Goal: Use online tool/utility: Utilize a website feature to perform a specific function

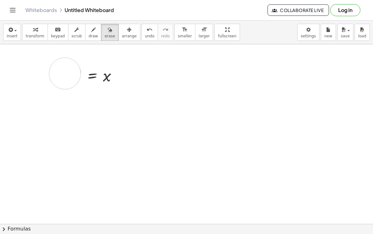
click at [65, 74] on div at bounding box center [186, 223] width 373 height 359
drag, startPoint x: 59, startPoint y: 74, endPoint x: 140, endPoint y: 69, distance: 81.0
click at [140, 69] on div at bounding box center [186, 223] width 373 height 359
drag, startPoint x: 49, startPoint y: 66, endPoint x: 144, endPoint y: 86, distance: 96.8
click at [144, 86] on div at bounding box center [186, 223] width 373 height 359
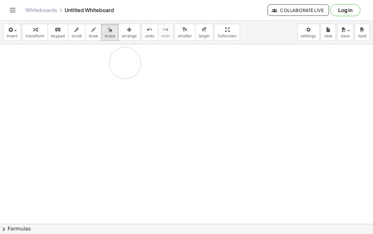
drag, startPoint x: 55, startPoint y: 72, endPoint x: 127, endPoint y: 61, distance: 72.4
click at [127, 61] on div at bounding box center [186, 223] width 373 height 359
drag, startPoint x: 120, startPoint y: 81, endPoint x: 88, endPoint y: 131, distance: 59.4
click at [88, 133] on div at bounding box center [186, 223] width 373 height 359
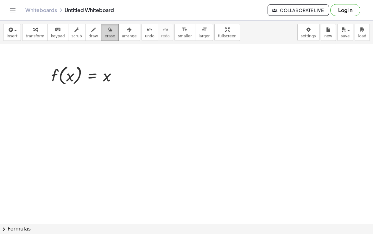
click at [109, 33] on div "button" at bounding box center [110, 30] width 10 height 8
drag, startPoint x: 126, startPoint y: 74, endPoint x: 68, endPoint y: 88, distance: 59.7
click at [68, 88] on div at bounding box center [186, 223] width 373 height 359
drag, startPoint x: 53, startPoint y: 63, endPoint x: 134, endPoint y: 97, distance: 88.1
click at [134, 98] on div at bounding box center [186, 223] width 373 height 359
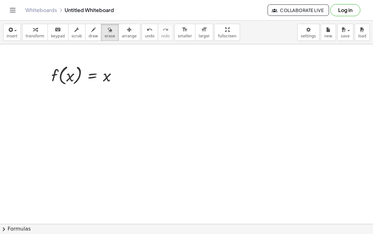
click at [13, 13] on icon "Toggle navigation" at bounding box center [13, 10] width 8 height 8
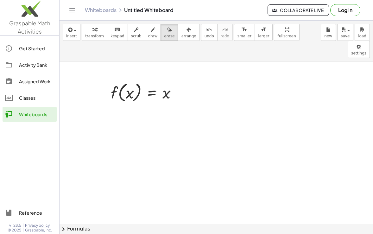
click at [69, 10] on icon "Toggle navigation" at bounding box center [72, 10] width 8 height 8
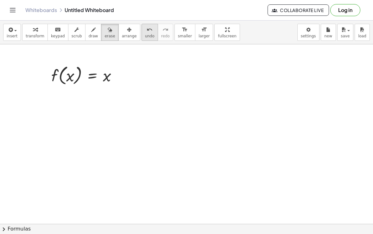
click at [145, 37] on span "undo" at bounding box center [150, 36] width 10 height 4
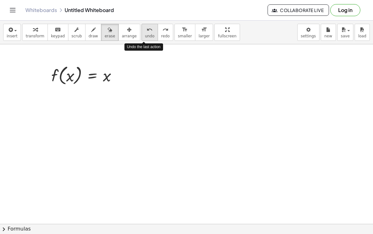
click at [145, 37] on span "undo" at bounding box center [150, 36] width 10 height 4
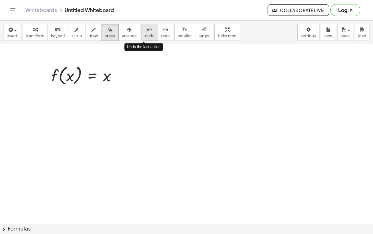
click at [145, 37] on span "undo" at bounding box center [150, 36] width 10 height 4
click at [163, 33] on icon "redo" at bounding box center [166, 30] width 6 height 8
click at [147, 32] on icon "undo" at bounding box center [150, 30] width 6 height 8
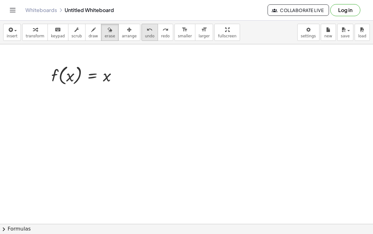
click at [147, 32] on icon "undo" at bounding box center [150, 30] width 6 height 8
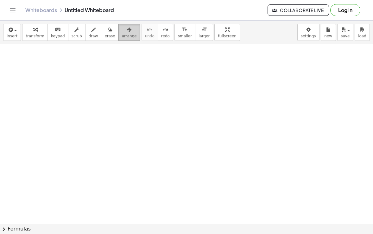
click at [131, 34] on span "arrange" at bounding box center [129, 36] width 15 height 4
click at [163, 31] on icon "redo" at bounding box center [166, 30] width 6 height 8
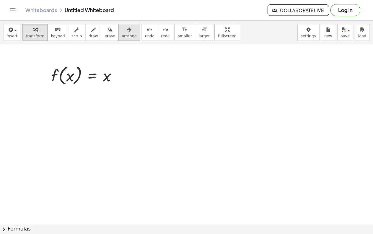
click at [127, 29] on icon "button" at bounding box center [129, 30] width 4 height 8
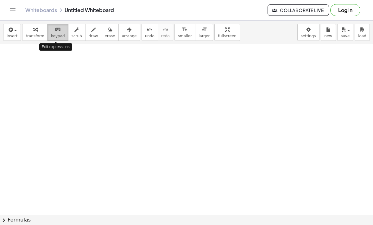
click at [59, 34] on span "keypad" at bounding box center [58, 36] width 14 height 4
click at [12, 58] on div at bounding box center [186, 215] width 373 height 342
click at [17, 58] on div at bounding box center [186, 215] width 373 height 342
click at [52, 27] on div "keyboard" at bounding box center [58, 30] width 14 height 8
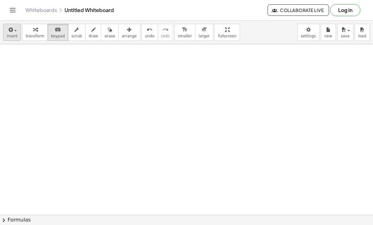
click at [10, 35] on span "insert" at bounding box center [12, 36] width 11 height 4
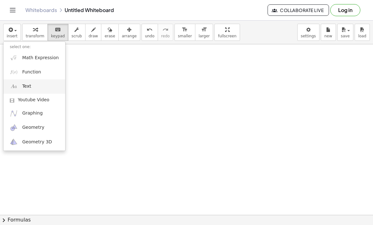
click at [31, 82] on link "Text" at bounding box center [34, 87] width 62 height 14
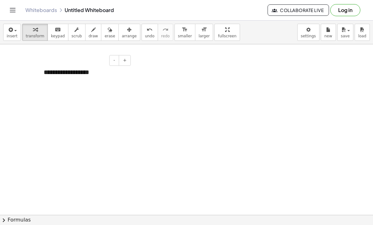
click at [105, 75] on div "**********" at bounding box center [84, 72] width 95 height 22
click at [46, 81] on div "**********" at bounding box center [85, 81] width 82 height 9
click at [128, 83] on div "**********" at bounding box center [84, 76] width 95 height 30
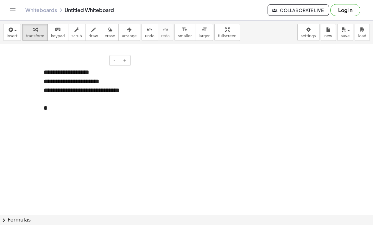
click at [78, 99] on div "**********" at bounding box center [85, 95] width 82 height 18
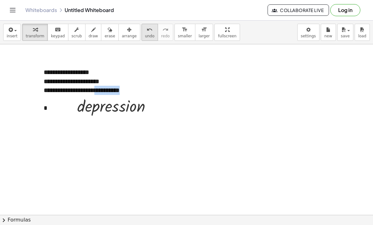
click at [147, 32] on icon "undo" at bounding box center [150, 30] width 6 height 8
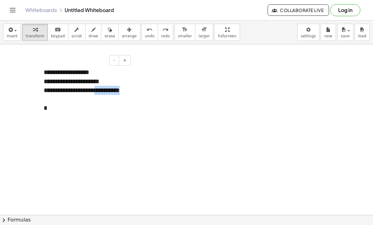
click at [109, 98] on div "**********" at bounding box center [85, 95] width 82 height 18
drag, startPoint x: 109, startPoint y: 103, endPoint x: 49, endPoint y: 88, distance: 62.2
click at [49, 88] on div "**********" at bounding box center [85, 95] width 82 height 18
click at [47, 91] on div "**********" at bounding box center [85, 95] width 82 height 18
click at [99, 101] on div "**********" at bounding box center [85, 95] width 82 height 18
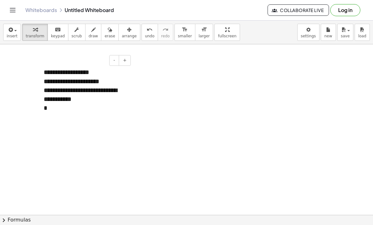
click at [76, 91] on div "**********" at bounding box center [85, 95] width 82 height 18
click at [119, 108] on div "**********" at bounding box center [85, 99] width 82 height 27
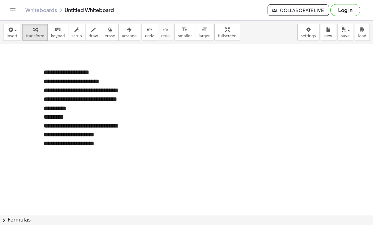
click at [250, 107] on div at bounding box center [186, 215] width 373 height 342
click at [89, 95] on div "**********" at bounding box center [85, 99] width 82 height 27
click at [113, 81] on div "**********" at bounding box center [85, 81] width 82 height 9
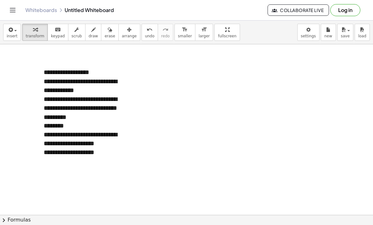
click at [205, 94] on div at bounding box center [186, 215] width 373 height 342
click at [84, 94] on div "**********" at bounding box center [85, 86] width 82 height 18
click at [90, 111] on div "**********" at bounding box center [85, 108] width 82 height 27
click at [70, 108] on div "**********" at bounding box center [85, 108] width 82 height 27
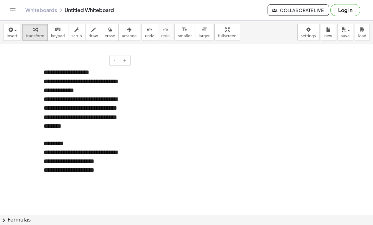
click at [60, 119] on div "**********" at bounding box center [85, 117] width 82 height 44
click at [234, 132] on div at bounding box center [186, 215] width 373 height 342
click at [59, 129] on div "**********" at bounding box center [85, 117] width 82 height 44
click at [216, 127] on div at bounding box center [186, 215] width 373 height 342
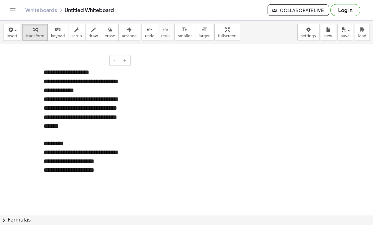
click at [71, 135] on div "**********" at bounding box center [85, 117] width 82 height 44
click at [85, 141] on div "********" at bounding box center [85, 143] width 82 height 9
click at [191, 75] on div at bounding box center [186, 215] width 373 height 342
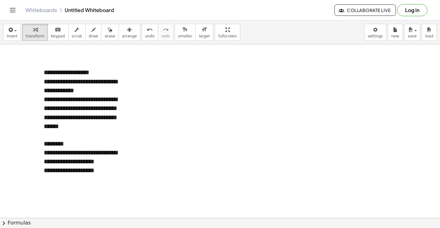
drag, startPoint x: 161, startPoint y: 226, endPoint x: 92, endPoint y: 167, distance: 90.6
click at [92, 167] on div "**********" at bounding box center [85, 170] width 82 height 9
click at [88, 171] on div "**********" at bounding box center [85, 170] width 82 height 9
click at [84, 173] on div "*" at bounding box center [85, 170] width 82 height 9
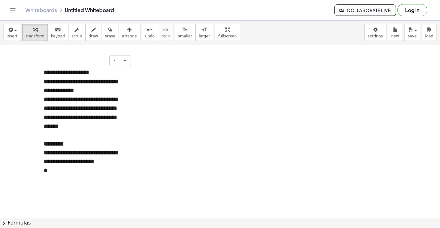
click at [84, 173] on div "*" at bounding box center [85, 170] width 82 height 9
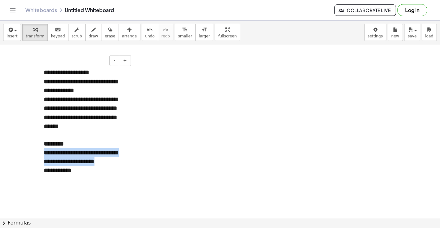
drag, startPoint x: 109, startPoint y: 163, endPoint x: 38, endPoint y: 152, distance: 71.8
click at [38, 152] on div "**********" at bounding box center [84, 120] width 95 height 119
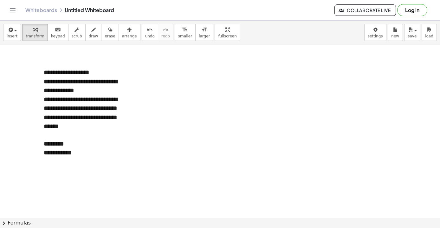
click at [168, 86] on div at bounding box center [220, 217] width 440 height 347
click at [93, 29] on div "button" at bounding box center [94, 30] width 10 height 8
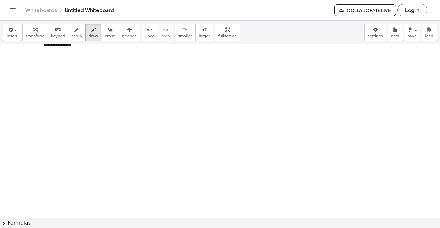
scroll to position [106, 0]
drag, startPoint x: 48, startPoint y: 90, endPoint x: 49, endPoint y: 104, distance: 13.7
click at [49, 104] on div at bounding box center [220, 112] width 440 height 347
drag, startPoint x: 64, startPoint y: 94, endPoint x: 76, endPoint y: 94, distance: 12.7
click at [76, 94] on div at bounding box center [220, 112] width 440 height 347
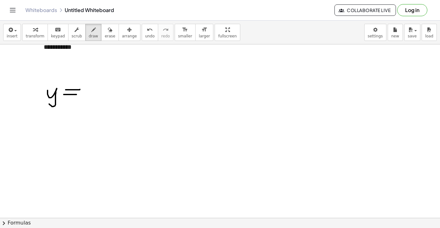
drag, startPoint x: 66, startPoint y: 90, endPoint x: 80, endPoint y: 89, distance: 14.3
click at [80, 89] on div at bounding box center [220, 112] width 440 height 347
drag, startPoint x: 93, startPoint y: 88, endPoint x: 95, endPoint y: 103, distance: 15.4
click at [95, 103] on div at bounding box center [220, 112] width 440 height 347
drag, startPoint x: 101, startPoint y: 92, endPoint x: 114, endPoint y: 106, distance: 19.3
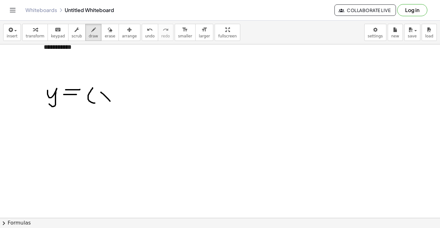
click at [114, 106] on div at bounding box center [220, 112] width 440 height 347
drag, startPoint x: 112, startPoint y: 91, endPoint x: 101, endPoint y: 106, distance: 18.3
click at [101, 106] on div at bounding box center [220, 112] width 440 height 347
drag, startPoint x: 121, startPoint y: 94, endPoint x: 130, endPoint y: 94, distance: 8.9
click at [130, 94] on div at bounding box center [220, 112] width 440 height 347
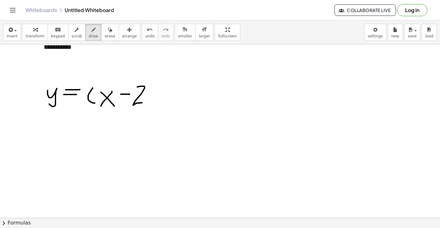
drag, startPoint x: 137, startPoint y: 87, endPoint x: 143, endPoint y: 103, distance: 16.8
click at [143, 103] on div at bounding box center [220, 112] width 440 height 347
drag, startPoint x: 148, startPoint y: 85, endPoint x: 152, endPoint y: 106, distance: 21.0
click at [152, 106] on div at bounding box center [220, 112] width 440 height 347
drag, startPoint x: 161, startPoint y: 80, endPoint x: 160, endPoint y: 91, distance: 11.1
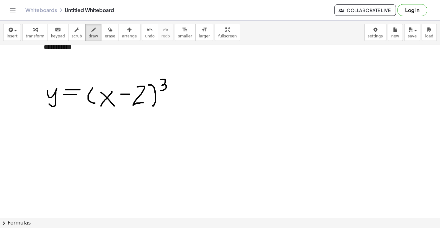
click at [160, 91] on div at bounding box center [220, 112] width 440 height 347
drag, startPoint x: 182, startPoint y: 95, endPoint x: 191, endPoint y: 94, distance: 8.6
click at [191, 94] on div at bounding box center [220, 112] width 440 height 347
drag, startPoint x: 188, startPoint y: 92, endPoint x: 188, endPoint y: 101, distance: 9.5
click at [188, 101] on div at bounding box center [220, 112] width 440 height 347
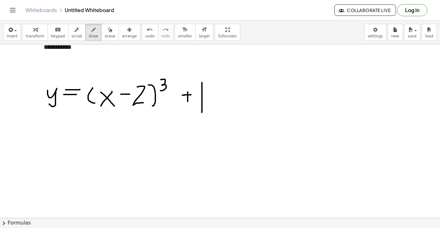
drag, startPoint x: 202, startPoint y: 82, endPoint x: 202, endPoint y: 112, distance: 29.5
click at [202, 112] on div at bounding box center [220, 112] width 440 height 347
click at [13, 33] on icon "button" at bounding box center [10, 30] width 6 height 8
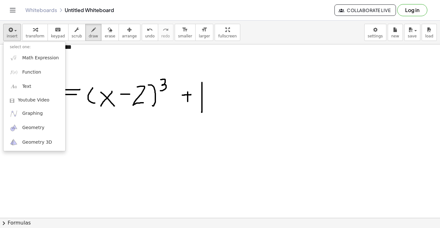
click at [10, 32] on icon "button" at bounding box center [10, 30] width 6 height 8
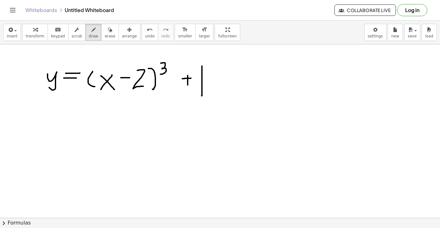
scroll to position [124, 0]
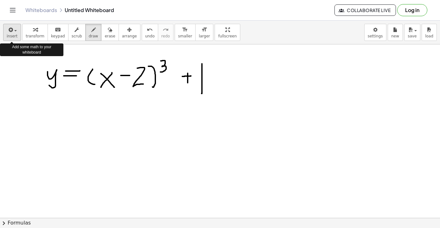
click at [16, 29] on div "button" at bounding box center [12, 30] width 11 height 8
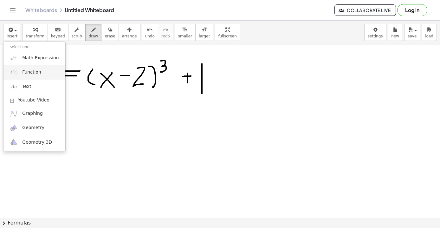
click at [29, 73] on span "Function" at bounding box center [31, 72] width 19 height 6
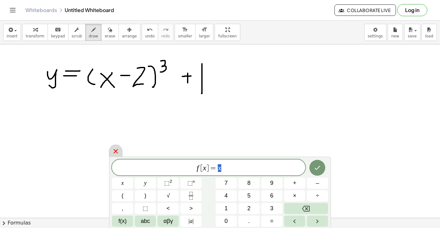
click at [116, 151] on icon at bounding box center [115, 151] width 4 height 4
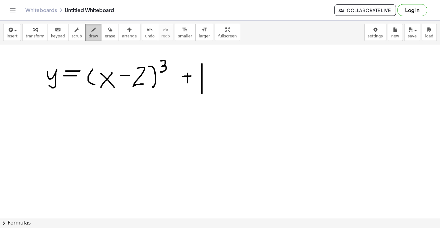
click at [91, 30] on icon "button" at bounding box center [93, 30] width 4 height 8
drag, startPoint x: 51, startPoint y: 123, endPoint x: 57, endPoint y: 142, distance: 19.6
click at [57, 142] on div at bounding box center [220, 93] width 440 height 347
drag, startPoint x: 59, startPoint y: 128, endPoint x: 48, endPoint y: 139, distance: 16.4
click at [48, 139] on div at bounding box center [220, 93] width 440 height 347
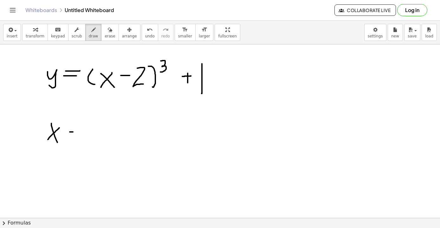
drag, startPoint x: 70, startPoint y: 132, endPoint x: 81, endPoint y: 132, distance: 11.4
click at [81, 132] on div at bounding box center [220, 93] width 440 height 347
drag, startPoint x: 71, startPoint y: 125, endPoint x: 84, endPoint y: 125, distance: 12.7
click at [84, 125] on div at bounding box center [220, 93] width 440 height 347
drag, startPoint x: 101, startPoint y: 120, endPoint x: 101, endPoint y: 143, distance: 22.2
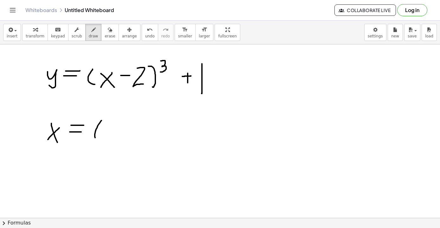
click at [101, 143] on div at bounding box center [220, 93] width 440 height 347
drag, startPoint x: 107, startPoint y: 127, endPoint x: 108, endPoint y: 147, distance: 20.0
click at [108, 147] on div at bounding box center [220, 93] width 440 height 347
drag, startPoint x: 126, startPoint y: 134, endPoint x: 133, endPoint y: 134, distance: 7.6
click at [133, 134] on div at bounding box center [220, 93] width 440 height 347
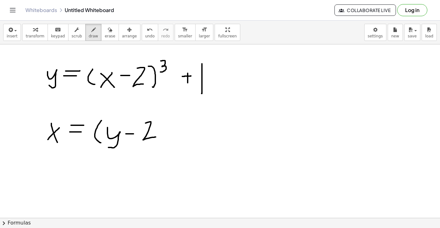
drag, startPoint x: 146, startPoint y: 123, endPoint x: 156, endPoint y: 137, distance: 17.2
click at [156, 137] on div at bounding box center [220, 93] width 440 height 347
drag, startPoint x: 159, startPoint y: 121, endPoint x: 160, endPoint y: 146, distance: 24.8
click at [160, 146] on div at bounding box center [220, 93] width 440 height 347
drag, startPoint x: 175, startPoint y: 116, endPoint x: 177, endPoint y: 125, distance: 8.8
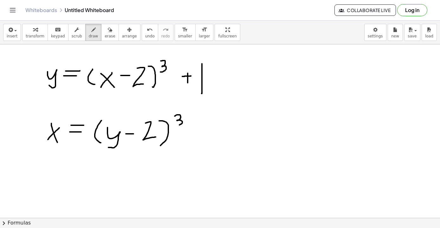
click at [177, 125] on div at bounding box center [220, 93] width 440 height 347
drag, startPoint x: 195, startPoint y: 126, endPoint x: 195, endPoint y: 138, distance: 12.7
click at [195, 138] on div at bounding box center [220, 93] width 440 height 347
drag, startPoint x: 192, startPoint y: 132, endPoint x: 202, endPoint y: 132, distance: 10.1
click at [202, 132] on div at bounding box center [220, 93] width 440 height 347
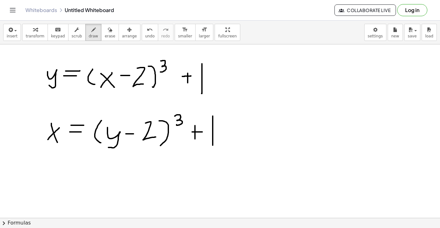
drag, startPoint x: 213, startPoint y: 116, endPoint x: 212, endPoint y: 147, distance: 31.1
click at [212, 147] on div at bounding box center [220, 93] width 440 height 347
click at [111, 119] on div at bounding box center [220, 93] width 440 height 347
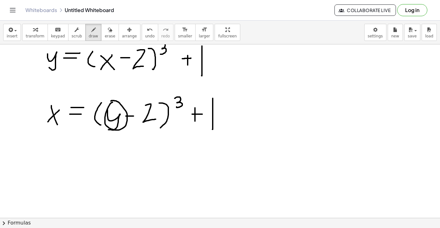
scroll to position [144, 0]
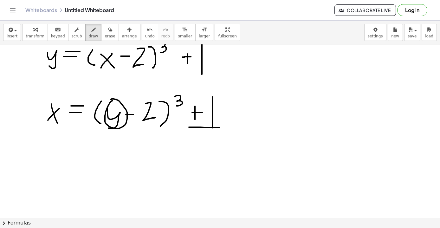
drag, startPoint x: 189, startPoint y: 127, endPoint x: 222, endPoint y: 127, distance: 33.0
click at [222, 127] on div at bounding box center [220, 74] width 440 height 347
drag, startPoint x: 51, startPoint y: 152, endPoint x: 58, endPoint y: 170, distance: 18.8
click at [58, 170] on div at bounding box center [220, 74] width 440 height 347
drag, startPoint x: 58, startPoint y: 154, endPoint x: 48, endPoint y: 164, distance: 13.7
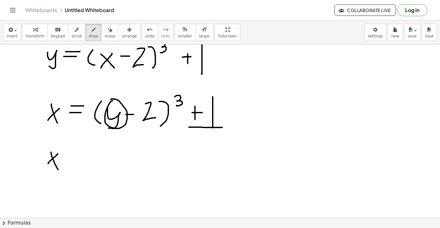
click at [48, 164] on div at bounding box center [220, 74] width 440 height 347
drag, startPoint x: 63, startPoint y: 156, endPoint x: 75, endPoint y: 156, distance: 11.4
click at [75, 156] on div at bounding box center [220, 74] width 440 height 347
drag, startPoint x: 89, startPoint y: 146, endPoint x: 90, endPoint y: 172, distance: 26.3
click at [90, 172] on div at bounding box center [220, 74] width 440 height 347
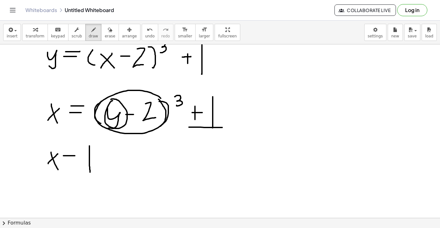
drag, startPoint x: 161, startPoint y: 98, endPoint x: 156, endPoint y: 97, distance: 5.0
click at [156, 97] on div at bounding box center [220, 74] width 440 height 347
drag, startPoint x: 27, startPoint y: 164, endPoint x: 92, endPoint y: 136, distance: 70.0
click at [92, 136] on div at bounding box center [220, 74] width 440 height 347
drag, startPoint x: 27, startPoint y: 147, endPoint x: 29, endPoint y: 156, distance: 9.0
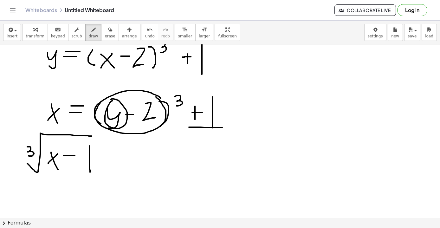
click at [29, 156] on div at bounding box center [220, 74] width 440 height 347
drag, startPoint x: 96, startPoint y: 155, endPoint x: 107, endPoint y: 155, distance: 10.1
click at [107, 155] on div at bounding box center [220, 74] width 440 height 347
drag, startPoint x: 99, startPoint y: 149, endPoint x: 117, endPoint y: 149, distance: 18.1
click at [117, 149] on div at bounding box center [220, 74] width 440 height 347
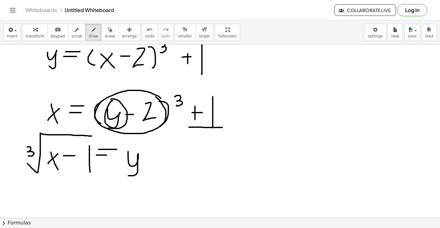
drag, startPoint x: 128, startPoint y: 152, endPoint x: 127, endPoint y: 174, distance: 22.9
click at [127, 174] on div at bounding box center [220, 74] width 440 height 347
drag, startPoint x: 146, startPoint y: 159, endPoint x: 153, endPoint y: 159, distance: 7.3
click at [153, 159] on div at bounding box center [220, 74] width 440 height 347
drag, startPoint x: 161, startPoint y: 147, endPoint x: 173, endPoint y: 165, distance: 21.6
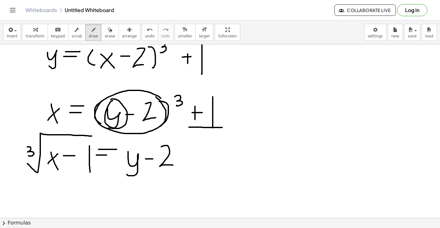
click at [173, 165] on div at bounding box center [220, 74] width 440 height 347
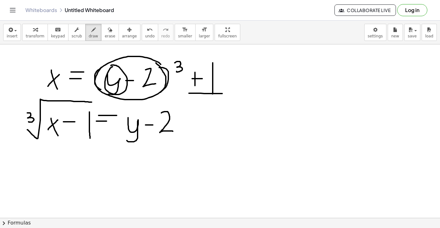
scroll to position [200, 0]
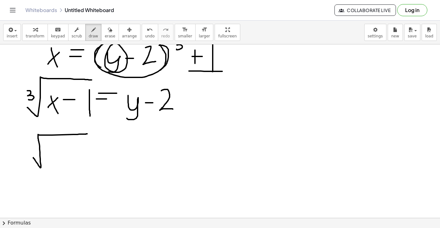
drag, startPoint x: 33, startPoint y: 158, endPoint x: 87, endPoint y: 134, distance: 58.6
click at [87, 134] on div at bounding box center [220, 105] width 440 height 520
drag, startPoint x: 28, startPoint y: 143, endPoint x: 28, endPoint y: 151, distance: 7.6
click at [28, 151] on div at bounding box center [220, 105] width 440 height 520
drag, startPoint x: 44, startPoint y: 150, endPoint x: 55, endPoint y: 164, distance: 17.8
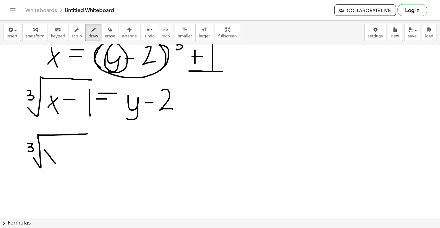
click at [55, 164] on div at bounding box center [220, 105] width 440 height 520
drag, startPoint x: 55, startPoint y: 151, endPoint x: 46, endPoint y: 165, distance: 16.5
click at [46, 165] on div at bounding box center [220, 105] width 440 height 520
drag
click at [76, 153] on div at bounding box center [220, 105] width 440 height 520
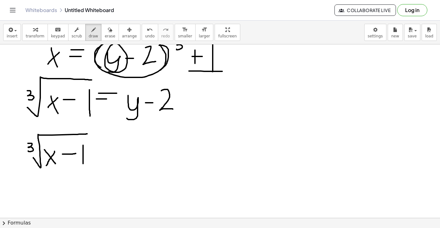
click at [83, 171] on div at bounding box center [220, 105] width 440 height 520
click at [100, 157] on div at bounding box center [220, 105] width 440 height 520
click at [105, 154] on div at bounding box center [220, 105] width 440 height 520
click at [127, 163] on div at bounding box center [220, 105] width 440 height 520
click at [150, 151] on div at bounding box center [220, 105] width 440 height 520
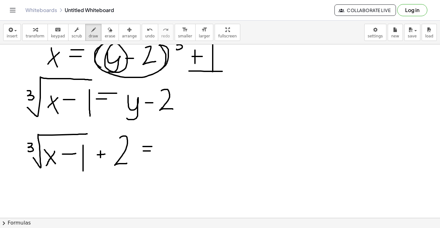
click at [152, 146] on div at bounding box center [220, 105] width 440 height 520
click at [171, 166] on div at bounding box center [220, 105] width 440 height 520
click at [174, 155] on div at bounding box center [220, 105] width 440 height 520
click at [186, 139] on div at bounding box center [220, 105] width 440 height 520
click at [193, 137] on div at bounding box center [220, 105] width 440 height 520
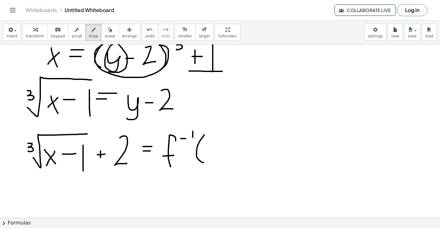
click at [207, 163] on div at bounding box center [220, 105] width 440 height 520
click at [218, 161] on div at bounding box center [220, 105] width 440 height 520
click at [211, 159] on div at bounding box center [220, 105] width 440 height 520
click at [225, 165] on div at bounding box center [220, 105] width 440 height 520
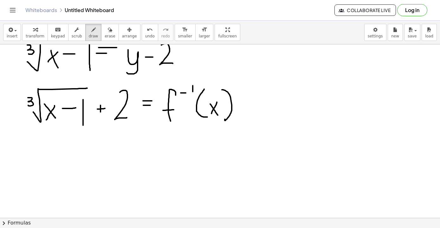
scroll to position [249, 0]
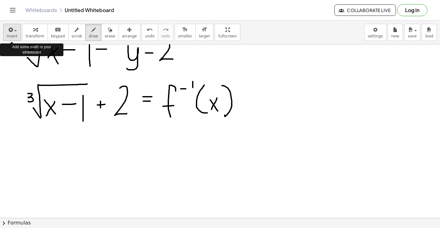
click at [13, 31] on icon "button" at bounding box center [10, 30] width 6 height 8
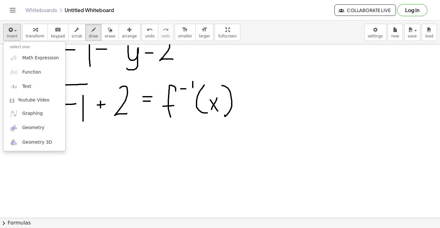
click at [13, 30] on span "button" at bounding box center [13, 30] width 1 height 4
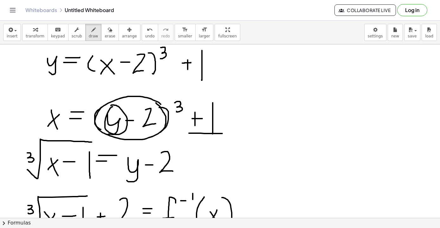
scroll to position [127, 0]
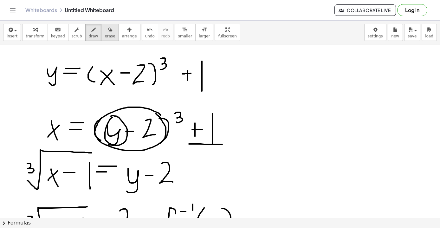
click at [108, 29] on icon "button" at bounding box center [110, 30] width 4 height 8
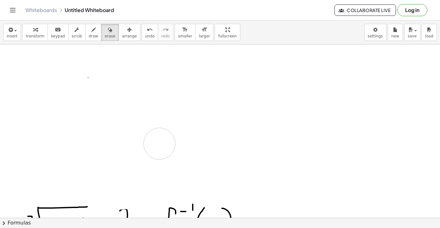
drag, startPoint x: 31, startPoint y: 63, endPoint x: 149, endPoint y: 134, distance: 138.5
click at [149, 134] on div at bounding box center [220, 178] width 440 height 520
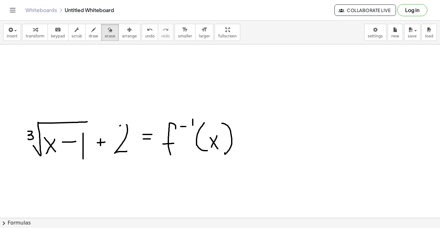
scroll to position [234, 0]
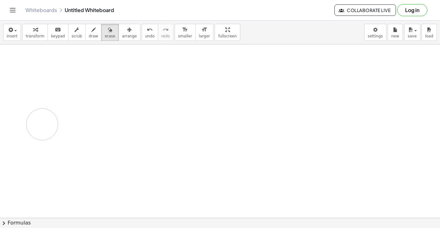
drag, startPoint x: 30, startPoint y: 104, endPoint x: 41, endPoint y: 124, distance: 22.3
click at [41, 124] on div at bounding box center [220, 70] width 440 height 520
click at [91, 32] on icon "button" at bounding box center [93, 30] width 4 height 8
drag, startPoint x: 28, startPoint y: 82, endPoint x: 32, endPoint y: 120, distance: 37.4
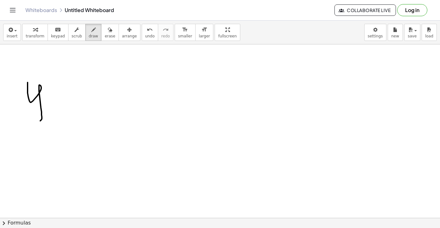
click at [32, 120] on div at bounding box center [220, 89] width 440 height 347
drag, startPoint x: 51, startPoint y: 91, endPoint x: 65, endPoint y: 90, distance: 13.7
click at [65, 90] on div at bounding box center [220, 89] width 440 height 347
drag, startPoint x: 54, startPoint y: 86, endPoint x: 69, endPoint y: 85, distance: 14.9
click at [69, 85] on div at bounding box center [220, 89] width 440 height 347
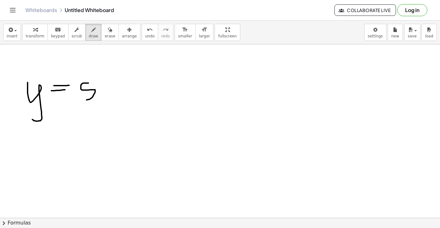
drag, startPoint x: 88, startPoint y: 83, endPoint x: 82, endPoint y: 99, distance: 17.2
click at [82, 99] on div at bounding box center [220, 89] width 440 height 347
drag, startPoint x: 102, startPoint y: 87, endPoint x: 102, endPoint y: 100, distance: 12.7
click at [102, 100] on div at bounding box center [220, 89] width 440 height 347
click at [102, 80] on div at bounding box center [220, 89] width 440 height 347
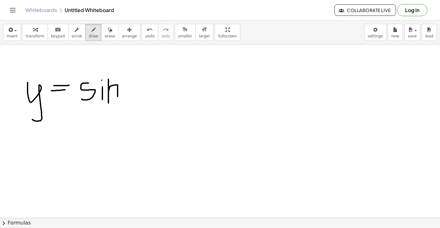
drag, startPoint x: 108, startPoint y: 79, endPoint x: 118, endPoint y: 100, distance: 22.3
click at [118, 100] on div at bounding box center [220, 89] width 440 height 347
drag, startPoint x: 134, startPoint y: 75, endPoint x: 136, endPoint y: 102, distance: 26.4
click at [136, 102] on div at bounding box center [220, 89] width 440 height 347
drag, startPoint x: 142, startPoint y: 84, endPoint x: 158, endPoint y: 102, distance: 23.6
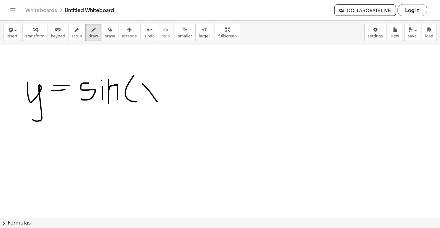
click at [158, 102] on div at bounding box center [220, 89] width 440 height 347
drag, startPoint x: 155, startPoint y: 83, endPoint x: 143, endPoint y: 100, distance: 20.5
click at [143, 100] on div at bounding box center [220, 89] width 440 height 347
drag, startPoint x: 163, startPoint y: 73, endPoint x: 167, endPoint y: 102, distance: 29.4
click at [167, 102] on div at bounding box center [220, 89] width 440 height 347
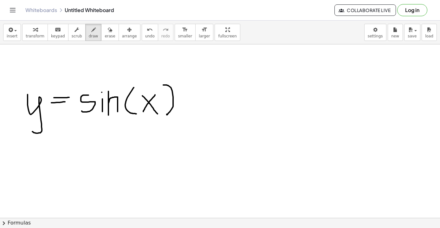
scroll to position [113, 0]
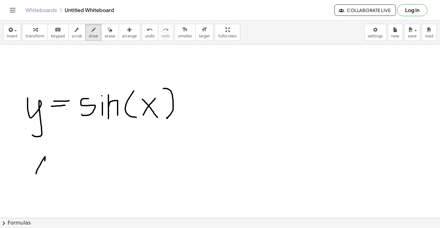
drag, startPoint x: 36, startPoint y: 174, endPoint x: 47, endPoint y: 174, distance: 10.8
click at [47, 174] on div at bounding box center [220, 104] width 440 height 347
drag, startPoint x: 35, startPoint y: 166, endPoint x: 49, endPoint y: 166, distance: 14.3
click at [49, 166] on div at bounding box center [220, 104] width 440 height 347
drag, startPoint x: 63, startPoint y: 166, endPoint x: 71, endPoint y: 166, distance: 8.6
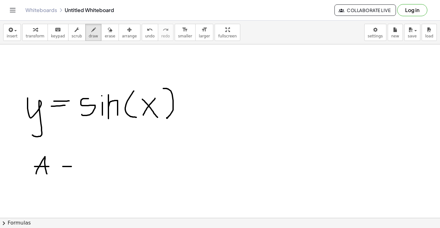
click at [71, 166] on div at bounding box center [220, 104] width 440 height 347
drag, startPoint x: 63, startPoint y: 162, endPoint x: 78, endPoint y: 162, distance: 14.9
click at [78, 162] on div at bounding box center [220, 104] width 440 height 347
drag, startPoint x: 70, startPoint y: 113, endPoint x: 80, endPoint y: 113, distance: 10.5
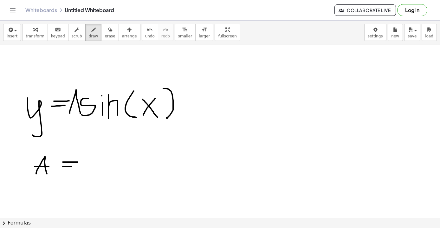
click at [80, 113] on div at bounding box center [220, 104] width 440 height 347
drag, startPoint x: 73, startPoint y: 105, endPoint x: 80, endPoint y: 105, distance: 6.3
click at [80, 105] on div at bounding box center [220, 104] width 440 height 347
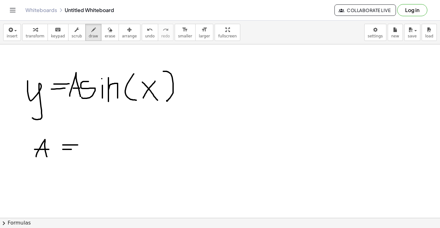
scroll to position [131, 0]
drag, startPoint x: 68, startPoint y: 69, endPoint x: 82, endPoint y: 106, distance: 40.0
click at [82, 106] on div at bounding box center [220, 87] width 440 height 347
drag, startPoint x: 89, startPoint y: 131, endPoint x: 89, endPoint y: 164, distance: 33.0
click at [89, 164] on div at bounding box center [220, 87] width 440 height 347
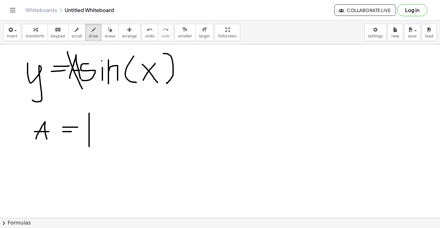
scroll to position [149, 0]
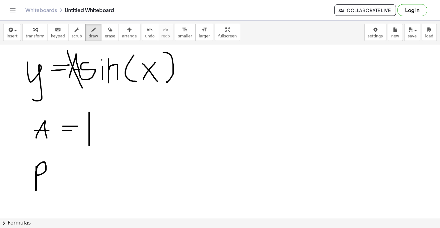
drag, startPoint x: 36, startPoint y: 166, endPoint x: 37, endPoint y: 174, distance: 7.6
click at [37, 174] on div at bounding box center [220, 68] width 440 height 347
drag, startPoint x: 51, startPoint y: 178, endPoint x: 62, endPoint y: 178, distance: 10.5
click at [62, 178] on div at bounding box center [220, 68] width 440 height 347
drag, startPoint x: 54, startPoint y: 172, endPoint x: 68, endPoint y: 172, distance: 13.9
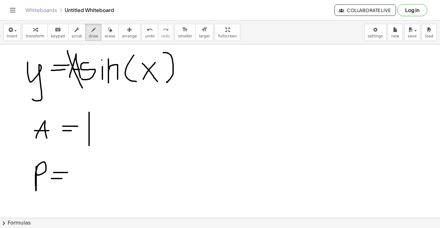
click at [68, 172] on div at bounding box center [220, 68] width 440 height 347
drag, startPoint x: 82, startPoint y: 157, endPoint x: 93, endPoint y: 166, distance: 14.2
click at [93, 166] on div at bounding box center [220, 68] width 440 height 347
drag, startPoint x: 101, startPoint y: 156, endPoint x: 111, endPoint y: 156, distance: 10.5
click at [111, 156] on div at bounding box center [220, 68] width 440 height 347
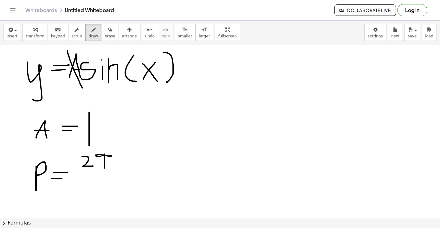
drag, startPoint x: 104, startPoint y: 154, endPoint x: 104, endPoint y: 168, distance: 13.6
click at [104, 168] on div at bounding box center [220, 68] width 440 height 347
drag, startPoint x: 108, startPoint y: 154, endPoint x: 108, endPoint y: 167, distance: 13.0
click at [108, 167] on div at bounding box center [220, 68] width 440 height 347
drag, startPoint x: 77, startPoint y: 172, endPoint x: 118, endPoint y: 170, distance: 41.2
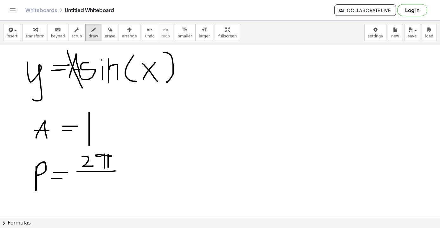
click at [118, 170] on div at bounding box center [220, 68] width 440 height 347
drag, startPoint x: 95, startPoint y: 178, endPoint x: 94, endPoint y: 196, distance: 18.4
click at [94, 196] on div at bounding box center [220, 68] width 440 height 347
drag, startPoint x: 135, startPoint y: 56, endPoint x: 136, endPoint y: 78, distance: 21.6
click at [136, 78] on div at bounding box center [220, 68] width 440 height 347
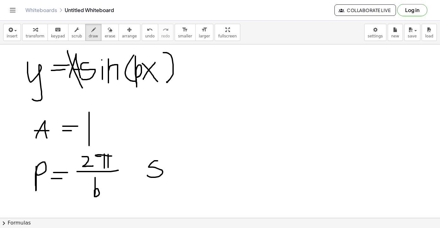
drag, startPoint x: 158, startPoint y: 161, endPoint x: 147, endPoint y: 175, distance: 17.8
click at [147, 175] on div at bounding box center [220, 68] width 440 height 347
drag, startPoint x: 162, startPoint y: 165, endPoint x: 162, endPoint y: 174, distance: 8.9
click at [162, 174] on div at bounding box center [220, 68] width 440 height 347
click at [147, 35] on span "undo" at bounding box center [150, 36] width 10 height 4
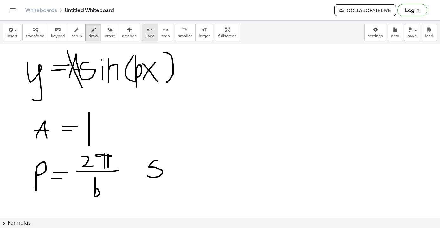
click at [147, 35] on span "undo" at bounding box center [150, 36] width 10 height 4
click at [10, 32] on icon "button" at bounding box center [10, 30] width 6 height 8
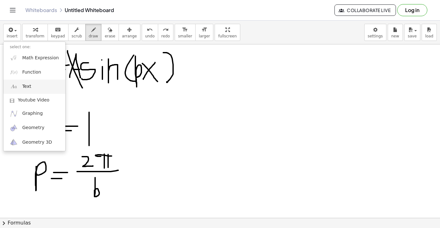
click at [29, 87] on span "Text" at bounding box center [26, 86] width 9 height 6
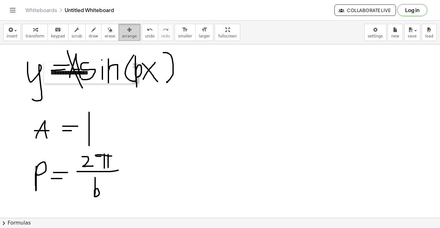
click at [127, 30] on icon "button" at bounding box center [129, 30] width 4 height 8
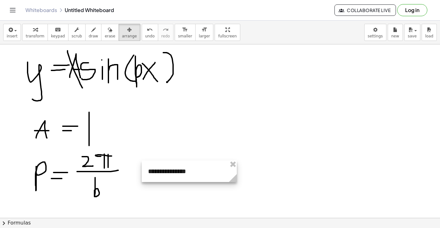
drag, startPoint x: 116, startPoint y: 77, endPoint x: 214, endPoint y: 176, distance: 138.8
click at [214, 176] on div at bounding box center [189, 171] width 95 height 22
click at [193, 175] on div at bounding box center [189, 171] width 95 height 22
click at [163, 173] on div at bounding box center [189, 171] width 95 height 22
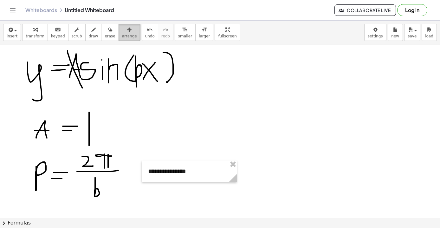
click at [127, 30] on icon "button" at bounding box center [129, 30] width 4 height 8
click at [55, 32] on icon "keyboard" at bounding box center [58, 30] width 6 height 8
click at [162, 170] on div "**********" at bounding box center [189, 171] width 95 height 22
click at [173, 172] on div "**********" at bounding box center [189, 171] width 95 height 22
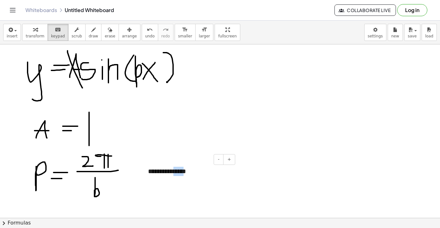
click at [173, 172] on div "**********" at bounding box center [189, 171] width 95 height 22
click at [285, 129] on div at bounding box center [220, 68] width 440 height 347
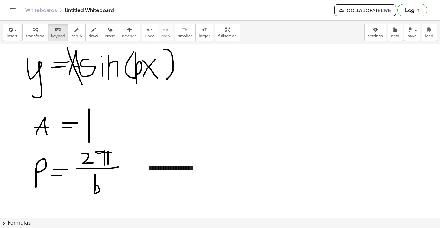
scroll to position [152, 0]
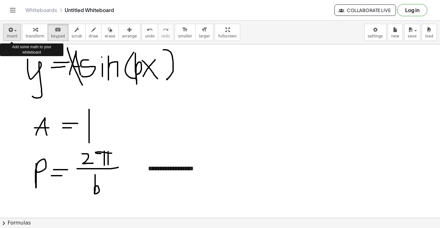
click at [8, 33] on icon "button" at bounding box center [10, 30] width 6 height 8
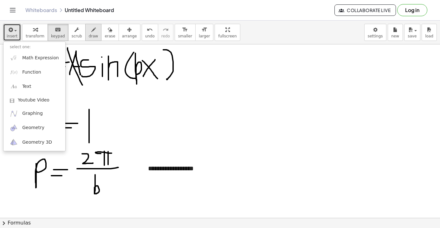
click at [91, 33] on icon "button" at bounding box center [93, 30] width 4 height 8
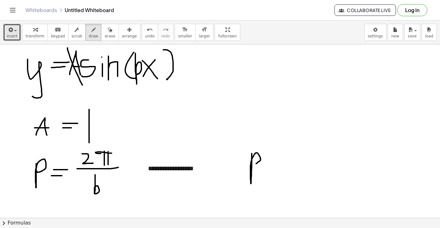
drag, startPoint x: 252, startPoint y: 153, endPoint x: 253, endPoint y: 164, distance: 10.5
click at [253, 164] on div at bounding box center [220, 153] width 440 height 520
drag, startPoint x: 276, startPoint y: 164, endPoint x: 284, endPoint y: 164, distance: 8.0
click at [284, 164] on div at bounding box center [220, 153] width 440 height 520
drag, startPoint x: 279, startPoint y: 157, endPoint x: 288, endPoint y: 157, distance: 8.6
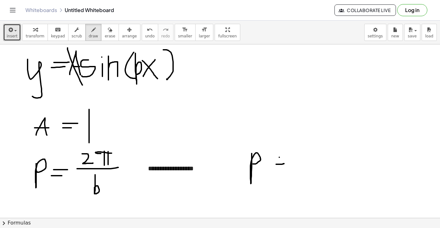
click at [288, 157] on div at bounding box center [220, 153] width 440 height 520
drag, startPoint x: 305, startPoint y: 152, endPoint x: 317, endPoint y: 150, distance: 11.8
click at [317, 150] on div at bounding box center [220, 153] width 440 height 520
drag, startPoint x: 307, startPoint y: 149, endPoint x: 307, endPoint y: 162, distance: 13.3
click at [307, 162] on div at bounding box center [220, 153] width 440 height 520
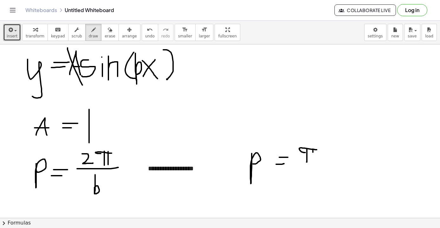
drag, startPoint x: 313, startPoint y: 149, endPoint x: 313, endPoint y: 159, distance: 10.5
click at [313, 159] on div at bounding box center [220, 153] width 440 height 520
drag, startPoint x: 299, startPoint y: 163, endPoint x: 325, endPoint y: 164, distance: 26.0
click at [325, 164] on div at bounding box center [220, 153] width 440 height 520
drag, startPoint x: 312, startPoint y: 171, endPoint x: 312, endPoint y: 190, distance: 19.3
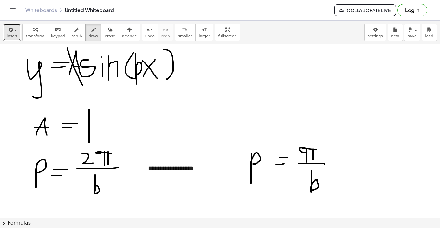
click at [312, 190] on div at bounding box center [220, 153] width 440 height 520
click at [55, 29] on icon "keyboard" at bounding box center [58, 30] width 6 height 8
click at [13, 29] on span "button" at bounding box center [13, 30] width 1 height 4
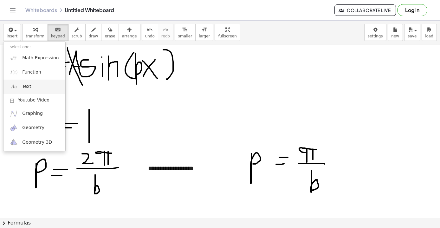
click at [29, 81] on link "Text" at bounding box center [34, 87] width 62 height 14
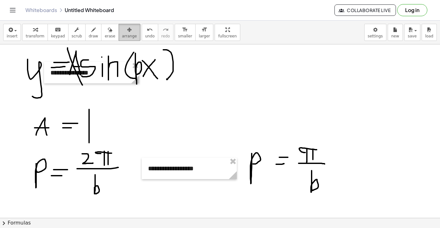
click at [126, 37] on span "arrange" at bounding box center [129, 36] width 15 height 4
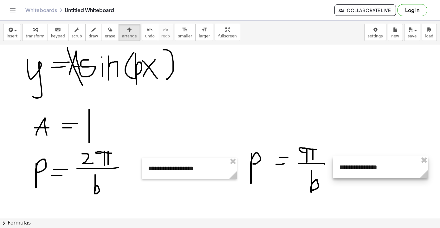
drag, startPoint x: 94, startPoint y: 77, endPoint x: 380, endPoint y: 169, distance: 301.1
click at [373, 169] on div at bounding box center [380, 167] width 95 height 22
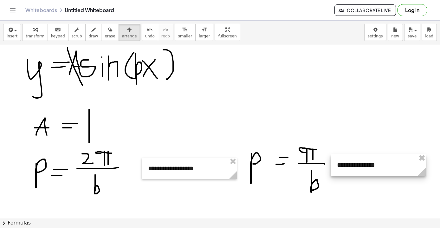
click at [358, 164] on div at bounding box center [378, 165] width 95 height 22
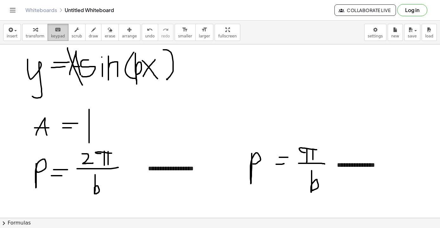
click at [52, 32] on div "keyboard" at bounding box center [58, 30] width 14 height 8
click at [364, 162] on div "**********" at bounding box center [378, 165] width 95 height 22
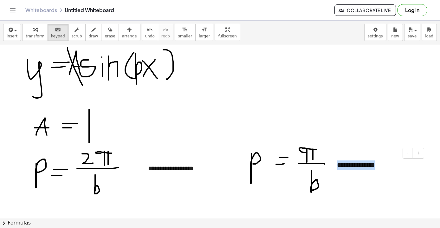
click at [364, 162] on div "**********" at bounding box center [378, 165] width 95 height 22
click at [328, 119] on div at bounding box center [220, 153] width 440 height 520
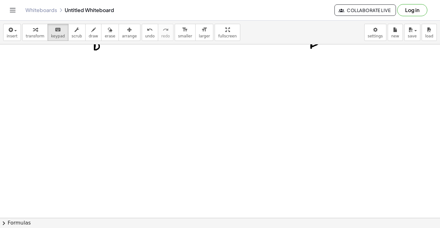
scroll to position [299, 0]
click at [92, 30] on icon "button" at bounding box center [93, 30] width 4 height 8
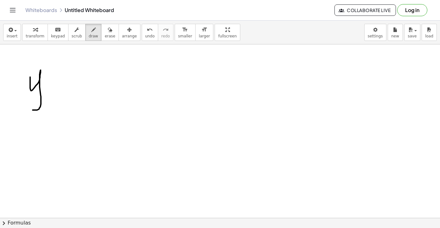
drag, startPoint x: 30, startPoint y: 77, endPoint x: 29, endPoint y: 107, distance: 29.5
drag, startPoint x: 47, startPoint y: 85, endPoint x: 55, endPoint y: 84, distance: 8.9
drag, startPoint x: 46, startPoint y: 79, endPoint x: 57, endPoint y: 79, distance: 11.1
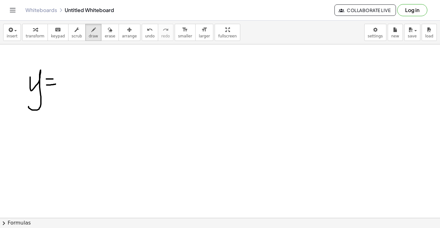
drag, startPoint x: 67, startPoint y: 70, endPoint x: 69, endPoint y: 99, distance: 29.5
drag, startPoint x: 97, startPoint y: 75, endPoint x: 90, endPoint y: 95, distance: 21.1
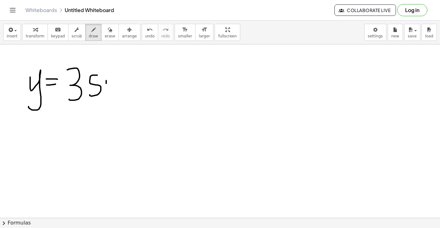
drag, startPoint x: 106, startPoint y: 81, endPoint x: 106, endPoint y: 92, distance: 11.1
drag, startPoint x: 112, startPoint y: 74, endPoint x: 123, endPoint y: 93, distance: 21.5
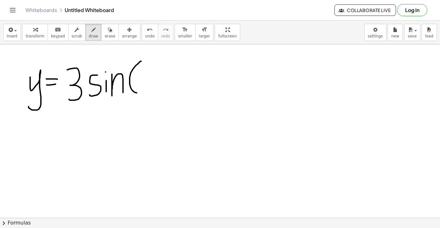
drag, startPoint x: 141, startPoint y: 61, endPoint x: 140, endPoint y: 93, distance: 31.7
drag, startPoint x: 148, startPoint y: 66, endPoint x: 156, endPoint y: 75, distance: 12.1
drag, startPoint x: 156, startPoint y: 64, endPoint x: 149, endPoint y: 73, distance: 11.3
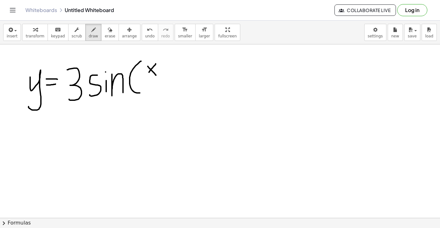
drag, startPoint x: 143, startPoint y: 77, endPoint x: 160, endPoint y: 77, distance: 17.1
drag, startPoint x: 152, startPoint y: 81, endPoint x: 151, endPoint y: 92, distance: 10.1
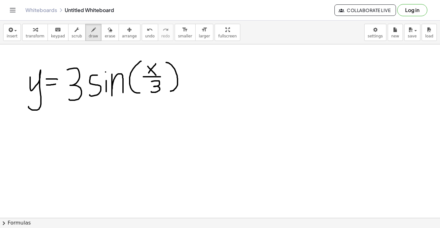
drag, startPoint x: 166, startPoint y: 62, endPoint x: 170, endPoint y: 91, distance: 28.8
drag, startPoint x: 242, startPoint y: 67, endPoint x: 246, endPoint y: 135, distance: 68.9
drag, startPoint x: 213, startPoint y: 97, endPoint x: 276, endPoint y: 96, distance: 63.4
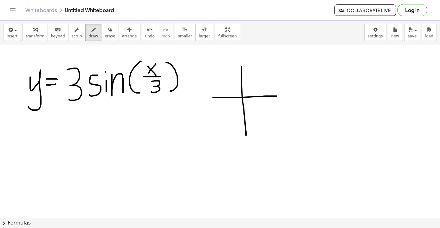
drag, startPoint x: 344, startPoint y: 65, endPoint x: 345, endPoint y: 139, distance: 73.9
drag, startPoint x: 316, startPoint y: 95, endPoint x: 365, endPoint y: 94, distance: 49.2
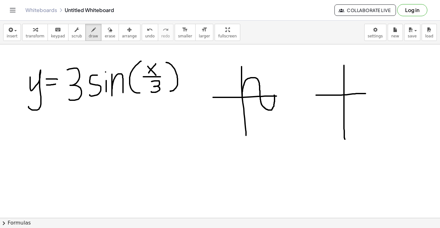
drag, startPoint x: 242, startPoint y: 96, endPoint x: 274, endPoint y: 95, distance: 32.0
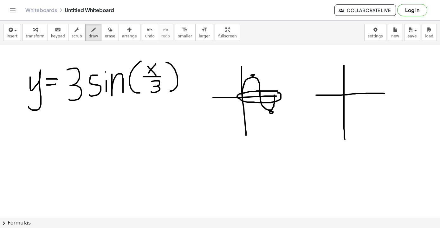
drag, startPoint x: 366, startPoint y: 93, endPoint x: 385, endPoint y: 94, distance: 18.7
drag, startPoint x: 344, startPoint y: 73, endPoint x: 378, endPoint y: 93, distance: 39.4
drag, startPoint x: 368, startPoint y: 133, endPoint x: 368, endPoint y: 182, distance: 48.5
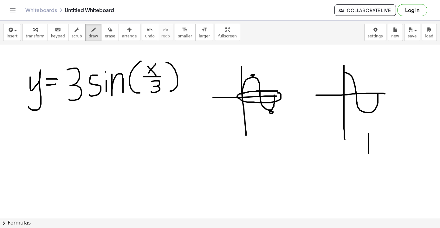
drag, startPoint x: 355, startPoint y: 157, endPoint x: 403, endPoint y: 157, distance: 48.2
drag, startPoint x: 368, startPoint y: 169, endPoint x: 392, endPoint y: 155, distance: 27.6
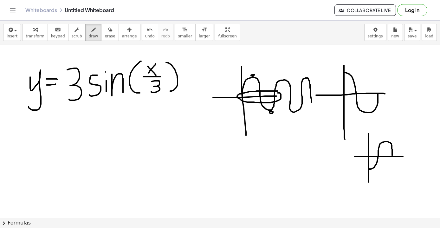
drag, startPoint x: 275, startPoint y: 97, endPoint x: 317, endPoint y: 110, distance: 44.7
drag, startPoint x: 258, startPoint y: 66, endPoint x: 256, endPoint y: 75, distance: 9.8
drag, startPoint x: 267, startPoint y: 67, endPoint x: 267, endPoint y: 77, distance: 9.8
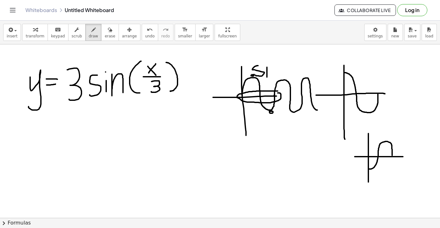
drag, startPoint x: 270, startPoint y: 66, endPoint x: 278, endPoint y: 74, distance: 11.7
drag, startPoint x: 398, startPoint y: 109, endPoint x: 402, endPoint y: 122, distance: 12.8
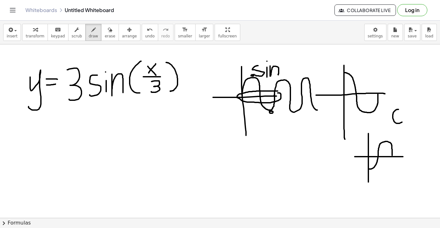
drag, startPoint x: 426, startPoint y: 110, endPoint x: 420, endPoint y: 122, distance: 14.0
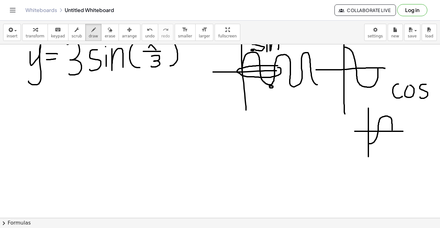
scroll to position [342, 0]
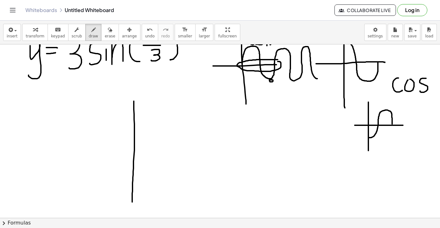
drag, startPoint x: 134, startPoint y: 101, endPoint x: 133, endPoint y: 206, distance: 104.9
click at [133, 206] on div at bounding box center [220, 49] width 440 height 694
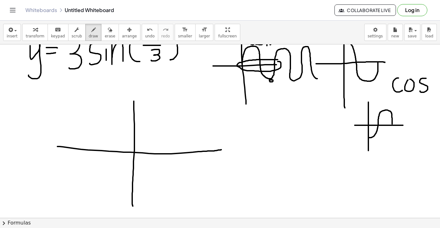
drag, startPoint x: 57, startPoint y: 146, endPoint x: 223, endPoint y: 150, distance: 165.2
click at [223, 150] on div at bounding box center [220, 49] width 440 height 694
drag, startPoint x: 215, startPoint y: 146, endPoint x: 215, endPoint y: 159, distance: 13.0
click at [215, 159] on div at bounding box center [220, 49] width 440 height 694
drag, startPoint x: 71, startPoint y: 144, endPoint x: 71, endPoint y: 158, distance: 14.3
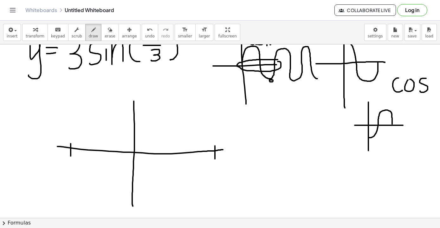
click at [71, 158] on div at bounding box center [220, 49] width 440 height 694
drag, startPoint x: 129, startPoint y: 106, endPoint x: 140, endPoint y: 106, distance: 10.8
click at [140, 106] on div at bounding box center [220, 49] width 440 height 694
drag, startPoint x: 129, startPoint y: 201, endPoint x: 136, endPoint y: 201, distance: 7.6
click at [136, 201] on div at bounding box center [220, 49] width 440 height 694
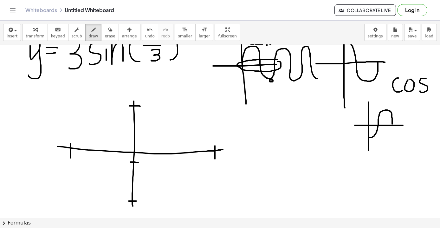
drag, startPoint x: 130, startPoint y: 162, endPoint x: 139, endPoint y: 162, distance: 8.2
click at [139, 162] on div at bounding box center [220, 49] width 440 height 694
drag, startPoint x: 129, startPoint y: 180, endPoint x: 138, endPoint y: 181, distance: 8.9
click at [138, 181] on div at bounding box center [220, 49] width 440 height 694
drag, startPoint x: 130, startPoint y: 138, endPoint x: 140, endPoint y: 138, distance: 9.8
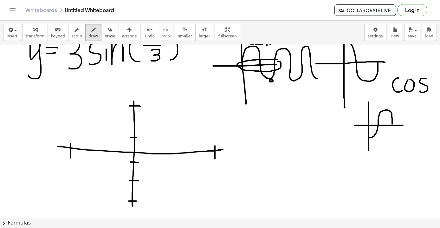
click at [140, 138] on div at bounding box center [220, 49] width 440 height 694
drag, startPoint x: 132, startPoint y: 118, endPoint x: 139, endPoint y: 118, distance: 7.0
click at [139, 118] on div at bounding box center [220, 49] width 440 height 694
drag, startPoint x: 173, startPoint y: 149, endPoint x: 173, endPoint y: 157, distance: 8.2
click at [173, 157] on div at bounding box center [220, 49] width 440 height 694
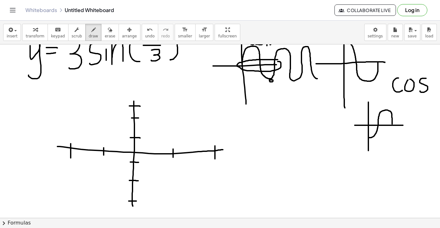
drag, startPoint x: 104, startPoint y: 148, endPoint x: 104, endPoint y: 155, distance: 7.6
click at [104, 155] on div at bounding box center [220, 49] width 440 height 694
drag, startPoint x: 145, startPoint y: 149, endPoint x: 145, endPoint y: 155, distance: 6.3
click at [145, 155] on div at bounding box center [220, 49] width 440 height 694
drag, startPoint x: 161, startPoint y: 150, endPoint x: 161, endPoint y: 157, distance: 7.3
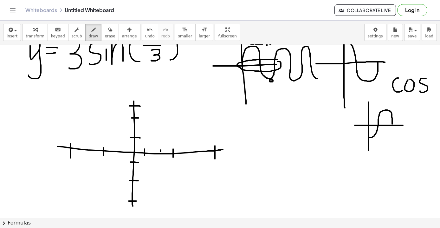
click at [161, 157] on div at bounding box center [220, 49] width 440 height 694
drag, startPoint x: 187, startPoint y: 149, endPoint x: 187, endPoint y: 154, distance: 5.4
click at [187, 154] on div at bounding box center [220, 49] width 440 height 694
drag, startPoint x: 203, startPoint y: 148, endPoint x: 203, endPoint y: 155, distance: 7.3
click at [203, 155] on div at bounding box center [220, 49] width 440 height 694
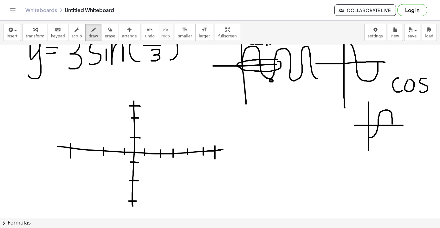
drag, startPoint x: 124, startPoint y: 148, endPoint x: 124, endPoint y: 156, distance: 7.3
click at [124, 156] on div at bounding box center [220, 49] width 440 height 694
drag, startPoint x: 113, startPoint y: 149, endPoint x: 113, endPoint y: 158, distance: 8.9
click at [113, 158] on div at bounding box center [220, 49] width 440 height 694
drag, startPoint x: 94, startPoint y: 147, endPoint x: 94, endPoint y: 154, distance: 7.0
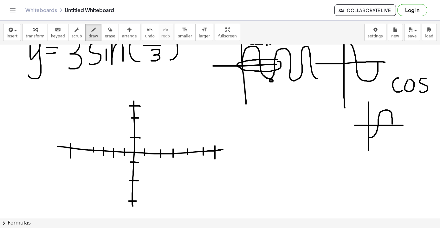
click at [94, 154] on div at bounding box center [220, 49] width 440 height 694
drag, startPoint x: 81, startPoint y: 146, endPoint x: 81, endPoint y: 153, distance: 7.3
click at [81, 153] on div at bounding box center [220, 49] width 440 height 694
drag, startPoint x: 15, startPoint y: 103, endPoint x: 24, endPoint y: 104, distance: 8.6
click at [24, 104] on div at bounding box center [220, 49] width 440 height 694
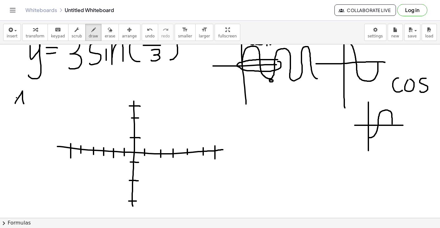
drag, startPoint x: 16, startPoint y: 98, endPoint x: 24, endPoint y: 98, distance: 7.6
click at [24, 98] on div at bounding box center [220, 49] width 440 height 694
drag, startPoint x: 31, startPoint y: 98, endPoint x: 37, endPoint y: 98, distance: 6.0
click at [37, 98] on div at bounding box center [220, 49] width 440 height 694
drag, startPoint x: 31, startPoint y: 94, endPoint x: 38, endPoint y: 94, distance: 7.3
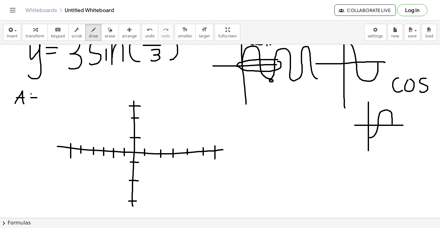
click at [38, 94] on div at bounding box center [220, 49] width 440 height 694
drag, startPoint x: 16, startPoint y: 113, endPoint x: 15, endPoint y: 120, distance: 8.0
click at [15, 120] on div at bounding box center [220, 49] width 440 height 694
drag, startPoint x: 26, startPoint y: 120, endPoint x: 31, endPoint y: 120, distance: 5.4
click at [31, 120] on div at bounding box center [220, 49] width 440 height 694
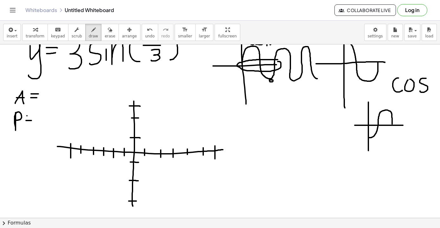
drag, startPoint x: 27, startPoint y: 116, endPoint x: 34, endPoint y: 116, distance: 7.3
click at [34, 116] on div at bounding box center [220, 49] width 440 height 694
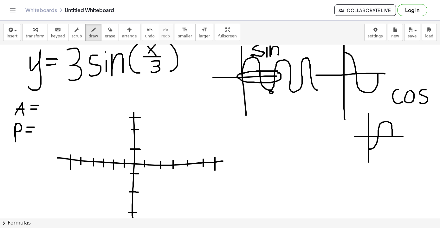
scroll to position [330, 0]
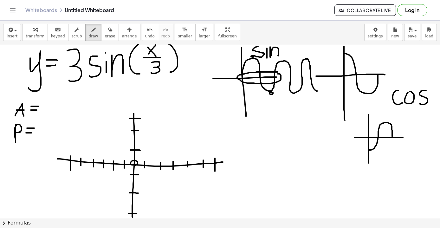
drag, startPoint x: 134, startPoint y: 162, endPoint x: 137, endPoint y: 163, distance: 3.3
click at [137, 163] on div at bounding box center [220, 61] width 440 height 694
click at [147, 31] on icon "undo" at bounding box center [150, 30] width 6 height 8
drag, startPoint x: 134, startPoint y: 163, endPoint x: 133, endPoint y: 165, distance: 3.4
click at [133, 165] on div at bounding box center [220, 61] width 440 height 694
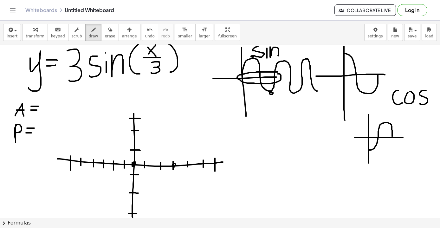
click at [173, 165] on div at bounding box center [220, 61] width 440 height 694
click at [215, 164] on div at bounding box center [220, 61] width 440 height 694
click at [101, 164] on div at bounding box center [220, 61] width 440 height 694
drag, startPoint x: 71, startPoint y: 158, endPoint x: 69, endPoint y: 160, distance: 3.3
click at [69, 160] on div at bounding box center [220, 61] width 440 height 694
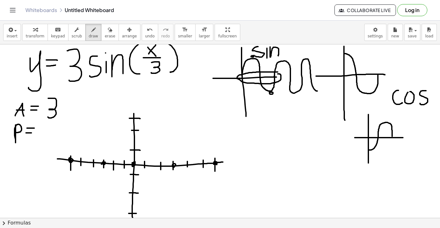
drag, startPoint x: 48, startPoint y: 98, endPoint x: 48, endPoint y: 116, distance: 18.1
click at [48, 116] on div at bounding box center [220, 61] width 440 height 694
drag, startPoint x: 44, startPoint y: 123, endPoint x: 38, endPoint y: 142, distance: 20.0
click at [38, 142] on div at bounding box center [220, 61] width 440 height 694
drag, startPoint x: 52, startPoint y: 127, endPoint x: 64, endPoint y: 126, distance: 12.5
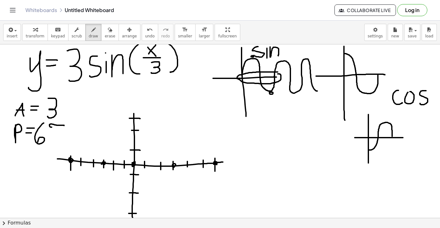
click at [64, 126] on div at bounding box center [220, 61] width 440 height 694
drag, startPoint x: 59, startPoint y: 125, endPoint x: 56, endPoint y: 143, distance: 18.6
click at [56, 143] on div at bounding box center [220, 61] width 440 height 694
drag, startPoint x: 62, startPoint y: 126, endPoint x: 61, endPoint y: 143, distance: 16.5
click at [61, 143] on div at bounding box center [220, 61] width 440 height 694
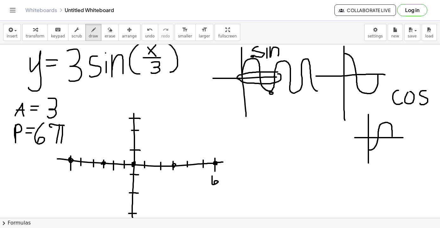
drag, startPoint x: 212, startPoint y: 176, endPoint x: 214, endPoint y: 184, distance: 7.9
click at [214, 184] on div at bounding box center [220, 61] width 440 height 694
drag, startPoint x: 223, startPoint y: 177, endPoint x: 231, endPoint y: 175, distance: 8.5
click at [231, 175] on div at bounding box center [220, 61] width 440 height 694
drag, startPoint x: 224, startPoint y: 176, endPoint x: 224, endPoint y: 185, distance: 8.6
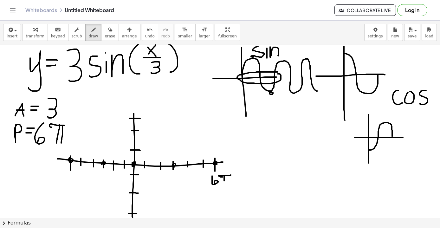
click at [224, 185] on div at bounding box center [220, 61] width 440 height 694
drag, startPoint x: 229, startPoint y: 176, endPoint x: 229, endPoint y: 185, distance: 8.6
click at [229, 185] on div at bounding box center [220, 61] width 440 height 694
drag, startPoint x: 55, startPoint y: 177, endPoint x: 61, endPoint y: 177, distance: 6.0
click at [61, 177] on div at bounding box center [220, 61] width 440 height 694
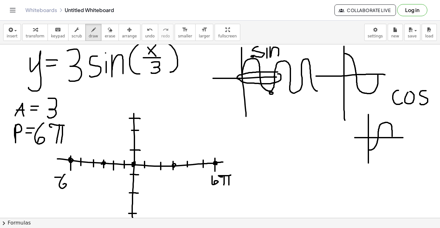
drag, startPoint x: 65, startPoint y: 174, endPoint x: 62, endPoint y: 187, distance: 12.7
click at [62, 187] on div at bounding box center [220, 61] width 440 height 694
drag, startPoint x: 70, startPoint y: 177, endPoint x: 76, endPoint y: 186, distance: 10.4
click at [76, 186] on div at bounding box center [220, 61] width 440 height 694
drag, startPoint x: 72, startPoint y: 176, endPoint x: 72, endPoint y: 186, distance: 10.1
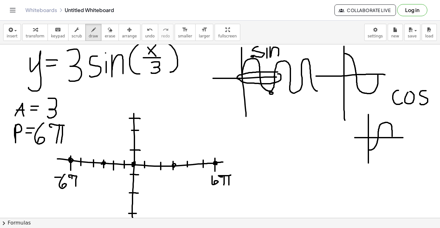
click at [72, 186] on div at bounding box center [220, 61] width 440 height 694
drag, startPoint x: 120, startPoint y: 113, endPoint x: 118, endPoint y: 122, distance: 8.4
click at [118, 122] on div at bounding box center [220, 61] width 440 height 694
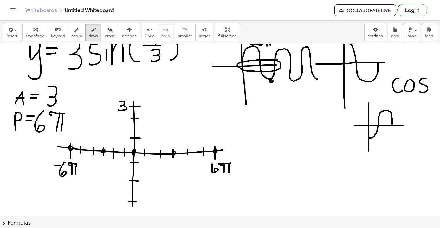
scroll to position [343, 0]
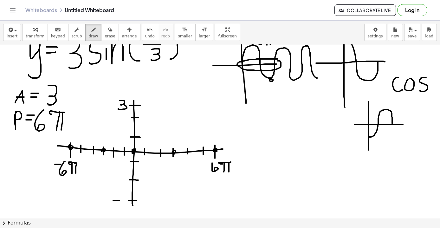
drag, startPoint x: 113, startPoint y: 200, endPoint x: 119, endPoint y: 200, distance: 6.0
click at [119, 200] on div at bounding box center [220, 48] width 440 height 694
drag, startPoint x: 125, startPoint y: 197, endPoint x: 118, endPoint y: 208, distance: 12.8
click at [118, 208] on div at bounding box center [220, 48] width 440 height 694
drag, startPoint x: 223, startPoint y: 149, endPoint x: 313, endPoint y: 146, distance: 89.8
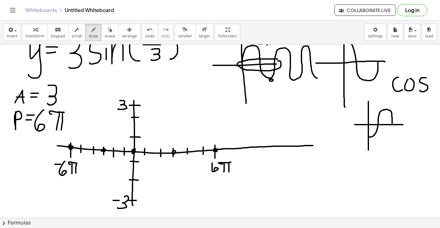
click at [313, 146] on div at bounding box center [220, 48] width 440 height 694
drag, startPoint x: 302, startPoint y: 142, endPoint x: 302, endPoint y: 150, distance: 7.6
click at [302, 150] on div at bounding box center [220, 48] width 440 height 694
drag, startPoint x: 295, startPoint y: 157, endPoint x: 295, endPoint y: 166, distance: 8.9
click at [295, 166] on div at bounding box center [220, 48] width 440 height 694
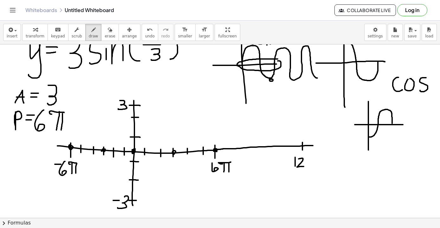
drag, startPoint x: 299, startPoint y: 159, endPoint x: 305, endPoint y: 166, distance: 9.4
click at [304, 166] on div at bounding box center [220, 48] width 440 height 694
drag, startPoint x: 310, startPoint y: 160, endPoint x: 317, endPoint y: 160, distance: 6.7
click at [317, 160] on div at bounding box center [220, 48] width 440 height 694
drag, startPoint x: 311, startPoint y: 159, endPoint x: 311, endPoint y: 169, distance: 9.2
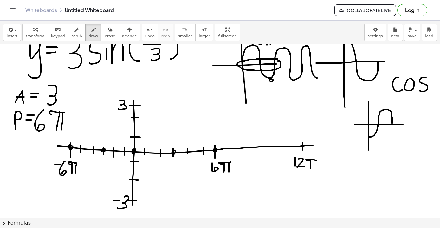
click at [311, 169] on div at bounding box center [220, 48] width 440 height 694
drag, startPoint x: 315, startPoint y: 160, endPoint x: 315, endPoint y: 171, distance: 10.8
click at [315, 171] on div at bounding box center [220, 48] width 440 height 694
drag, startPoint x: 261, startPoint y: 144, endPoint x: 260, endPoint y: 150, distance: 6.3
click at [260, 150] on div at bounding box center [220, 48] width 440 height 694
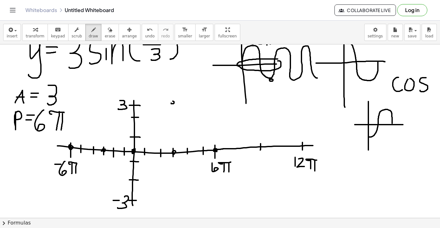
click at [172, 104] on div at bounding box center [220, 48] width 440 height 694
click at [147, 29] on icon "undo" at bounding box center [150, 30] width 6 height 8
click at [151, 107] on div at bounding box center [220, 48] width 440 height 694
click at [195, 199] on div at bounding box center [220, 48] width 440 height 694
click at [86, 105] on div at bounding box center [220, 48] width 440 height 694
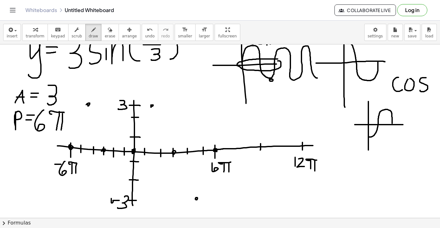
click at [112, 201] on div at bounding box center [220, 48] width 440 height 694
drag, startPoint x: 70, startPoint y: 146, endPoint x: 129, endPoint y: 169, distance: 63.9
click at [129, 169] on div at bounding box center [220, 48] width 440 height 694
click at [147, 33] on icon "undo" at bounding box center [150, 30] width 6 height 8
drag, startPoint x: 70, startPoint y: 145, endPoint x: 104, endPoint y: 148, distance: 34.1
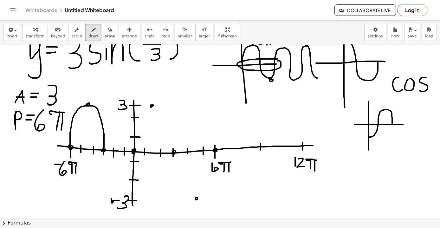
click at [104, 148] on div at bounding box center [220, 48] width 440 height 694
drag, startPoint x: 104, startPoint y: 148, endPoint x: 132, endPoint y: 145, distance: 28.4
click at [132, 145] on div at bounding box center [220, 48] width 440 height 694
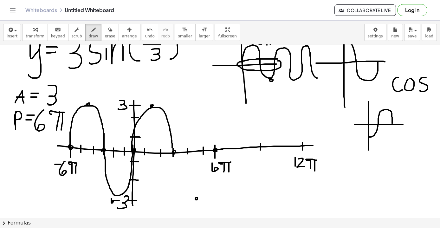
drag, startPoint x: 132, startPoint y: 150, endPoint x: 172, endPoint y: 153, distance: 40.7
click at [172, 153] on div at bounding box center [220, 48] width 440 height 694
drag, startPoint x: 172, startPoint y: 153, endPoint x: 214, endPoint y: 150, distance: 42.0
click at [214, 150] on div at bounding box center [220, 48] width 440 height 694
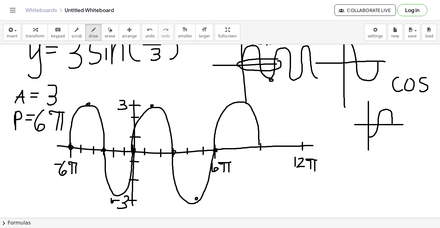
drag, startPoint x: 214, startPoint y: 150, endPoint x: 259, endPoint y: 145, distance: 45.0
click at [259, 145] on div at bounding box center [220, 48] width 440 height 694
drag, startPoint x: 259, startPoint y: 145, endPoint x: 303, endPoint y: 145, distance: 43.8
click at [303, 145] on div at bounding box center [220, 48] width 440 height 694
drag, startPoint x: 152, startPoint y: 148, endPoint x: 152, endPoint y: 155, distance: 6.7
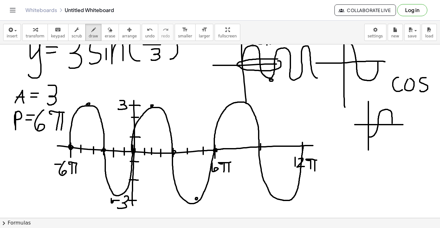
click at [152, 155] on div at bounding box center [220, 48] width 440 height 694
drag, startPoint x: 164, startPoint y: 143, endPoint x: 164, endPoint y: 139, distance: 3.5
click at [164, 139] on div at bounding box center [220, 48] width 440 height 694
drag, startPoint x: 174, startPoint y: 126, endPoint x: 175, endPoint y: 139, distance: 12.4
click at [175, 139] on div at bounding box center [220, 48] width 440 height 694
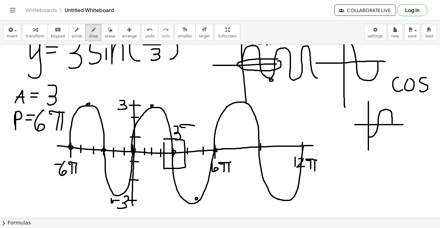
drag, startPoint x: 185, startPoint y: 127, endPoint x: 194, endPoint y: 126, distance: 9.3
click at [194, 126] on div at bounding box center [220, 48] width 440 height 694
drag, startPoint x: 188, startPoint y: 124, endPoint x: 188, endPoint y: 139, distance: 15.2
click at [188, 139] on div at bounding box center [220, 48] width 440 height 694
drag, startPoint x: 192, startPoint y: 126, endPoint x: 192, endPoint y: 139, distance: 13.3
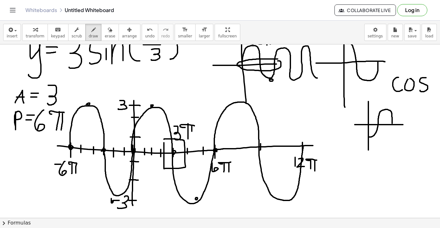
click at [192, 139] on div at bounding box center [220, 48] width 440 height 694
click at [165, 122] on div at bounding box center [220, 48] width 440 height 694
drag, startPoint x: 171, startPoint y: 134, endPoint x: 171, endPoint y: 138, distance: 3.9
click at [171, 139] on div at bounding box center [220, 48] width 440 height 694
drag, startPoint x: 160, startPoint y: 118, endPoint x: 157, endPoint y: 141, distance: 23.9
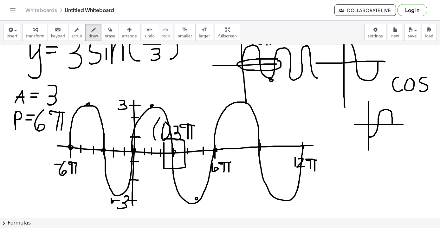
click at [157, 141] on div at bounding box center [220, 48] width 440 height 694
drag, startPoint x: 198, startPoint y: 119, endPoint x: 198, endPoint y: 138, distance: 18.4
click at [198, 138] on div at bounding box center [220, 48] width 440 height 694
click at [147, 26] on icon "undo" at bounding box center [150, 30] width 6 height 8
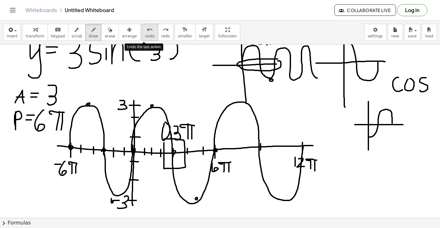
click at [147, 26] on icon "undo" at bounding box center [150, 30] width 6 height 8
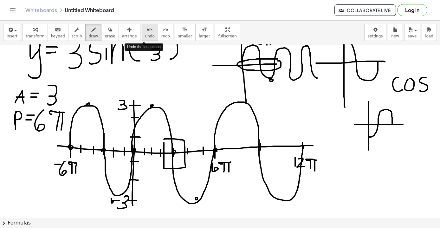
click at [147, 26] on icon "undo" at bounding box center [150, 30] width 6 height 8
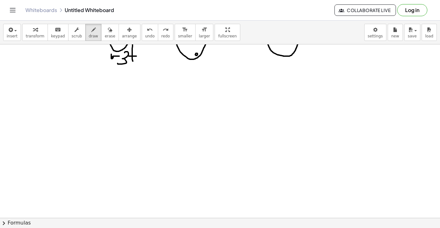
scroll to position [493, 0]
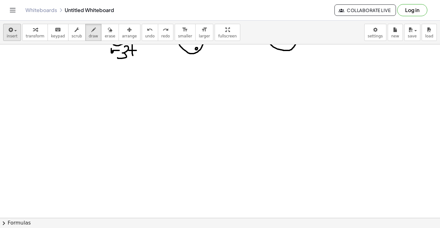
click at [16, 35] on span "insert" at bounding box center [12, 36] width 11 height 4
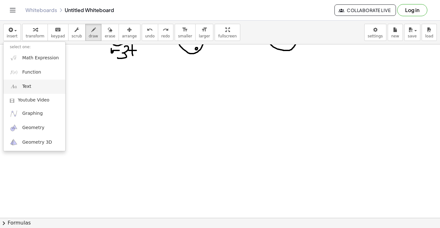
click at [29, 89] on span "Text" at bounding box center [26, 86] width 9 height 6
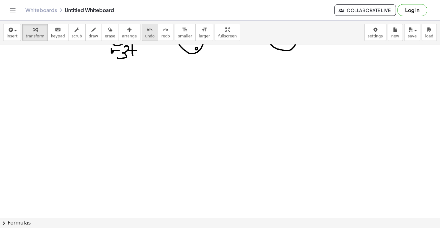
click at [145, 34] on span "undo" at bounding box center [150, 36] width 10 height 4
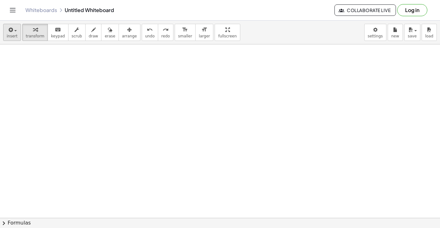
click at [9, 34] on span "insert" at bounding box center [12, 36] width 11 height 4
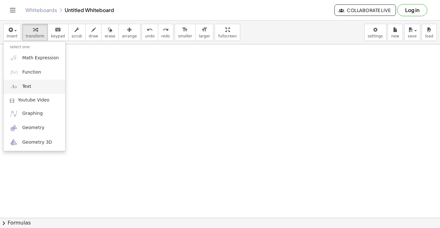
click at [16, 87] on img at bounding box center [14, 87] width 8 height 8
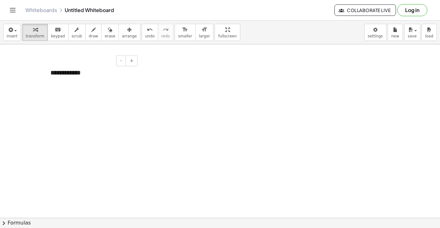
click at [61, 74] on div "**********" at bounding box center [91, 73] width 95 height 22
click at [118, 76] on div "**********" at bounding box center [91, 73] width 95 height 22
click at [80, 73] on div "**********" at bounding box center [91, 77] width 95 height 30
click at [83, 82] on div "**********" at bounding box center [91, 81] width 82 height 9
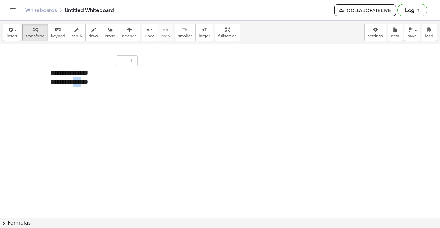
click at [83, 82] on div "**********" at bounding box center [91, 81] width 82 height 9
click at [55, 73] on div "**********" at bounding box center [91, 77] width 95 height 30
click at [80, 82] on div "**********" at bounding box center [91, 81] width 82 height 9
click at [48, 73] on div at bounding box center [47, 77] width 6 height 30
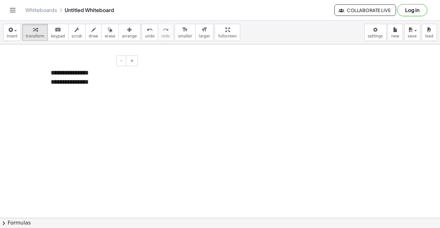
click at [59, 73] on div "**********" at bounding box center [91, 77] width 95 height 30
click at [46, 64] on div "- +" at bounding box center [90, 60] width 95 height 11
click at [72, 85] on div "**********" at bounding box center [92, 81] width 82 height 9
drag, startPoint x: 54, startPoint y: 61, endPoint x: 46, endPoint y: 61, distance: 7.9
click at [46, 61] on div "- +" at bounding box center [90, 60] width 95 height 11
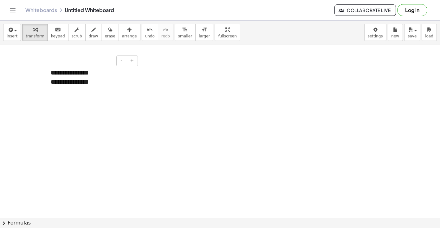
click at [66, 82] on div "**********" at bounding box center [92, 81] width 82 height 9
drag, startPoint x: 79, startPoint y: 88, endPoint x: 65, endPoint y: 90, distance: 14.1
click at [65, 90] on div "**********" at bounding box center [91, 77] width 95 height 30
click at [92, 30] on icon "button" at bounding box center [93, 30] width 4 height 8
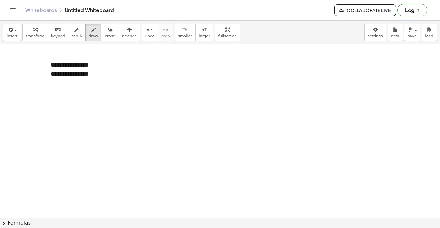
scroll to position [540, 0]
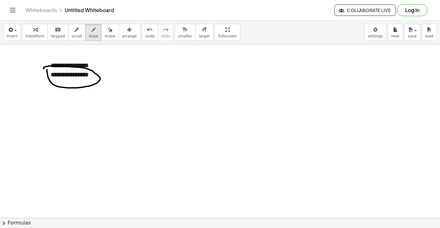
drag, startPoint x: 39, startPoint y: 109, endPoint x: 46, endPoint y: 121, distance: 14.4
drag, startPoint x: 46, startPoint y: 111, endPoint x: 37, endPoint y: 119, distance: 11.7
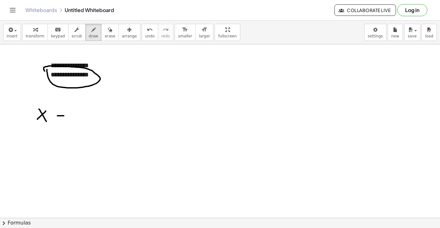
drag, startPoint x: 57, startPoint y: 116, endPoint x: 68, endPoint y: 116, distance: 10.1
drag, startPoint x: 58, startPoint y: 112, endPoint x: 67, endPoint y: 112, distance: 8.9
drag, startPoint x: 60, startPoint y: 108, endPoint x: 66, endPoint y: 124, distance: 17.4
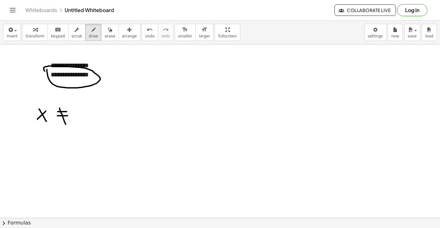
drag, startPoint x: 76, startPoint y: 77, endPoint x: 90, endPoint y: 77, distance: 13.6
drag, startPoint x: 122, startPoint y: 73, endPoint x: 121, endPoint y: 83, distance: 10.1
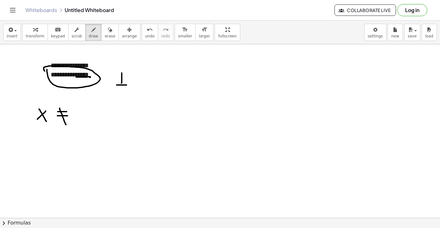
drag, startPoint x: 117, startPoint y: 85, endPoint x: 126, endPoint y: 85, distance: 9.8
drag, startPoint x: 139, startPoint y: 85, endPoint x: 144, endPoint y: 85, distance: 5.7
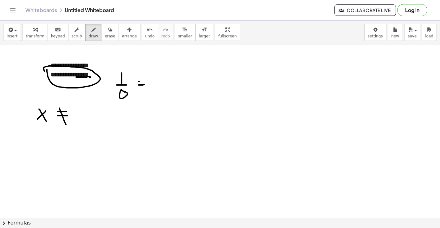
drag, startPoint x: 139, startPoint y: 81, endPoint x: 146, endPoint y: 81, distance: 7.9
drag, startPoint x: 157, startPoint y: 74, endPoint x: 175, endPoint y: 99, distance: 31.0
drag, startPoint x: 175, startPoint y: 75, endPoint x: 157, endPoint y: 100, distance: 30.8
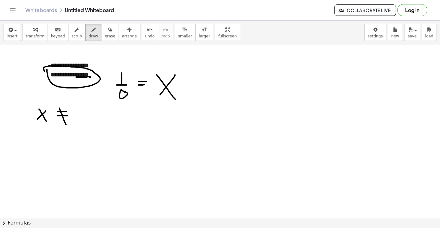
click at [147, 32] on icon "undo" at bounding box center [150, 30] width 6 height 8
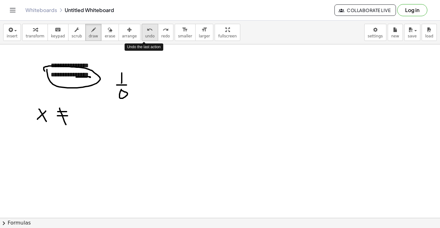
click at [147, 32] on icon "undo" at bounding box center [150, 30] width 6 height 8
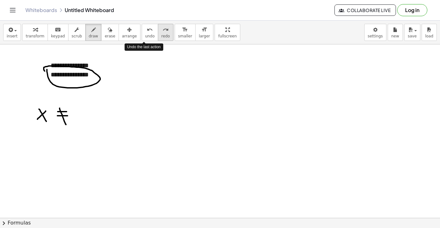
click at [163, 29] on icon "redo" at bounding box center [166, 30] width 6 height 8
drag, startPoint x: 77, startPoint y: 117, endPoint x: 84, endPoint y: 117, distance: 6.3
drag, startPoint x: 96, startPoint y: 110, endPoint x: 107, endPoint y: 108, distance: 11.3
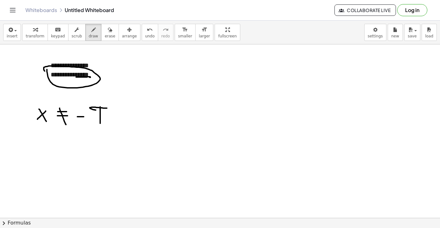
drag, startPoint x: 100, startPoint y: 107, endPoint x: 100, endPoint y: 123, distance: 16.5
drag, startPoint x: 104, startPoint y: 110, endPoint x: 103, endPoint y: 125, distance: 14.9
drag, startPoint x: 116, startPoint y: 123, endPoint x: 114, endPoint y: 129, distance: 6.5
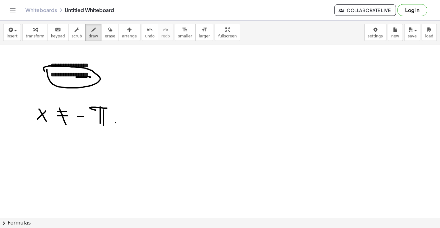
drag, startPoint x: 145, startPoint y: 121, endPoint x: 144, endPoint y: 127, distance: 5.9
drag, startPoint x: 161, startPoint y: 113, endPoint x: 173, endPoint y: 111, distance: 12.5
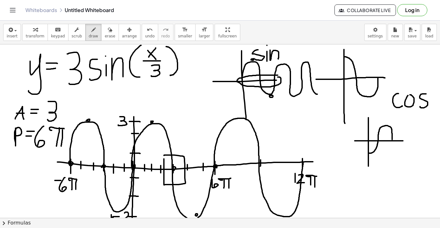
scroll to position [343, 0]
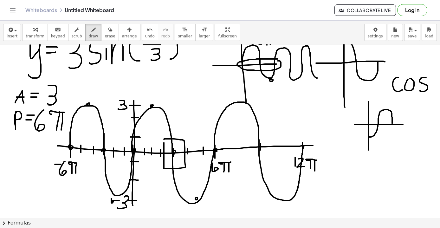
click at [172, 152] on div at bounding box center [220, 134] width 440 height 867
click at [215, 150] on div at bounding box center [220, 134] width 440 height 867
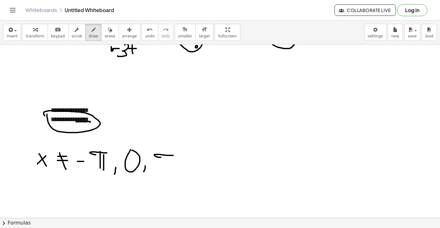
scroll to position [507, 0]
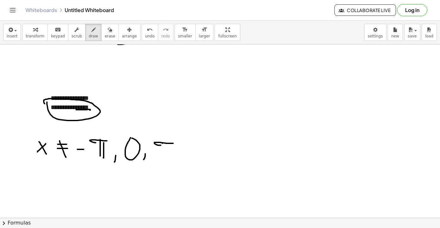
drag, startPoint x: 162, startPoint y: 143, endPoint x: 162, endPoint y: 160, distance: 16.5
drag, startPoint x: 167, startPoint y: 144, endPoint x: 167, endPoint y: 155, distance: 10.8
drag, startPoint x: 182, startPoint y: 153, endPoint x: 181, endPoint y: 159, distance: 6.4
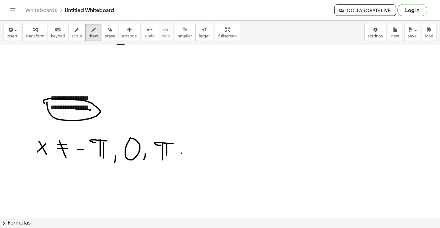
drag, startPoint x: 193, startPoint y: 139, endPoint x: 205, endPoint y: 154, distance: 19.0
drag, startPoint x: 216, startPoint y: 141, endPoint x: 222, endPoint y: 139, distance: 6.8
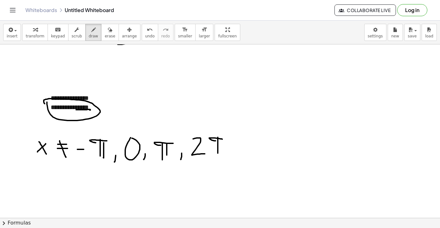
drag, startPoint x: 218, startPoint y: 137, endPoint x: 217, endPoint y: 154, distance: 16.8
drag, startPoint x: 222, startPoint y: 141, endPoint x: 222, endPoint y: 158, distance: 17.1
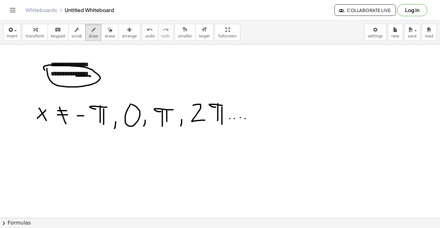
scroll to position [541, 0]
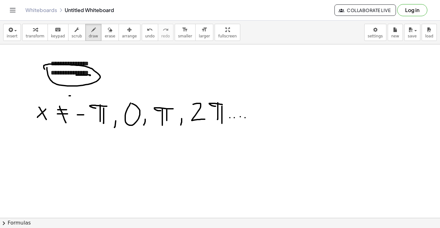
drag, startPoint x: 78, startPoint y: 94, endPoint x: 83, endPoint y: 101, distance: 9.5
drag, startPoint x: 87, startPoint y: 95, endPoint x: 95, endPoint y: 95, distance: 7.6
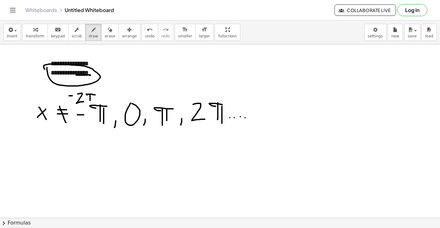
drag, startPoint x: 90, startPoint y: 94, endPoint x: 90, endPoint y: 101, distance: 6.7
drag, startPoint x: 93, startPoint y: 93, endPoint x: 93, endPoint y: 101, distance: 8.2
drag, startPoint x: 98, startPoint y: 100, endPoint x: 96, endPoint y: 104, distance: 4.3
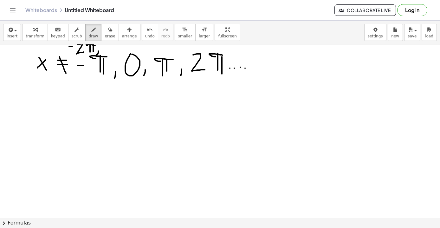
scroll to position [591, 0]
drag, startPoint x: 119, startPoint y: 100, endPoint x: 120, endPoint y: 203, distance: 102.7
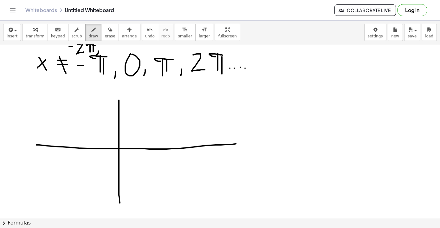
drag, startPoint x: 36, startPoint y: 145, endPoint x: 239, endPoint y: 143, distance: 202.3
drag, startPoint x: 54, startPoint y: 143, endPoint x: 54, endPoint y: 150, distance: 7.0
drag, startPoint x: 45, startPoint y: 158, endPoint x: 49, endPoint y: 158, distance: 4.1
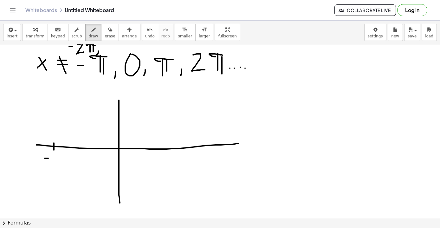
drag, startPoint x: 50, startPoint y: 157, endPoint x: 55, endPoint y: 163, distance: 7.7
drag, startPoint x: 58, startPoint y: 157, endPoint x: 58, endPoint y: 165, distance: 8.2
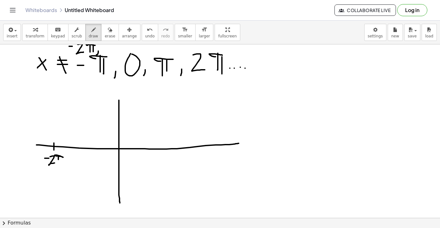
drag, startPoint x: 61, startPoint y: 156, endPoint x: 61, endPoint y: 166, distance: 10.1
drag, startPoint x: 223, startPoint y: 142, endPoint x: 223, endPoint y: 155, distance: 13.3
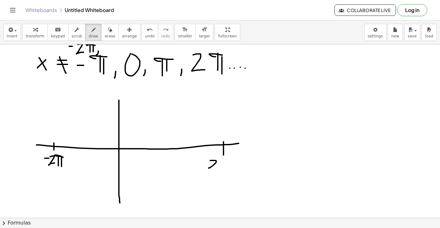
drag, startPoint x: 210, startPoint y: 160, endPoint x: 217, endPoint y: 167, distance: 9.6
drag, startPoint x: 225, startPoint y: 163, endPoint x: 231, endPoint y: 161, distance: 6.0
drag, startPoint x: 225, startPoint y: 159, endPoint x: 225, endPoint y: 167, distance: 7.6
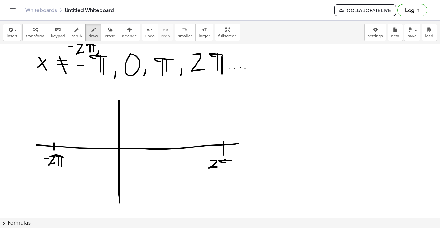
drag, startPoint x: 229, startPoint y: 160, endPoint x: 229, endPoint y: 169, distance: 8.9
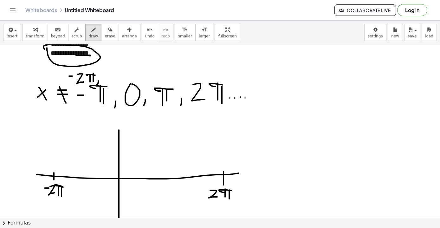
scroll to position [560, 0]
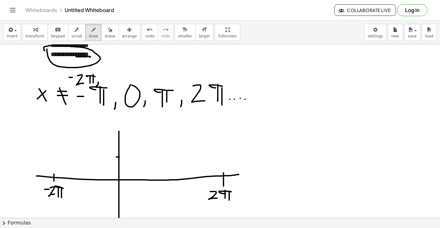
drag, startPoint x: 116, startPoint y: 157, endPoint x: 122, endPoint y: 157, distance: 5.7
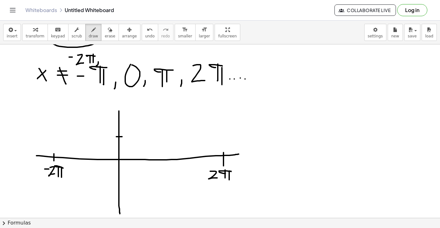
scroll to position [581, 0]
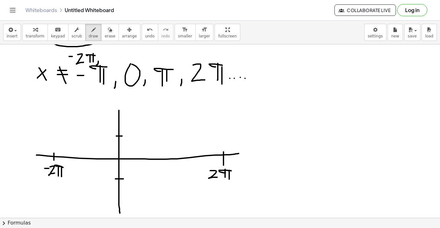
drag, startPoint x: 115, startPoint y: 179, endPoint x: 123, endPoint y: 179, distance: 7.9
drag, startPoint x: 104, startPoint y: 130, endPoint x: 104, endPoint y: 140, distance: 10.1
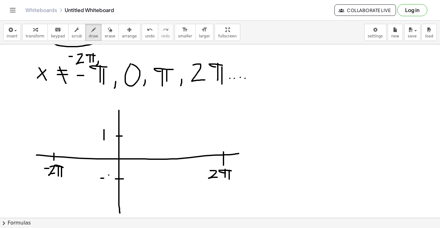
drag, startPoint x: 109, startPoint y: 175, endPoint x: 109, endPoint y: 188, distance: 12.7
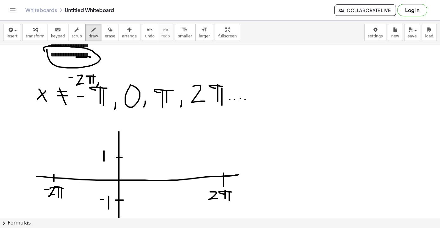
scroll to position [562, 0]
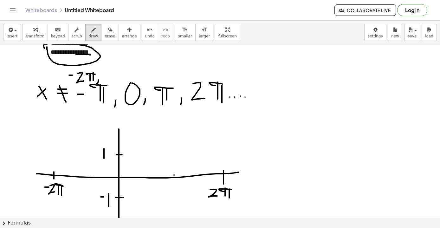
drag, startPoint x: 174, startPoint y: 175, endPoint x: 174, endPoint y: 181, distance: 5.7
drag, startPoint x: 89, startPoint y: 174, endPoint x: 89, endPoint y: 182, distance: 7.6
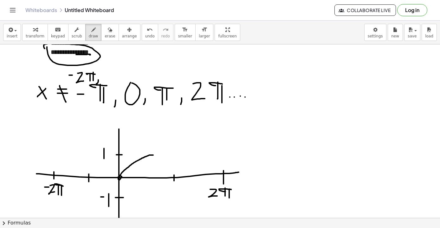
drag, startPoint x: 120, startPoint y: 176, endPoint x: 153, endPoint y: 155, distance: 39.0
click at [145, 35] on span "undo" at bounding box center [150, 36] width 10 height 4
drag, startPoint x: 120, startPoint y: 176, endPoint x: 222, endPoint y: 173, distance: 101.5
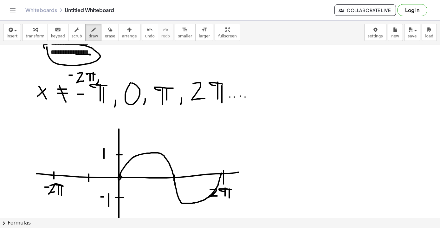
scroll to position [573, 0]
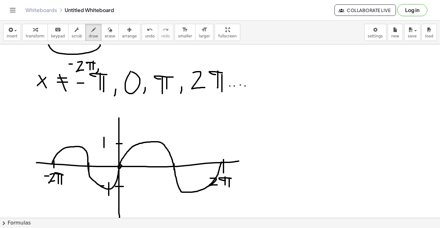
drag, startPoint x: 52, startPoint y: 163, endPoint x: 119, endPoint y: 167, distance: 66.4
drag, startPoint x: 149, startPoint y: 140, endPoint x: 149, endPoint y: 146, distance: 5.7
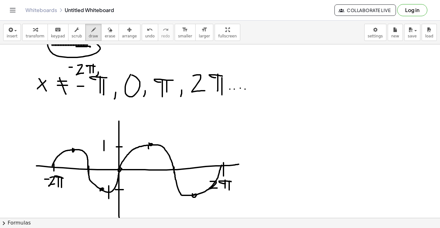
scroll to position [574, 0]
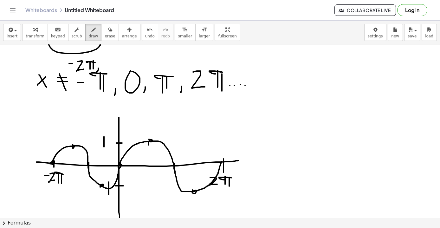
drag, startPoint x: 52, startPoint y: 162, endPoint x: 50, endPoint y: 165, distance: 3.3
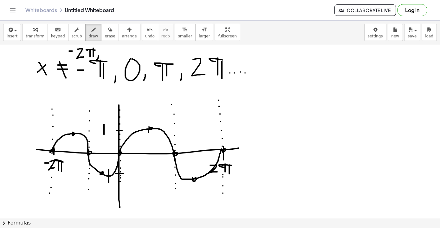
scroll to position [587, 0]
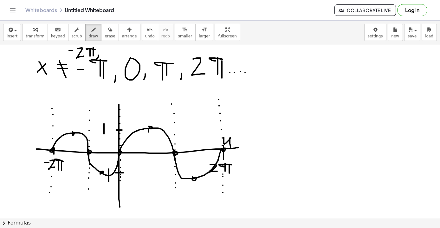
drag, startPoint x: 224, startPoint y: 138, endPoint x: 227, endPoint y: 149, distance: 11.9
drag, startPoint x: 236, startPoint y: 139, endPoint x: 242, endPoint y: 139, distance: 6.0
drag, startPoint x: 236, startPoint y: 137, endPoint x: 243, endPoint y: 137, distance: 6.7
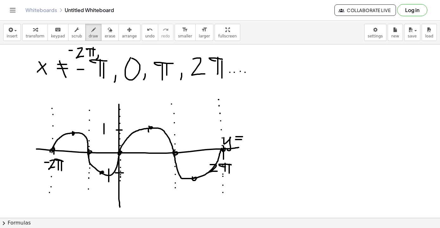
drag, startPoint x: 253, startPoint y: 137, endPoint x: 246, endPoint y: 145, distance: 10.8
drag, startPoint x: 257, startPoint y: 140, endPoint x: 257, endPoint y: 146, distance: 5.4
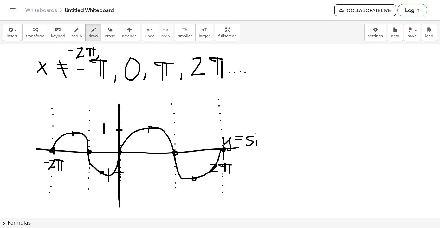
drag, startPoint x: 261, startPoint y: 137, endPoint x: 266, endPoint y: 146, distance: 10.5
drag, startPoint x: 269, startPoint y: 137, endPoint x: 275, endPoint y: 146, distance: 10.9
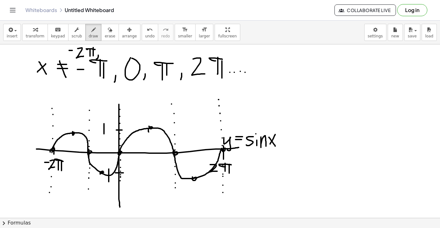
drag, startPoint x: 275, startPoint y: 134, endPoint x: 268, endPoint y: 148, distance: 15.0
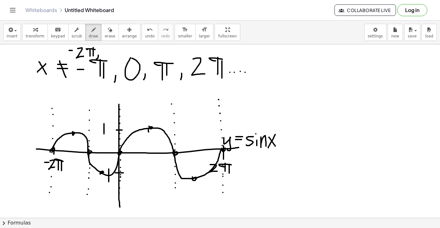
drag, startPoint x: 150, startPoint y: 127, endPoint x: 129, endPoint y: 106, distance: 29.8
drag, startPoint x: 149, startPoint y: 126, endPoint x: 167, endPoint y: 106, distance: 26.7
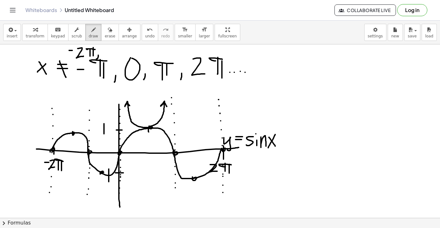
drag, startPoint x: 194, startPoint y: 178, endPoint x: 182, endPoint y: 195, distance: 20.5
drag, startPoint x: 195, startPoint y: 178, endPoint x: 220, endPoint y: 196, distance: 31.1
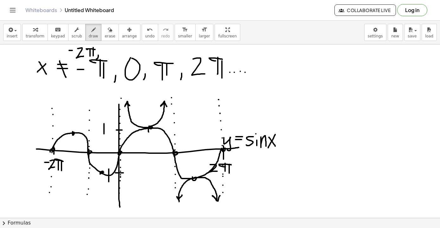
drag, startPoint x: 101, startPoint y: 172, endPoint x: 96, endPoint y: 193, distance: 20.8
drag, startPoint x: 101, startPoint y: 173, endPoint x: 119, endPoint y: 195, distance: 28.2
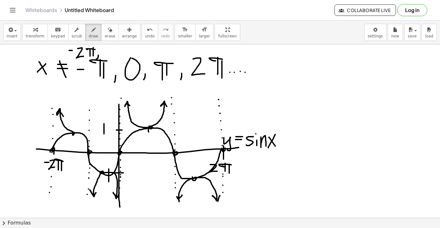
drag, startPoint x: 72, startPoint y: 131, endPoint x: 63, endPoint y: 116, distance: 17.3
drag, startPoint x: 72, startPoint y: 130, endPoint x: 85, endPoint y: 113, distance: 21.4
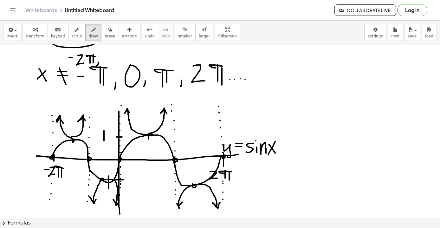
scroll to position [582, 0]
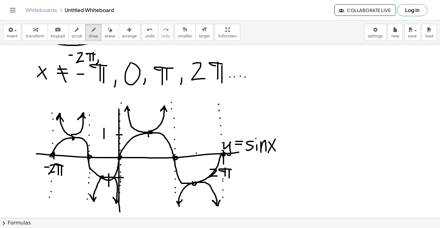
drag, startPoint x: 196, startPoint y: 153, endPoint x: 196, endPoint y: 157, distance: 4.1
drag, startPoint x: 148, startPoint y: 155, endPoint x: 148, endPoint y: 160, distance: 4.8
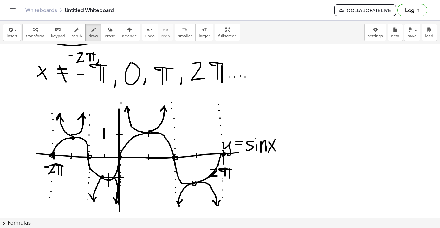
drag, startPoint x: 71, startPoint y: 153, endPoint x: 71, endPoint y: 159, distance: 5.4
drag, startPoint x: 147, startPoint y: 165, endPoint x: 151, endPoint y: 166, distance: 3.8
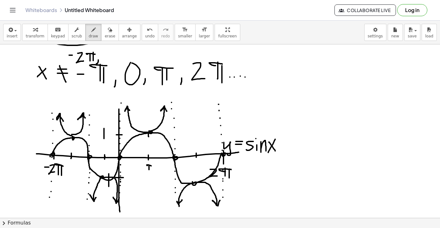
drag, startPoint x: 149, startPoint y: 166, endPoint x: 149, endPoint y: 171, distance: 5.4
drag, startPoint x: 150, startPoint y: 167, endPoint x: 150, endPoint y: 172, distance: 5.1
drag, startPoint x: 146, startPoint y: 172, endPoint x: 154, endPoint y: 172, distance: 8.6
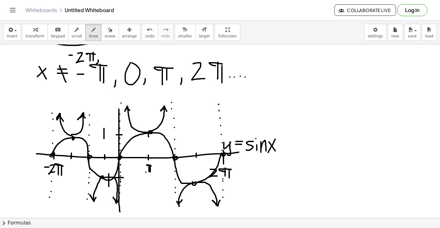
drag, startPoint x: 147, startPoint y: 176, endPoint x: 155, endPoint y: 182, distance: 10.0
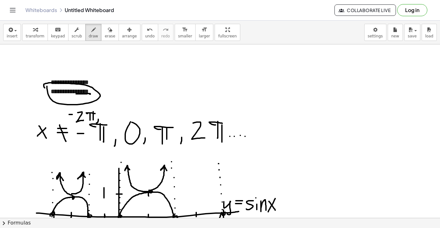
scroll to position [521, 0]
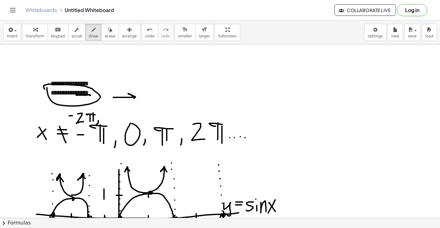
drag, startPoint x: 113, startPoint y: 97, endPoint x: 131, endPoint y: 101, distance: 18.4
drag, startPoint x: 152, startPoint y: 93, endPoint x: 152, endPoint y: 105, distance: 12.0
drag, startPoint x: 161, startPoint y: 94, endPoint x: 158, endPoint y: 104, distance: 9.9
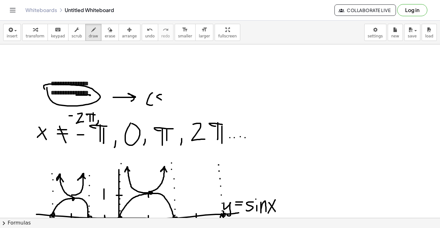
drag, startPoint x: 170, startPoint y: 94, endPoint x: 166, endPoint y: 107, distance: 12.9
drag, startPoint x: 182, startPoint y: 88, endPoint x: 180, endPoint y: 105, distance: 16.6
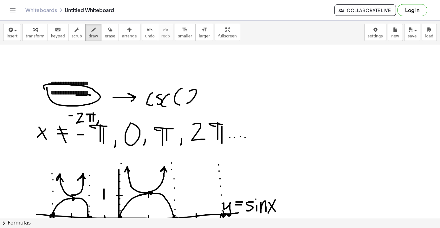
drag, startPoint x: 190, startPoint y: 91, endPoint x: 197, endPoint y: 103, distance: 14.2
drag, startPoint x: 202, startPoint y: 94, endPoint x: 208, endPoint y: 104, distance: 11.7
drag, startPoint x: 207, startPoint y: 95, endPoint x: 201, endPoint y: 103, distance: 10.4
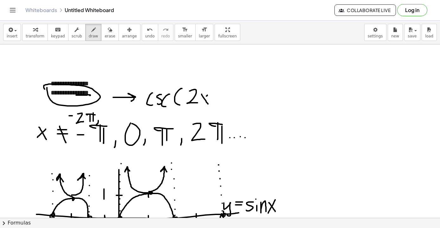
drag, startPoint x: 215, startPoint y: 88, endPoint x: 211, endPoint y: 104, distance: 15.5
drag, startPoint x: 150, startPoint y: 109, endPoint x: 196, endPoint y: 107, distance: 46.3
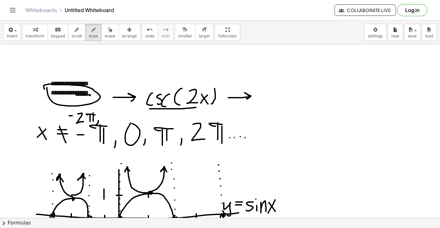
drag, startPoint x: 228, startPoint y: 98, endPoint x: 247, endPoint y: 98, distance: 18.4
drag, startPoint x: 286, startPoint y: 81, endPoint x: 286, endPoint y: 92, distance: 10.5
drag, startPoint x: 263, startPoint y: 95, endPoint x: 307, endPoint y: 95, distance: 44.4
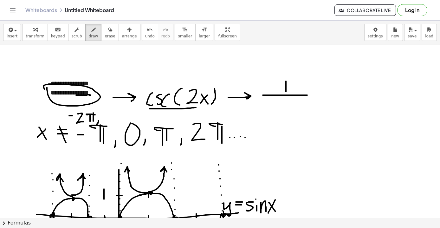
drag, startPoint x: 277, startPoint y: 100, endPoint x: 267, endPoint y: 109, distance: 14.2
drag, startPoint x: 278, startPoint y: 104, endPoint x: 278, endPoint y: 109, distance: 5.4
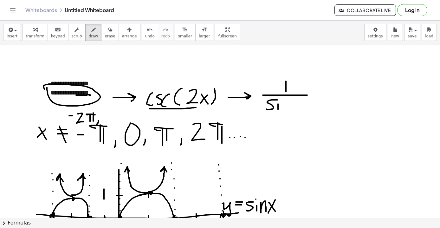
drag, startPoint x: 282, startPoint y: 101, endPoint x: 289, endPoint y: 107, distance: 9.0
drag, startPoint x: 295, startPoint y: 100, endPoint x: 295, endPoint y: 112, distance: 11.1
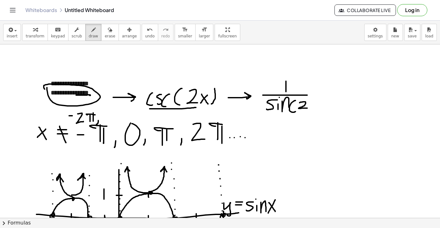
drag, startPoint x: 300, startPoint y: 103, endPoint x: 307, endPoint y: 108, distance: 9.3
drag, startPoint x: 309, startPoint y: 102, endPoint x: 313, endPoint y: 110, distance: 9.1
drag, startPoint x: 313, startPoint y: 100, endPoint x: 309, endPoint y: 108, distance: 9.4
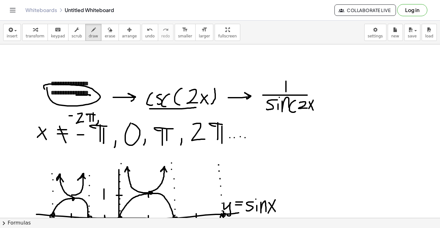
drag, startPoint x: 317, startPoint y: 95, endPoint x: 316, endPoint y: 113, distance: 18.1
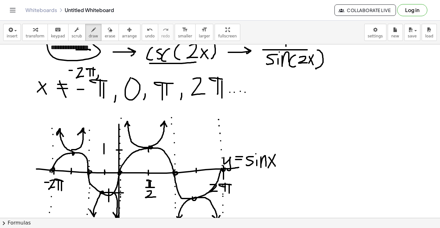
scroll to position [572, 0]
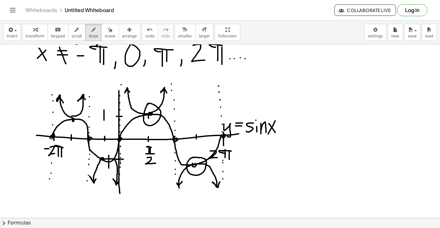
scroll to position [597, 0]
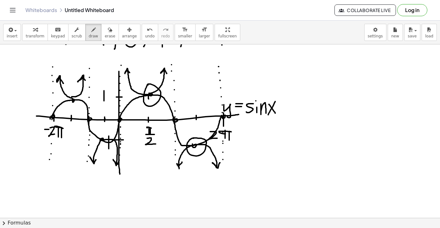
scroll to position [621, 0]
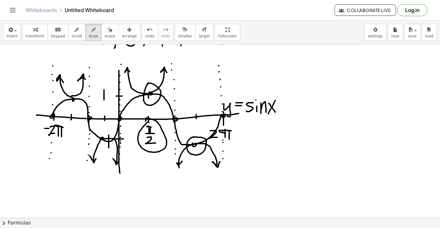
drag, startPoint x: 149, startPoint y: 122, endPoint x: 145, endPoint y: 122, distance: 3.8
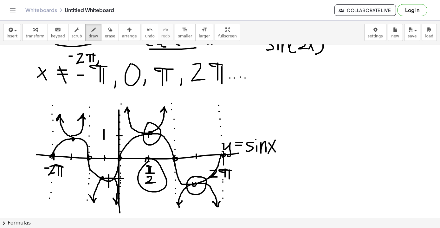
scroll to position [581, 0]
drag, startPoint x: 219, startPoint y: 98, endPoint x: 224, endPoint y: 98, distance: 5.7
drag, startPoint x: 226, startPoint y: 103, endPoint x: 232, endPoint y: 104, distance: 6.5
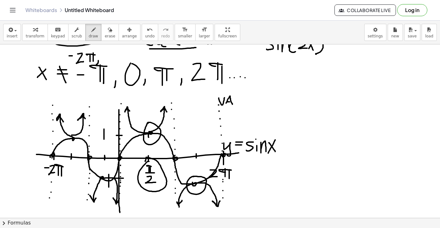
drag, startPoint x: 227, startPoint y: 102, endPoint x: 235, endPoint y: 102, distance: 7.6
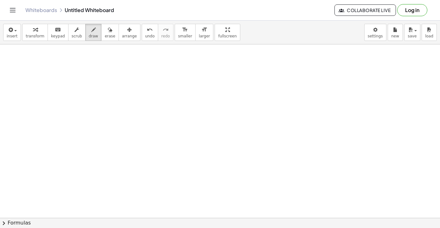
scroll to position [761, 0]
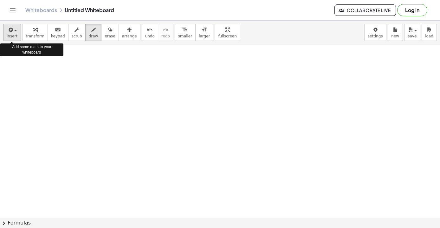
click at [12, 34] on span "insert" at bounding box center [12, 36] width 11 height 4
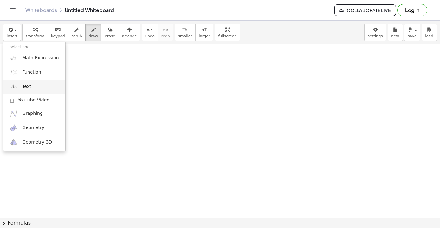
click at [31, 88] on span "Text" at bounding box center [26, 86] width 9 height 6
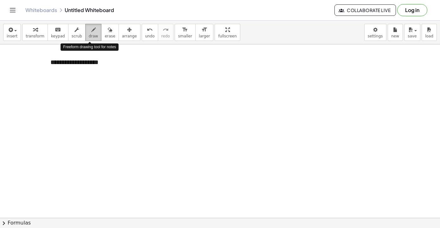
click at [89, 29] on div "button" at bounding box center [94, 30] width 10 height 8
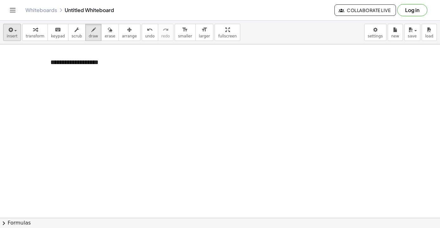
click at [14, 31] on span "button" at bounding box center [13, 30] width 1 height 4
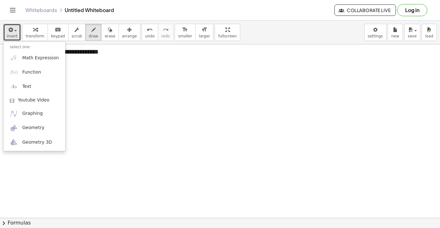
scroll to position [787, 0]
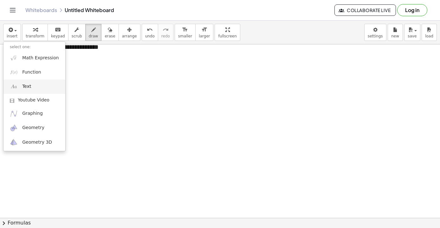
click at [43, 85] on link "Text" at bounding box center [34, 87] width 62 height 14
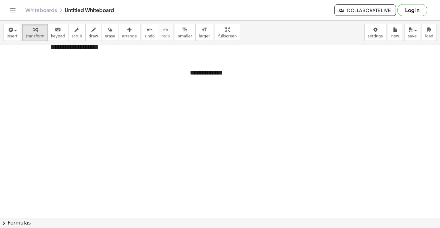
click at [89, 34] on span "draw" at bounding box center [94, 36] width 10 height 4
drag, startPoint x: 42, startPoint y: 94, endPoint x: 41, endPoint y: 113, distance: 19.4
drag, startPoint x: 52, startPoint y: 99, endPoint x: 61, endPoint y: 113, distance: 16.1
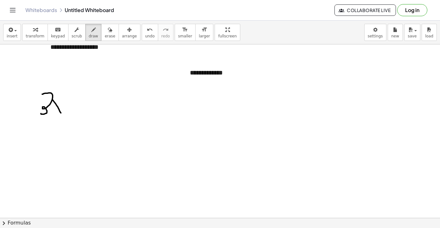
drag, startPoint x: 61, startPoint y: 102, endPoint x: 51, endPoint y: 113, distance: 14.4
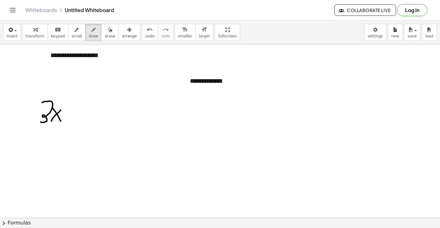
scroll to position [778, 0]
drag, startPoint x: 67, startPoint y: 101, endPoint x: 72, endPoint y: 106, distance: 7.8
drag, startPoint x: 79, startPoint y: 114, endPoint x: 86, endPoint y: 114, distance: 6.7
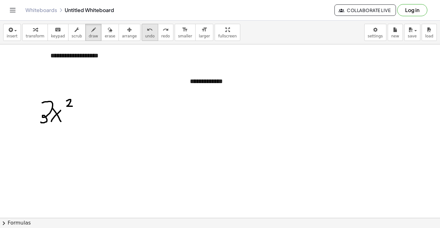
click at [149, 30] on button "undo undo" at bounding box center [150, 32] width 16 height 17
drag, startPoint x: 34, startPoint y: 124, endPoint x: 75, endPoint y: 125, distance: 40.6
drag, startPoint x: 36, startPoint y: 137, endPoint x: 43, endPoint y: 149, distance: 13.8
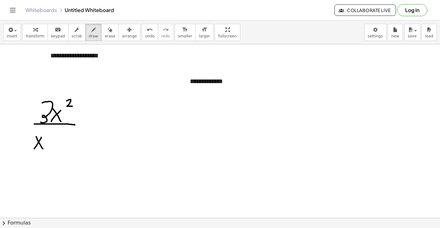
drag, startPoint x: 41, startPoint y: 137, endPoint x: 33, endPoint y: 150, distance: 14.7
drag, startPoint x: 46, startPoint y: 131, endPoint x: 52, endPoint y: 136, distance: 7.4
drag, startPoint x: 55, startPoint y: 140, endPoint x: 62, endPoint y: 140, distance: 7.0
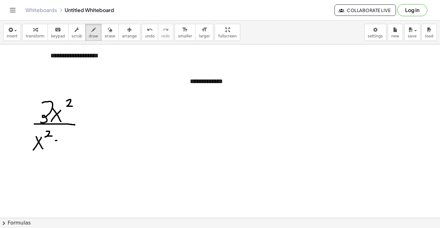
drag, startPoint x: 70, startPoint y: 132, endPoint x: 70, endPoint y: 151, distance: 19.3
drag, startPoint x: 72, startPoint y: 126, endPoint x: 63, endPoint y: 123, distance: 9.8
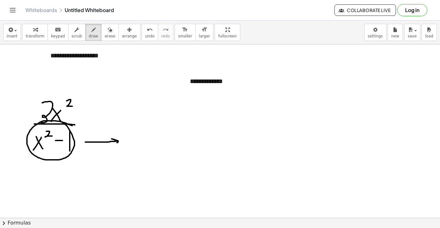
drag, startPoint x: 85, startPoint y: 142, endPoint x: 114, endPoint y: 144, distance: 28.6
drag, startPoint x: 154, startPoint y: 139, endPoint x: 161, endPoint y: 139, distance: 6.3
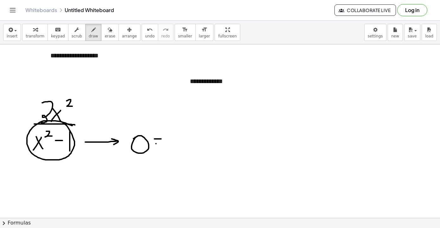
drag, startPoint x: 156, startPoint y: 144, endPoint x: 163, endPoint y: 144, distance: 7.3
drag, startPoint x: 177, startPoint y: 136, endPoint x: 182, endPoint y: 155, distance: 20.0
drag, startPoint x: 185, startPoint y: 141, endPoint x: 191, endPoint y: 154, distance: 13.9
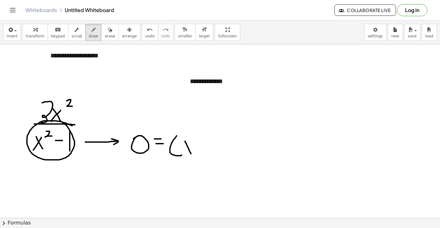
drag, startPoint x: 190, startPoint y: 143, endPoint x: 183, endPoint y: 153, distance: 12.8
drag, startPoint x: 198, startPoint y: 142, endPoint x: 206, endPoint y: 142, distance: 7.6
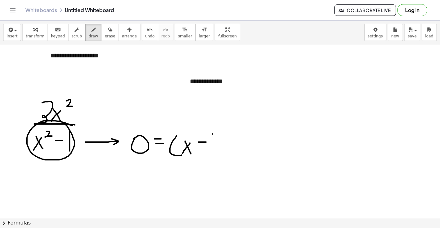
drag, startPoint x: 213, startPoint y: 134, endPoint x: 213, endPoint y: 153, distance: 19.7
drag, startPoint x: 219, startPoint y: 136, endPoint x: 219, endPoint y: 154, distance: 18.1
drag, startPoint x: 235, startPoint y: 136, endPoint x: 238, endPoint y: 157, distance: 20.9
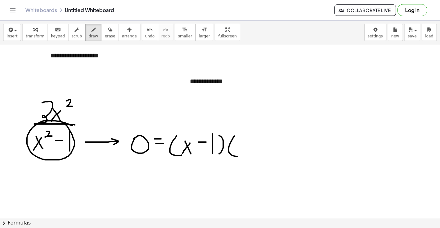
drag, startPoint x: 242, startPoint y: 144, endPoint x: 249, endPoint y: 152, distance: 10.8
drag, startPoint x: 249, startPoint y: 140, endPoint x: 242, endPoint y: 152, distance: 13.5
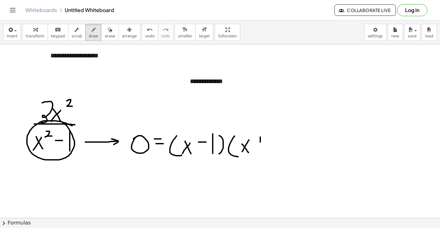
drag, startPoint x: 260, startPoint y: 137, endPoint x: 260, endPoint y: 146, distance: 8.6
drag, startPoint x: 256, startPoint y: 143, endPoint x: 265, endPoint y: 143, distance: 9.8
drag, startPoint x: 273, startPoint y: 134, endPoint x: 273, endPoint y: 154, distance: 19.7
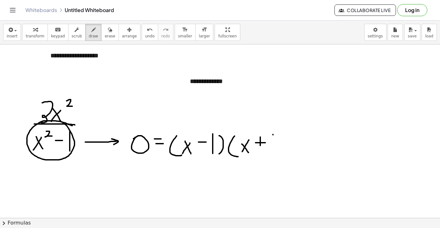
drag, startPoint x: 278, startPoint y: 134, endPoint x: 279, endPoint y: 156, distance: 21.9
drag, startPoint x: 303, startPoint y: 142, endPoint x: 315, endPoint y: 145, distance: 12.4
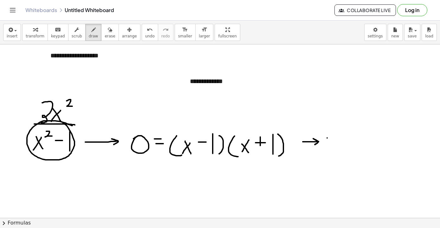
drag, startPoint x: 327, startPoint y: 138, endPoint x: 333, endPoint y: 150, distance: 13.6
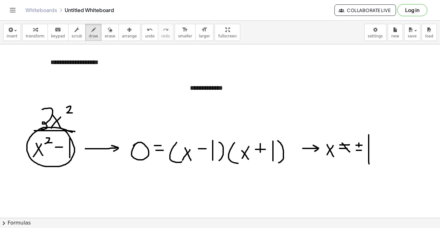
scroll to position [771, 0]
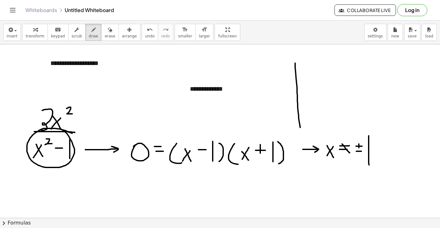
drag, startPoint x: 295, startPoint y: 63, endPoint x: 300, endPoint y: 127, distance: 64.6
drag, startPoint x: 261, startPoint y: 90, endPoint x: 345, endPoint y: 90, distance: 84.6
drag, startPoint x: 311, startPoint y: 87, endPoint x: 311, endPoint y: 92, distance: 4.8
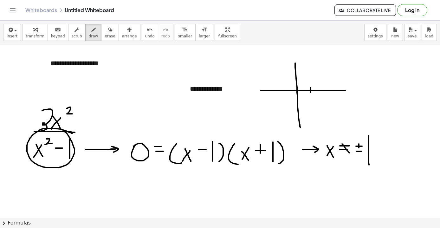
drag, startPoint x: 284, startPoint y: 87, endPoint x: 284, endPoint y: 94, distance: 6.7
drag, startPoint x: 277, startPoint y: 100, endPoint x: 283, endPoint y: 100, distance: 5.7
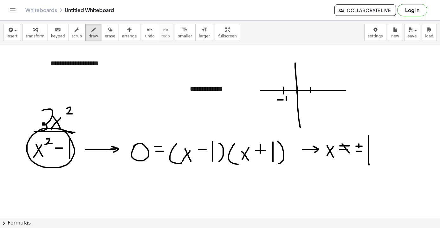
drag, startPoint x: 286, startPoint y: 96, endPoint x: 286, endPoint y: 107, distance: 10.1
drag, startPoint x: 309, startPoint y: 95, endPoint x: 309, endPoint y: 103, distance: 8.6
drag, startPoint x: 297, startPoint y: 89, endPoint x: 288, endPoint y: 120, distance: 32.9
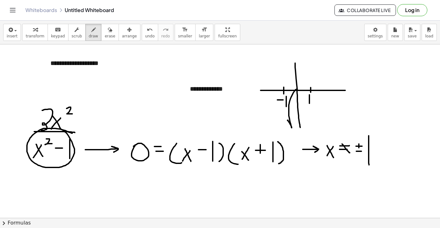
click at [142, 36] on button "undo undo" at bounding box center [150, 32] width 16 height 17
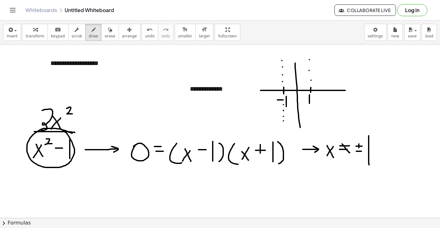
drag, startPoint x: 296, startPoint y: 90, endPoint x: 292, endPoint y: 115, distance: 25.2
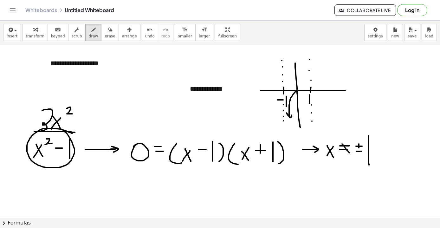
drag, startPoint x: 297, startPoint y: 89, endPoint x: 310, endPoint y: 115, distance: 28.5
drag, startPoint x: 340, startPoint y: 75, endPoint x: 317, endPoint y: 61, distance: 27.3
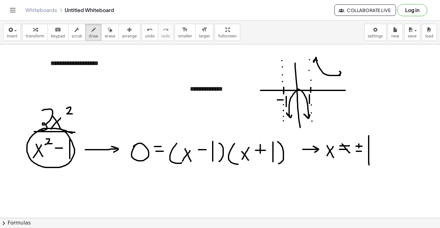
drag, startPoint x: 340, startPoint y: 71, endPoint x: 338, endPoint y: 76, distance: 5.4
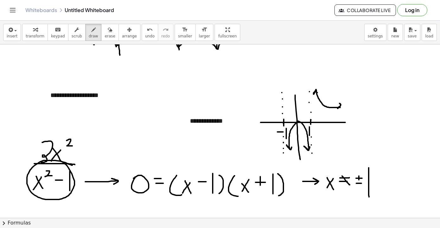
scroll to position [738, 0]
drag, startPoint x: 260, startPoint y: 107, endPoint x: 277, endPoint y: 93, distance: 22.3
drag, startPoint x: 260, startPoint y: 104, endPoint x: 263, endPoint y: 109, distance: 5.1
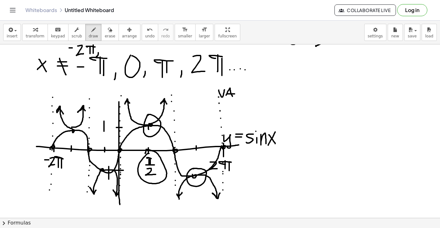
scroll to position [588, 0]
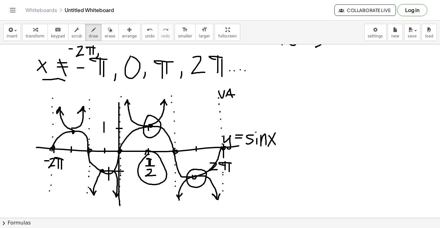
drag, startPoint x: 43, startPoint y: 80, endPoint x: 65, endPoint y: 81, distance: 21.9
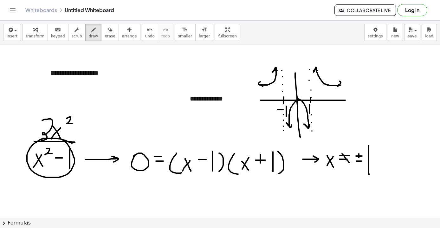
scroll to position [754, 0]
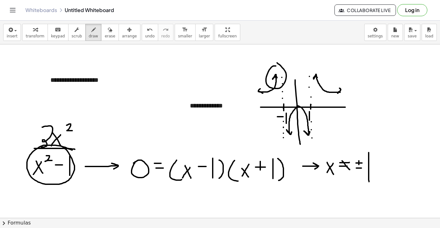
drag, startPoint x: 276, startPoint y: 66, endPoint x: 275, endPoint y: 62, distance: 3.8
drag, startPoint x: 288, startPoint y: 126, endPoint x: 287, endPoint y: 123, distance: 3.2
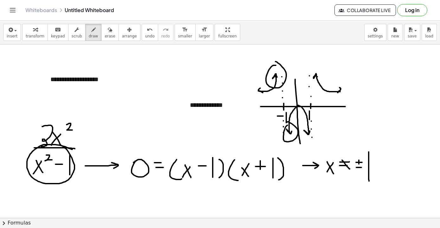
scroll to position [755, 0]
drag, startPoint x: 342, startPoint y: 83, endPoint x: 339, endPoint y: 82, distance: 3.7
click at [147, 33] on icon "undo" at bounding box center [150, 30] width 6 height 8
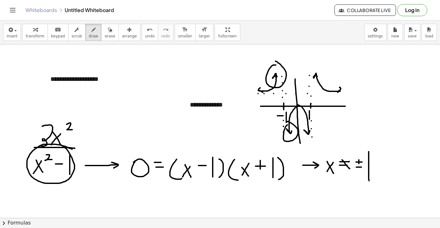
drag, startPoint x: 299, startPoint y: 61, endPoint x: 305, endPoint y: 60, distance: 6.2
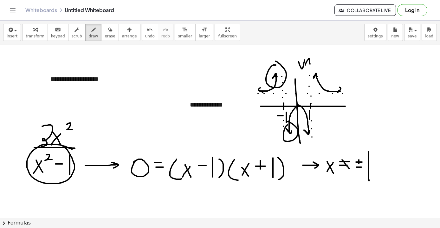
drag, startPoint x: 305, startPoint y: 65, endPoint x: 311, endPoint y: 67, distance: 6.2
drag, startPoint x: 306, startPoint y: 63, endPoint x: 314, endPoint y: 64, distance: 8.3
drag, startPoint x: 347, startPoint y: 92, endPoint x: 347, endPoint y: 101, distance: 9.5
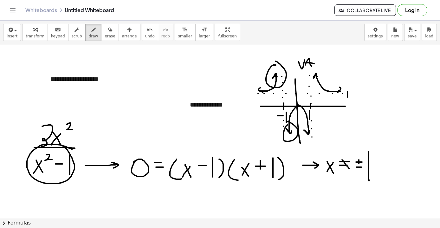
drag, startPoint x: 350, startPoint y: 89, endPoint x: 350, endPoint y: 100, distance: 10.8
drag, startPoint x: 348, startPoint y: 94, endPoint x: 355, endPoint y: 94, distance: 7.0
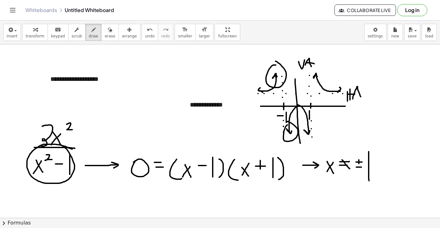
drag, startPoint x: 353, startPoint y: 99, endPoint x: 362, endPoint y: 100, distance: 8.9
drag, startPoint x: 355, startPoint y: 96, endPoint x: 359, endPoint y: 97, distance: 4.1
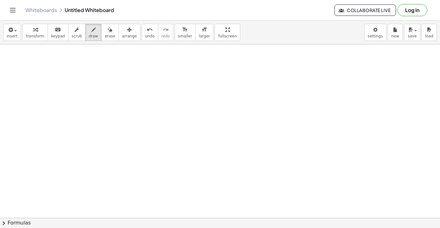
scroll to position [918, 0]
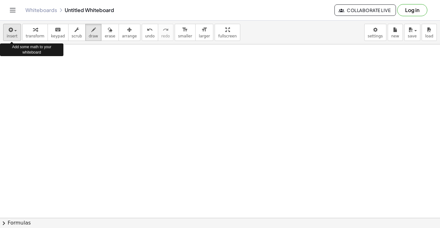
click at [10, 33] on icon "button" at bounding box center [10, 30] width 6 height 8
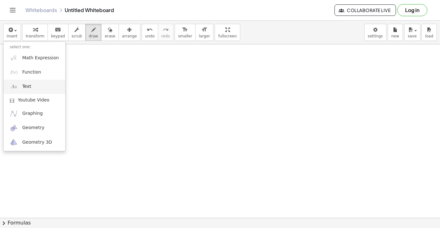
click at [34, 86] on link "Text" at bounding box center [34, 87] width 62 height 14
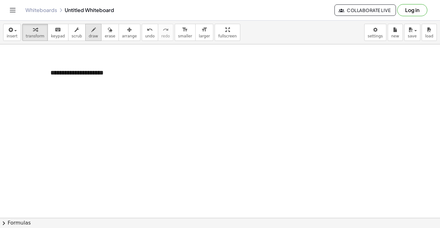
click at [92, 34] on span "draw" at bounding box center [94, 36] width 10 height 4
drag, startPoint x: 52, startPoint y: 95, endPoint x: 60, endPoint y: 108, distance: 14.4
drag, startPoint x: 64, startPoint y: 95, endPoint x: 67, endPoint y: 103, distance: 8.4
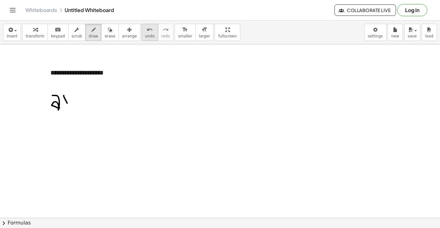
click at [145, 36] on span "undo" at bounding box center [150, 36] width 10 height 4
drag, startPoint x: 50, startPoint y: 112, endPoint x: 63, endPoint y: 112, distance: 13.3
drag, startPoint x: 55, startPoint y: 115, endPoint x: 52, endPoint y: 136, distance: 21.1
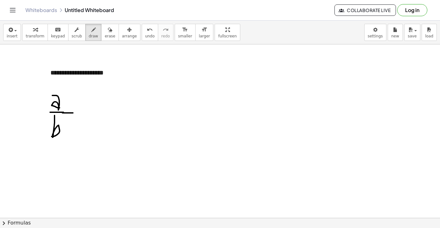
drag, startPoint x: 62, startPoint y: 113, endPoint x: 73, endPoint y: 113, distance: 10.5
drag, startPoint x: 64, startPoint y: 97, endPoint x: 69, endPoint y: 109, distance: 12.5
drag, startPoint x: 68, startPoint y: 96, endPoint x: 72, endPoint y: 107, distance: 12.0
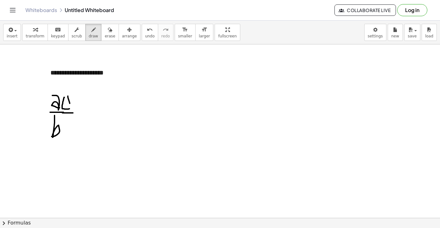
drag, startPoint x: 73, startPoint y: 99, endPoint x: 67, endPoint y: 107, distance: 10.4
drag, startPoint x: 76, startPoint y: 94, endPoint x: 76, endPoint y: 112, distance: 17.8
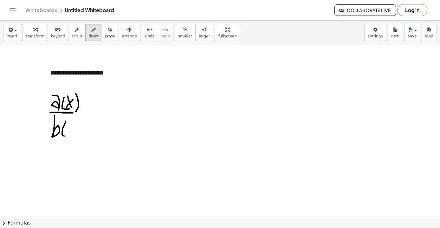
drag, startPoint x: 66, startPoint y: 121, endPoint x: 66, endPoint y: 136, distance: 15.2
drag, startPoint x: 69, startPoint y: 124, endPoint x: 75, endPoint y: 135, distance: 12.6
drag, startPoint x: 74, startPoint y: 124, endPoint x: 68, endPoint y: 133, distance: 10.7
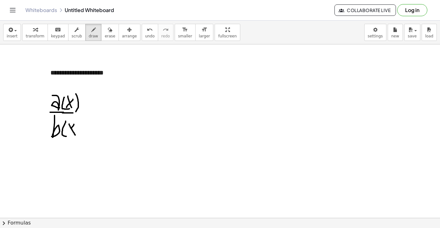
drag, startPoint x: 75, startPoint y: 117, endPoint x: 80, endPoint y: 142, distance: 25.2
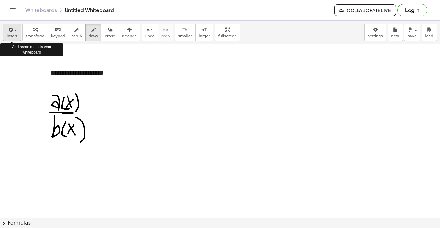
click at [13, 33] on div "button" at bounding box center [12, 30] width 11 height 8
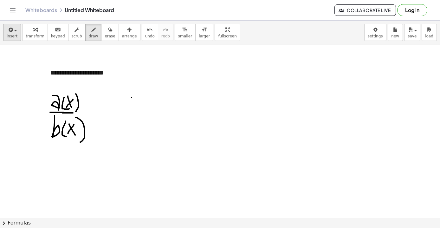
click at [12, 31] on icon "button" at bounding box center [10, 30] width 6 height 8
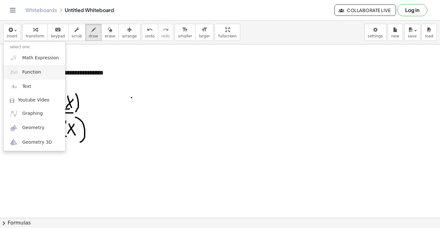
click at [34, 75] on span "Function" at bounding box center [31, 72] width 19 height 6
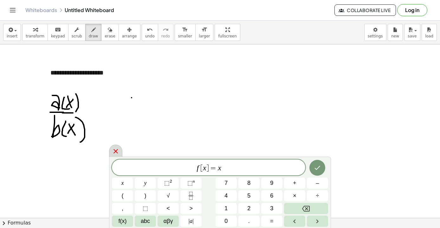
click at [113, 150] on icon at bounding box center [116, 151] width 8 height 8
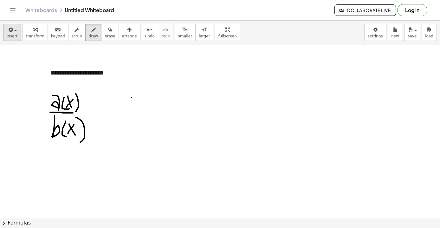
click at [10, 34] on span "insert" at bounding box center [12, 36] width 11 height 4
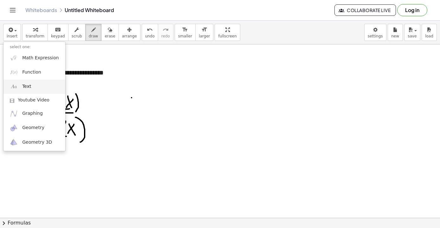
click at [29, 86] on span "Text" at bounding box center [26, 86] width 9 height 6
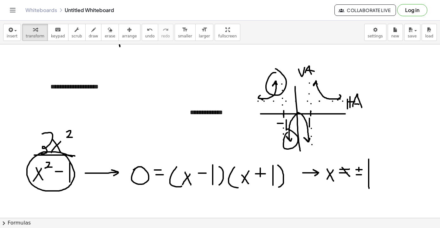
scroll to position [783, 0]
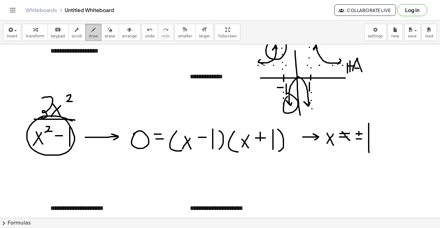
click at [93, 32] on div "button" at bounding box center [94, 30] width 10 height 8
drag, startPoint x: 41, startPoint y: 75, endPoint x: 43, endPoint y: 89, distance: 14.1
drag, startPoint x: 30, startPoint y: 91, endPoint x: 36, endPoint y: 107, distance: 17.2
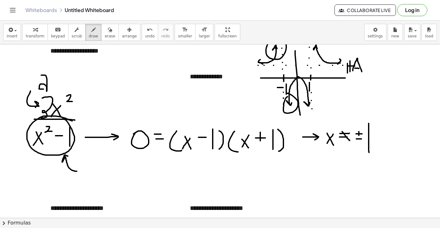
drag, startPoint x: 77, startPoint y: 171, endPoint x: 69, endPoint y: 157, distance: 16.2
drag, startPoint x: 81, startPoint y: 164, endPoint x: 83, endPoint y: 182, distance: 17.5
drag, startPoint x: 50, startPoint y: 123, endPoint x: 49, endPoint y: 120, distance: 3.3
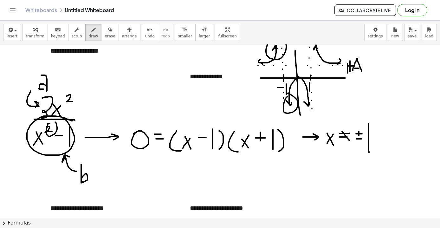
drag, startPoint x: 43, startPoint y: 94, endPoint x: 48, endPoint y: 91, distance: 6.0
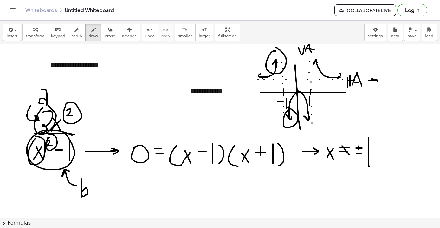
drag, startPoint x: 369, startPoint y: 81, endPoint x: 374, endPoint y: 84, distance: 6.0
drag, startPoint x: 383, startPoint y: 80, endPoint x: 384, endPoint y: 97, distance: 16.8
drag, startPoint x: 397, startPoint y: 84, endPoint x: 403, endPoint y: 84, distance: 6.3
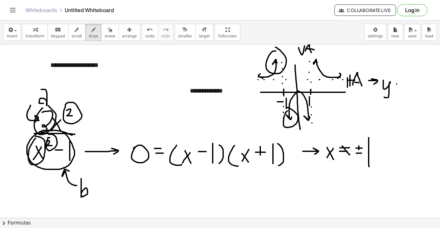
drag, startPoint x: 396, startPoint y: 80, endPoint x: 405, endPoint y: 80, distance: 8.2
drag, startPoint x: 411, startPoint y: 73, endPoint x: 405, endPoint y: 92, distance: 20.0
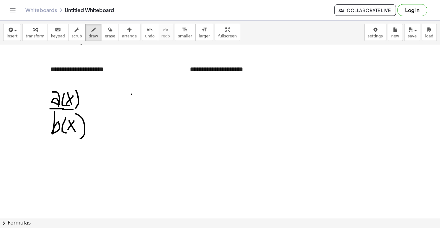
scroll to position [928, 0]
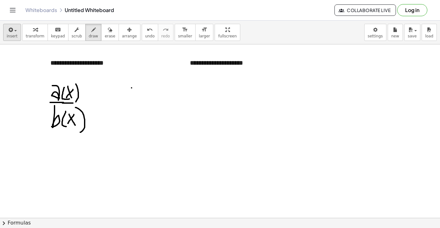
click at [17, 31] on div "button" at bounding box center [12, 30] width 11 height 8
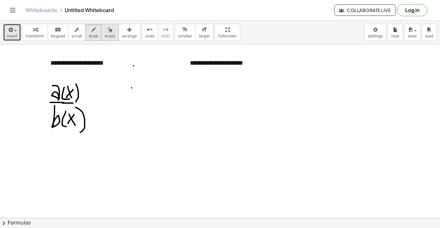
click at [108, 29] on icon "button" at bounding box center [110, 30] width 4 height 8
drag, startPoint x: 132, startPoint y: 63, endPoint x: 132, endPoint y: 96, distance: 32.7
click at [89, 33] on div "button" at bounding box center [94, 30] width 10 height 8
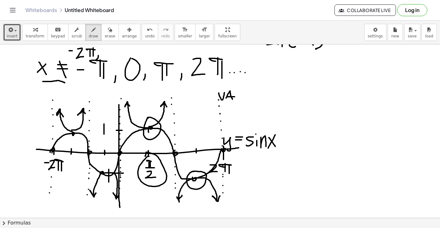
scroll to position [588, 0]
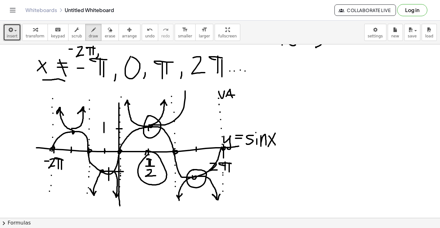
drag, startPoint x: 151, startPoint y: 125, endPoint x: 185, endPoint y: 91, distance: 48.2
click at [185, 91] on div at bounding box center [220, 63] width 440 height 1214
click at [143, 38] on button "undo undo" at bounding box center [150, 32] width 16 height 17
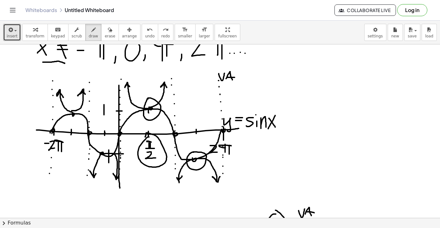
scroll to position [608, 0]
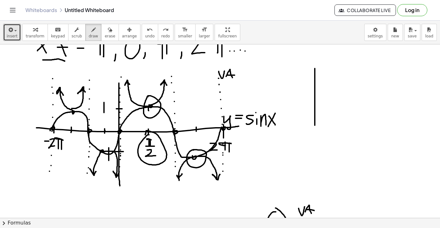
drag, startPoint x: 315, startPoint y: 68, endPoint x: 315, endPoint y: 155, distance: 86.2
click at [315, 155] on div at bounding box center [220, 43] width 440 height 1214
drag, startPoint x: 299, startPoint y: 102, endPoint x: 337, endPoint y: 100, distance: 38.1
click at [337, 100] on div at bounding box center [220, 43] width 440 height 1214
drag, startPoint x: 319, startPoint y: 70, endPoint x: 339, endPoint y: 96, distance: 32.5
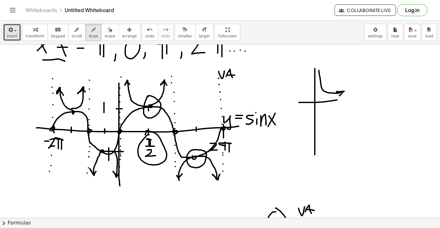
click at [339, 96] on div at bounding box center [220, 43] width 440 height 1214
drag, startPoint x: 305, startPoint y: 142, endPoint x: 290, endPoint y: 98, distance: 46.4
click at [290, 98] on div at bounding box center [220, 43] width 440 height 1214
drag, startPoint x: 281, startPoint y: 89, endPoint x: 349, endPoint y: 95, distance: 68.7
click at [349, 95] on div at bounding box center [220, 43] width 440 height 1214
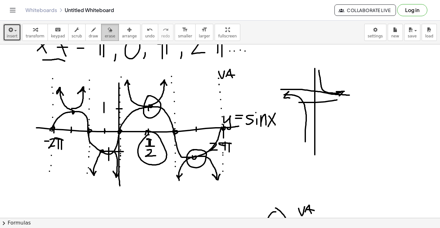
click at [108, 29] on icon "button" at bounding box center [110, 30] width 4 height 8
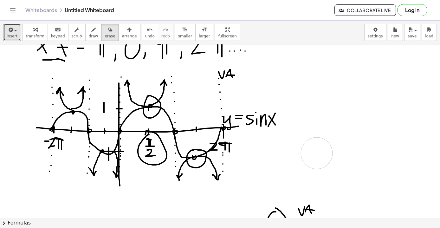
drag, startPoint x: 315, startPoint y: 90, endPoint x: 316, endPoint y: 157, distance: 67.2
click at [316, 157] on div at bounding box center [220, 43] width 440 height 1214
click at [89, 34] on span "draw" at bounding box center [94, 36] width 10 height 4
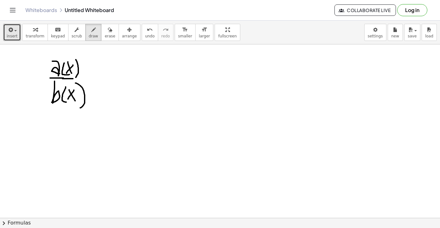
scroll to position [951, 0]
drag, startPoint x: 74, startPoint y: 79, endPoint x: 84, endPoint y: 79, distance: 10.1
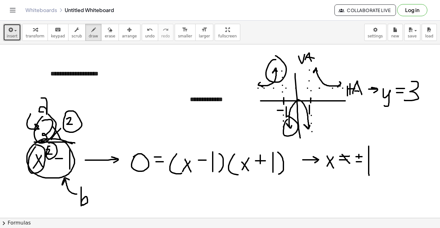
scroll to position [761, 0]
drag, startPoint x: 304, startPoint y: 64, endPoint x: 314, endPoint y: 64, distance: 9.5
drag, startPoint x: 346, startPoint y: 97, endPoint x: 359, endPoint y: 97, distance: 12.4
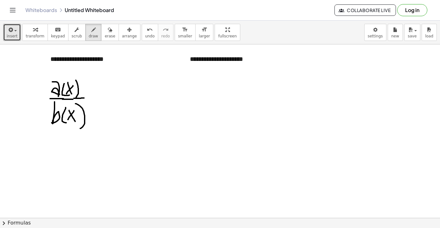
scroll to position [934, 0]
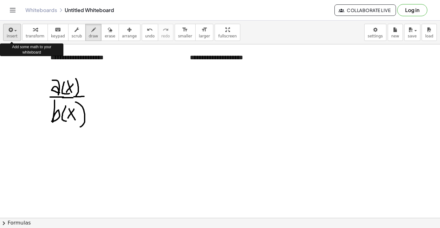
click at [11, 31] on icon "button" at bounding box center [10, 30] width 6 height 8
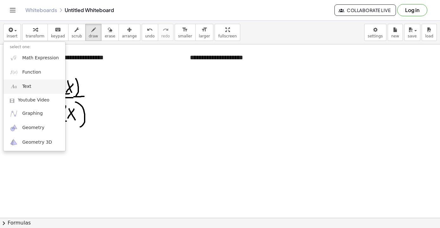
click at [32, 87] on link "Text" at bounding box center [34, 87] width 62 height 14
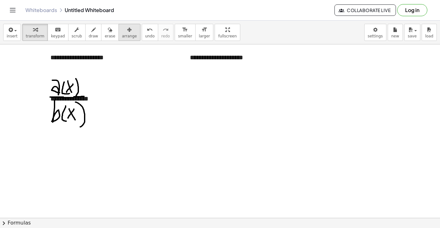
click at [129, 31] on div "button" at bounding box center [129, 30] width 15 height 8
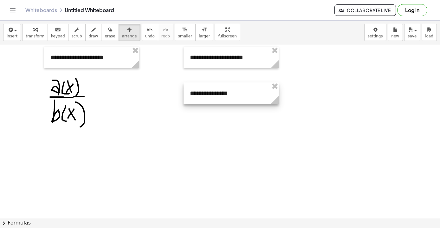
drag, startPoint x: 93, startPoint y: 101, endPoint x: 232, endPoint y: 95, distance: 139.6
click at [232, 95] on div at bounding box center [231, 93] width 95 height 22
click at [193, 58] on div at bounding box center [231, 58] width 95 height 22
click at [196, 57] on div at bounding box center [231, 58] width 95 height 22
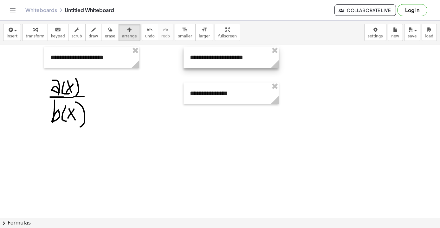
click at [196, 57] on div at bounding box center [231, 58] width 95 height 22
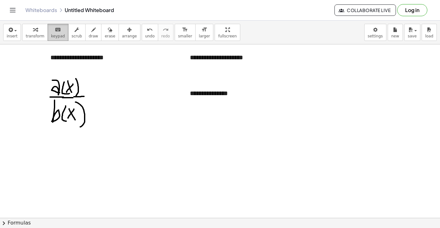
click at [55, 33] on icon "keyboard" at bounding box center [58, 30] width 6 height 8
click at [192, 58] on div "**********" at bounding box center [231, 58] width 95 height 22
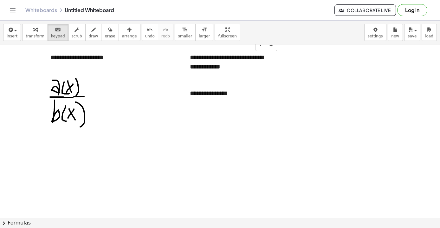
click at [261, 59] on div "**********" at bounding box center [231, 62] width 95 height 30
click at [220, 92] on div "**********" at bounding box center [231, 93] width 95 height 22
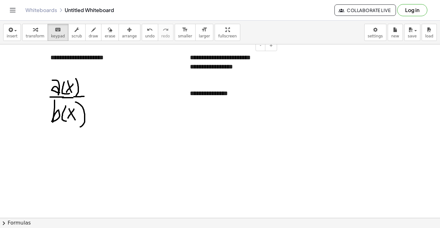
click at [246, 68] on div "**********" at bounding box center [231, 66] width 82 height 9
click at [209, 96] on div "**********" at bounding box center [231, 93] width 95 height 22
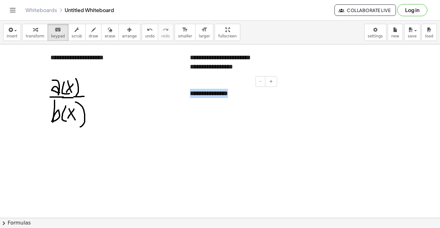
click at [209, 96] on div "**********" at bounding box center [231, 93] width 95 height 22
click at [201, 57] on div "**********" at bounding box center [231, 62] width 95 height 30
click at [221, 58] on div "**********" at bounding box center [231, 62] width 95 height 30
click at [271, 58] on div "**********" at bounding box center [231, 62] width 95 height 30
click at [219, 98] on div "**********" at bounding box center [231, 93] width 95 height 22
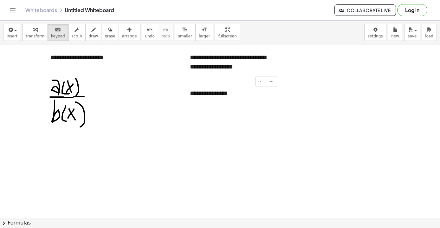
click at [219, 98] on div "**********" at bounding box center [231, 93] width 95 height 22
click at [89, 28] on div "button" at bounding box center [94, 30] width 10 height 8
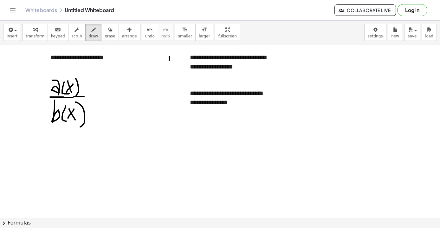
drag, startPoint x: 169, startPoint y: 56, endPoint x: 170, endPoint y: 70, distance: 13.3
drag, startPoint x: 168, startPoint y: 96, endPoint x: 178, endPoint y: 104, distance: 12.4
drag, startPoint x: 166, startPoint y: 129, endPoint x: 166, endPoint y: 146, distance: 16.5
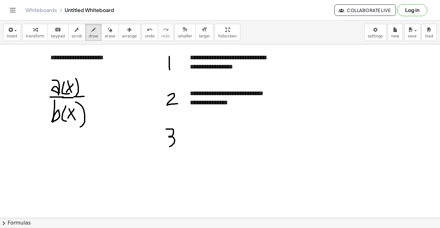
drag, startPoint x: 167, startPoint y: 108, endPoint x: 267, endPoint y: 112, distance: 100.2
click at [145, 35] on span "undo" at bounding box center [150, 36] width 10 height 4
drag, startPoint x: 337, startPoint y: 75, endPoint x: 330, endPoint y: 92, distance: 18.4
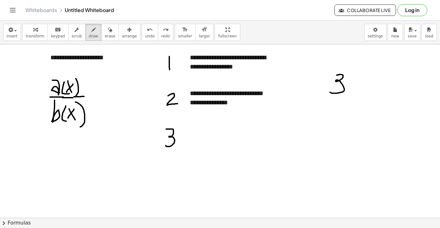
click at [147, 34] on span "undo" at bounding box center [150, 36] width 10 height 4
drag, startPoint x: 358, startPoint y: 84, endPoint x: 362, endPoint y: 94, distance: 10.2
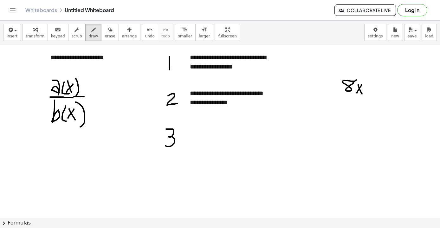
drag, startPoint x: 362, startPoint y: 84, endPoint x: 357, endPoint y: 93, distance: 9.8
drag, startPoint x: 373, startPoint y: 76, endPoint x: 373, endPoint y: 81, distance: 4.8
drag, startPoint x: 370, startPoint y: 76, endPoint x: 375, endPoint y: 78, distance: 5.1
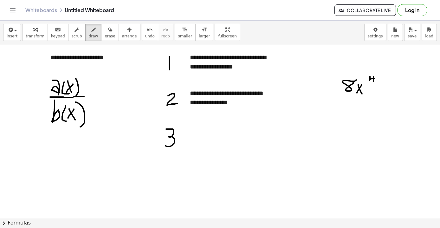
drag, startPoint x: 344, startPoint y: 98, endPoint x: 381, endPoint y: 98, distance: 37.1
drag, startPoint x: 346, startPoint y: 104, endPoint x: 351, endPoint y: 115, distance: 11.2
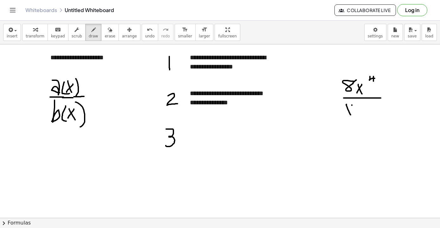
drag, startPoint x: 352, startPoint y: 105, endPoint x: 345, endPoint y: 112, distance: 9.4
drag, startPoint x: 359, startPoint y: 105, endPoint x: 359, endPoint y: 113, distance: 7.9
drag, startPoint x: 357, startPoint y: 108, endPoint x: 363, endPoint y: 108, distance: 6.7
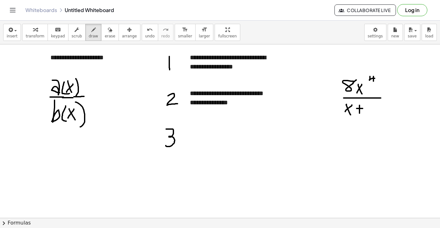
drag, startPoint x: 369, startPoint y: 104, endPoint x: 378, endPoint y: 114, distance: 13.7
drag, startPoint x: 372, startPoint y: 70, endPoint x: 368, endPoint y: 67, distance: 4.8
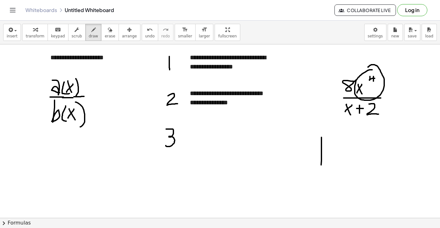
drag, startPoint x: 321, startPoint y: 137, endPoint x: 320, endPoint y: 184, distance: 46.6
drag, startPoint x: 307, startPoint y: 160, endPoint x: 349, endPoint y: 164, distance: 42.3
drag, startPoint x: 373, startPoint y: 135, endPoint x: 381, endPoint y: 146, distance: 13.2
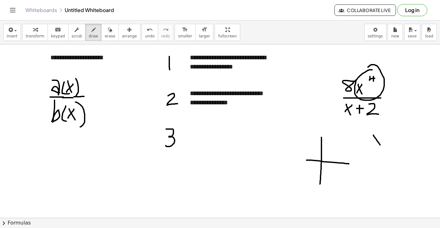
drag, startPoint x: 381, startPoint y: 137, endPoint x: 375, endPoint y: 148, distance: 12.5
drag, startPoint x: 385, startPoint y: 131, endPoint x: 390, endPoint y: 136, distance: 7.0
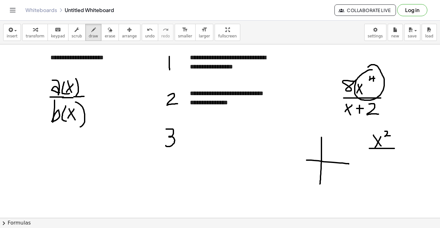
drag, startPoint x: 369, startPoint y: 148, endPoint x: 395, endPoint y: 148, distance: 25.4
drag, startPoint x: 373, startPoint y: 154, endPoint x: 375, endPoint y: 164, distance: 10.7
drag, startPoint x: 377, startPoint y: 156, endPoint x: 372, endPoint y: 165, distance: 10.5
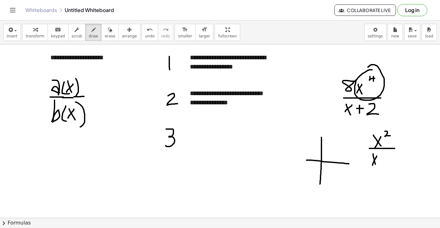
drag, startPoint x: 380, startPoint y: 159, endPoint x: 385, endPoint y: 159, distance: 4.1
drag, startPoint x: 388, startPoint y: 153, endPoint x: 388, endPoint y: 168, distance: 14.6
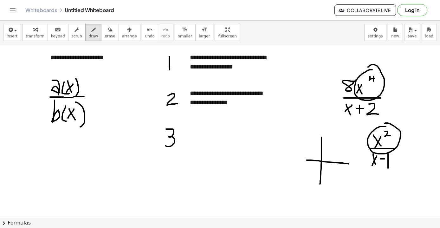
drag, startPoint x: 386, startPoint y: 126, endPoint x: 384, endPoint y: 123, distance: 3.7
click at [109, 33] on button "erase" at bounding box center [109, 32] width 17 height 17
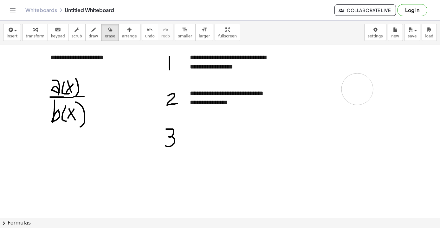
drag, startPoint x: 350, startPoint y: 149, endPoint x: 366, endPoint y: 116, distance: 36.6
click at [122, 27] on div "button" at bounding box center [129, 30] width 15 height 8
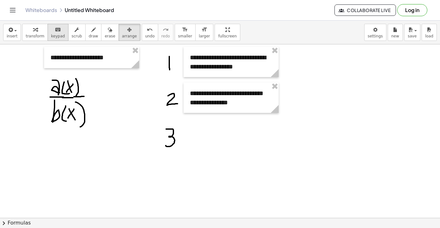
click at [53, 34] on span "keypad" at bounding box center [58, 36] width 14 height 4
click at [212, 107] on div "**********" at bounding box center [231, 97] width 95 height 30
click at [198, 103] on div "**********" at bounding box center [231, 102] width 82 height 9
click at [209, 103] on div "**********" at bounding box center [231, 102] width 82 height 9
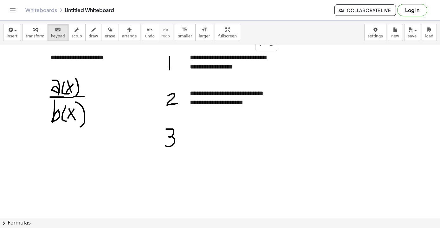
click at [233, 66] on span "**********" at bounding box center [211, 66] width 43 height 6
click at [238, 66] on span "**********" at bounding box center [214, 66] width 48 height 6
click at [210, 68] on span "**********" at bounding box center [210, 66] width 41 height 6
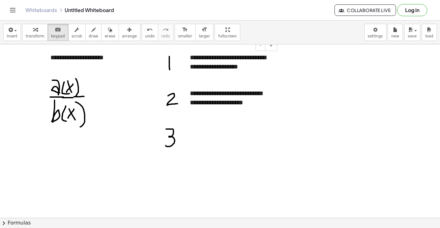
click at [222, 69] on span "**********" at bounding box center [214, 66] width 48 height 6
click at [11, 29] on icon "button" at bounding box center [10, 30] width 6 height 8
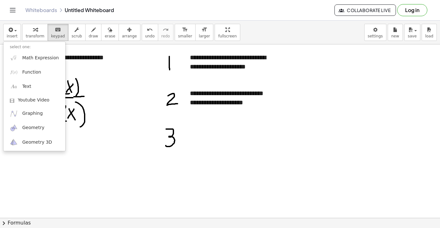
click at [38, 87] on link "Text" at bounding box center [34, 87] width 62 height 14
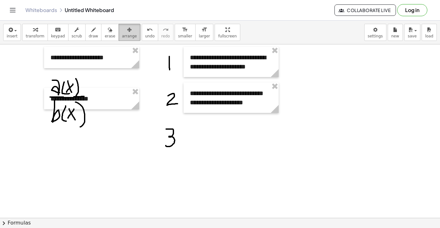
click at [129, 30] on div "button" at bounding box center [129, 30] width 15 height 8
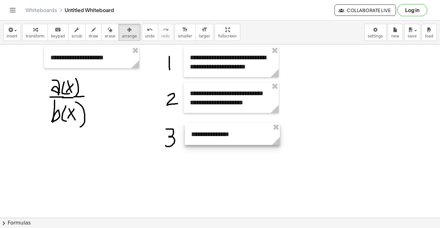
drag, startPoint x: 99, startPoint y: 99, endPoint x: 239, endPoint y: 135, distance: 144.2
click at [239, 135] on div at bounding box center [232, 134] width 95 height 22
click at [210, 135] on div at bounding box center [231, 134] width 95 height 22
click at [51, 36] on span "keypad" at bounding box center [58, 36] width 14 height 4
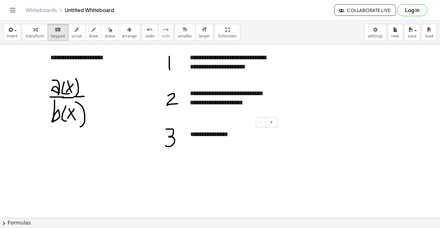
click at [205, 135] on div "**********" at bounding box center [231, 134] width 95 height 22
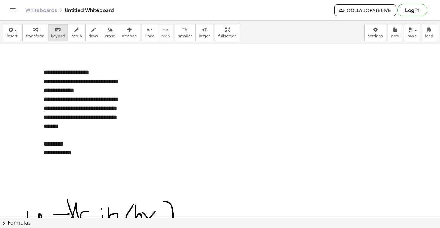
scroll to position [0, 0]
click at [90, 37] on span "draw" at bounding box center [94, 36] width 10 height 4
drag, startPoint x: 40, startPoint y: 71, endPoint x: 47, endPoint y: 61, distance: 12.3
drag, startPoint x: 37, startPoint y: 81, endPoint x: 44, endPoint y: 73, distance: 11.3
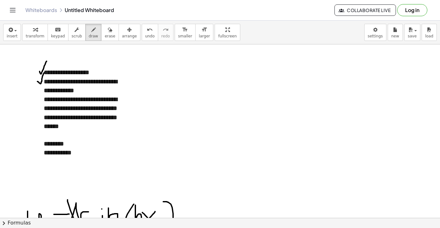
drag, startPoint x: 34, startPoint y: 105, endPoint x: 43, endPoint y: 91, distance: 16.2
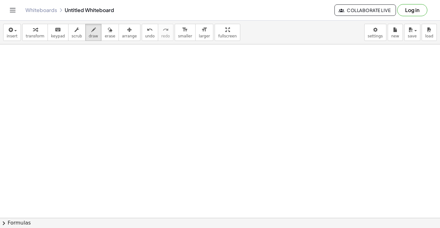
scroll to position [1045, 0]
click at [55, 31] on icon "keyboard" at bounding box center [58, 30] width 6 height 8
click at [11, 29] on icon "button" at bounding box center [10, 30] width 6 height 8
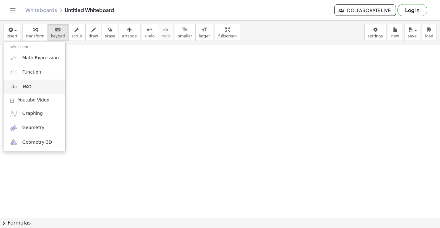
click at [28, 86] on span "Text" at bounding box center [26, 86] width 9 height 6
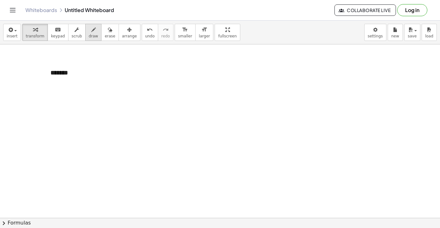
click at [91, 32] on icon "button" at bounding box center [93, 30] width 4 height 8
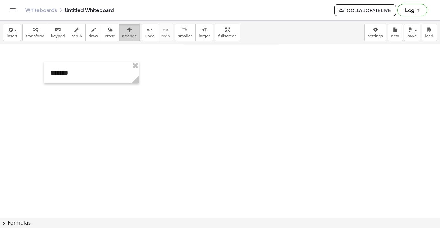
click at [127, 33] on icon "button" at bounding box center [129, 30] width 4 height 8
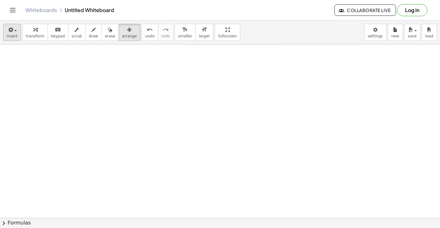
click at [12, 32] on icon "button" at bounding box center [10, 30] width 6 height 8
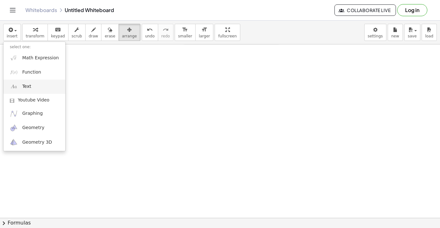
click at [36, 92] on link "Text" at bounding box center [34, 87] width 62 height 14
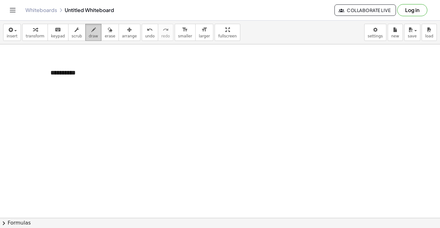
click at [91, 32] on icon "button" at bounding box center [93, 30] width 4 height 8
click at [8, 26] on icon "button" at bounding box center [10, 30] width 6 height 8
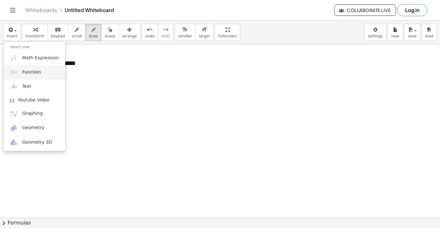
click at [29, 70] on span "Function" at bounding box center [31, 72] width 19 height 6
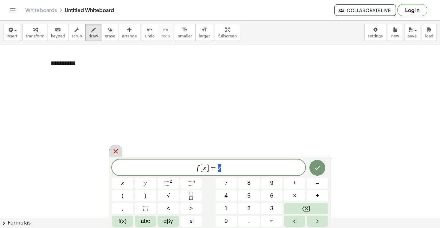
click at [116, 146] on div at bounding box center [115, 151] width 13 height 12
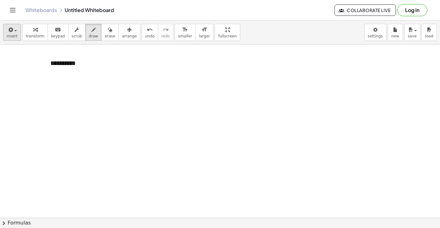
click at [12, 29] on icon "button" at bounding box center [10, 30] width 6 height 8
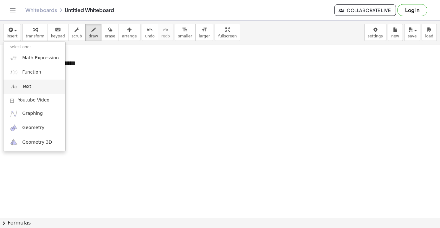
click at [29, 87] on span "Text" at bounding box center [26, 86] width 9 height 6
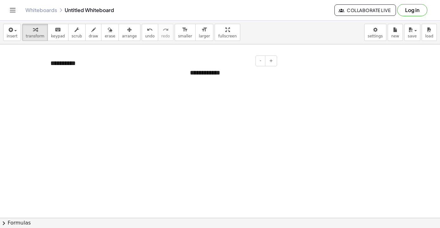
click at [91, 33] on icon "button" at bounding box center [93, 30] width 4 height 8
drag, startPoint x: 177, startPoint y: 85, endPoint x: 177, endPoint y: 98, distance: 13.0
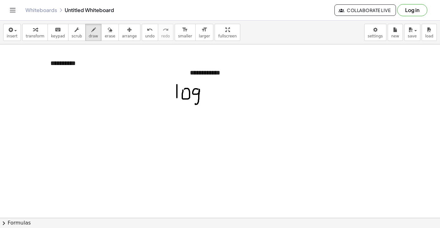
drag, startPoint x: 198, startPoint y: 89, endPoint x: 195, endPoint y: 104, distance: 14.9
drag, startPoint x: 207, startPoint y: 82, endPoint x: 208, endPoint y: 101, distance: 19.0
drag, startPoint x: 209, startPoint y: 88, endPoint x: 217, endPoint y: 101, distance: 14.9
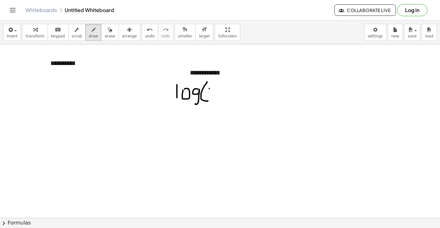
drag, startPoint x: 216, startPoint y: 89, endPoint x: 211, endPoint y: 96, distance: 8.8
drag, startPoint x: 223, startPoint y: 83, endPoint x: 227, endPoint y: 100, distance: 17.5
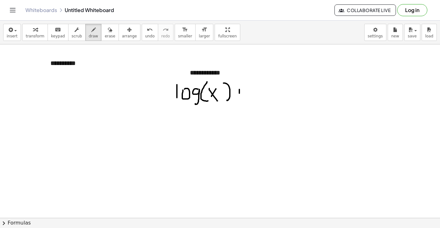
drag, startPoint x: 239, startPoint y: 89, endPoint x: 239, endPoint y: 99, distance: 9.2
drag, startPoint x: 237, startPoint y: 93, endPoint x: 244, endPoint y: 93, distance: 6.7
drag, startPoint x: 254, startPoint y: 84, endPoint x: 254, endPoint y: 103, distance: 19.0
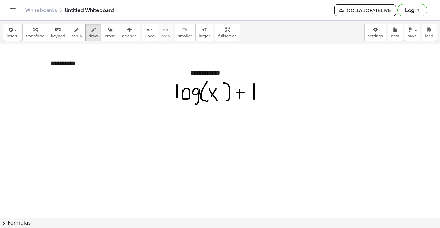
drag, startPoint x: 275, startPoint y: 89, endPoint x: 270, endPoint y: 105, distance: 16.6
drag, startPoint x: 287, startPoint y: 84, endPoint x: 288, endPoint y: 99, distance: 15.6
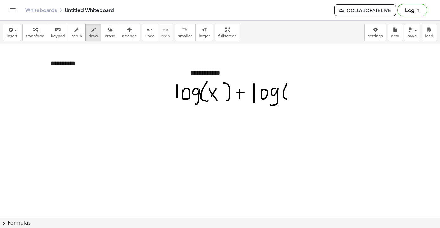
drag, startPoint x: 289, startPoint y: 89, endPoint x: 292, endPoint y: 109, distance: 20.8
drag, startPoint x: 301, startPoint y: 83, endPoint x: 309, endPoint y: 103, distance: 21.2
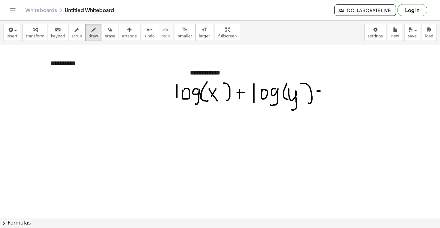
drag, startPoint x: 315, startPoint y: 86, endPoint x: 321, endPoint y: 86, distance: 6.0
drag, startPoint x: 332, startPoint y: 82, endPoint x: 333, endPoint y: 100, distance: 17.8
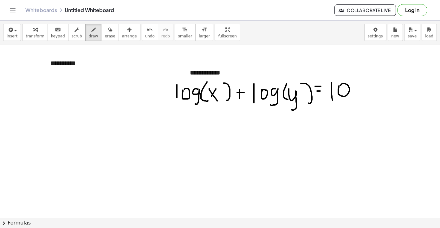
drag, startPoint x: 358, startPoint y: 86, endPoint x: 355, endPoint y: 102, distance: 16.4
drag, startPoint x: 372, startPoint y: 78, endPoint x: 370, endPoint y: 99, distance: 21.6
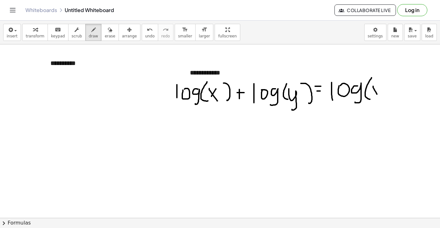
drag, startPoint x: 373, startPoint y: 86, endPoint x: 380, endPoint y: 98, distance: 13.5
drag, startPoint x: 379, startPoint y: 89, endPoint x: 374, endPoint y: 97, distance: 9.6
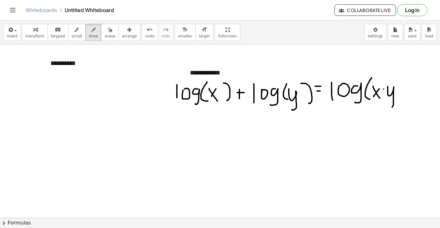
drag, startPoint x: 388, startPoint y: 87, endPoint x: 388, endPoint y: 107, distance: 20.6
drag, startPoint x: 398, startPoint y: 78, endPoint x: 397, endPoint y: 100, distance: 22.5
drag, startPoint x: 117, startPoint y: 53, endPoint x: 117, endPoint y: 67, distance: 14.6
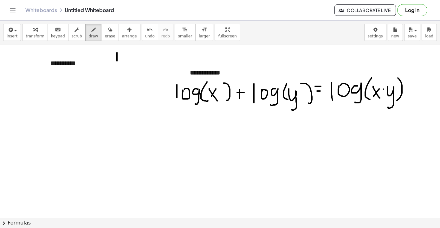
drag, startPoint x: 139, startPoint y: 57, endPoint x: 137, endPoint y: 73, distance: 15.6
drag, startPoint x: 146, startPoint y: 68, endPoint x: 153, endPoint y: 71, distance: 7.7
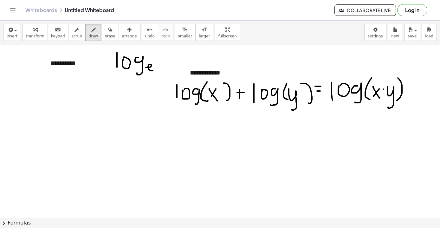
drag, startPoint x: 159, startPoint y: 61, endPoint x: 165, endPoint y: 61, distance: 5.7
drag, startPoint x: 160, startPoint y: 59, endPoint x: 168, endPoint y: 59, distance: 8.2
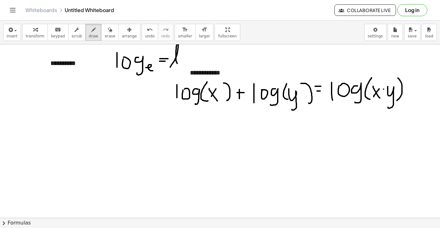
drag, startPoint x: 170, startPoint y: 67, endPoint x: 180, endPoint y: 66, distance: 9.9
drag, startPoint x: 183, startPoint y: 60, endPoint x: 189, endPoint y: 69, distance: 11.4
click at [147, 31] on icon "undo" at bounding box center [150, 30] width 6 height 8
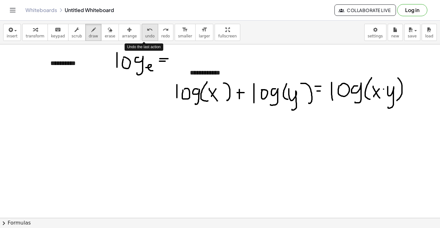
click at [147, 31] on icon "undo" at bounding box center [150, 30] width 6 height 8
drag, startPoint x: 174, startPoint y: 55, endPoint x: 174, endPoint y: 68, distance: 12.7
drag, startPoint x: 178, startPoint y: 60, endPoint x: 183, endPoint y: 69, distance: 11.1
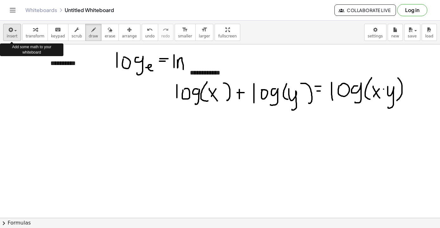
click at [15, 32] on div "button" at bounding box center [12, 30] width 11 height 8
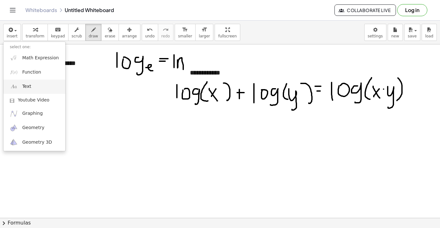
click at [43, 85] on link "Text" at bounding box center [34, 87] width 62 height 14
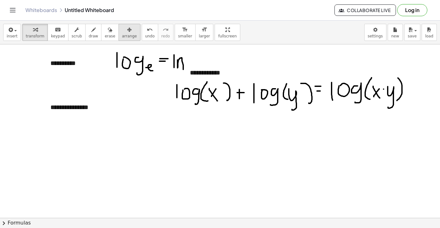
click at [122, 35] on span "arrange" at bounding box center [129, 36] width 15 height 4
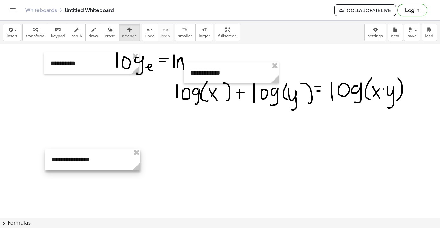
drag, startPoint x: 90, startPoint y: 108, endPoint x: 91, endPoint y: 161, distance: 52.6
click at [91, 161] on div at bounding box center [92, 160] width 95 height 22
click at [55, 31] on icon "keyboard" at bounding box center [58, 30] width 6 height 8
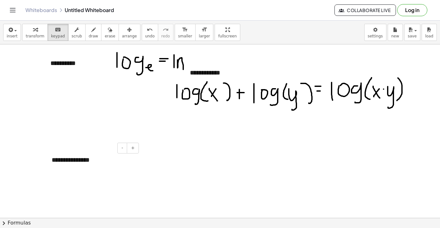
click at [76, 161] on div "**********" at bounding box center [92, 160] width 95 height 22
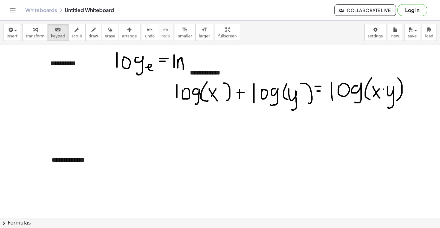
click at [64, 156] on div "**********" at bounding box center [92, 160] width 95 height 22
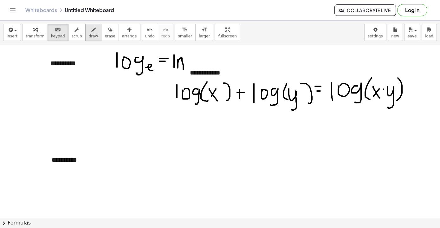
click at [92, 37] on span "draw" at bounding box center [94, 36] width 10 height 4
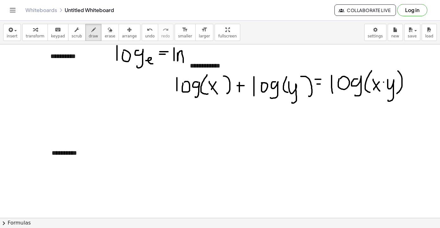
scroll to position [1061, 0]
drag, startPoint x: 96, startPoint y: 151, endPoint x: 96, endPoint y: 175, distance: 24.4
drag, startPoint x: 104, startPoint y: 155, endPoint x: 111, endPoint y: 171, distance: 17.2
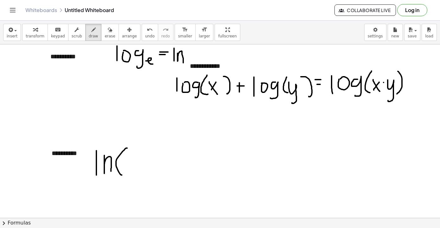
drag, startPoint x: 127, startPoint y: 148, endPoint x: 128, endPoint y: 176, distance: 27.9
drag, startPoint x: 131, startPoint y: 156, endPoint x: 142, endPoint y: 174, distance: 21.2
drag, startPoint x: 139, startPoint y: 158, endPoint x: 132, endPoint y: 173, distance: 16.9
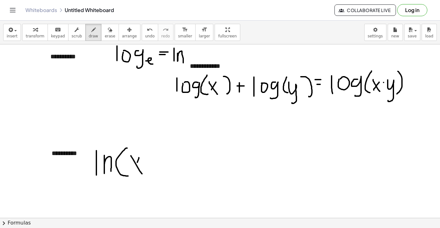
drag, startPoint x: 145, startPoint y: 149, endPoint x: 149, endPoint y: 153, distance: 6.1
drag, startPoint x: 157, startPoint y: 146, endPoint x: 159, endPoint y: 174, distance: 27.6
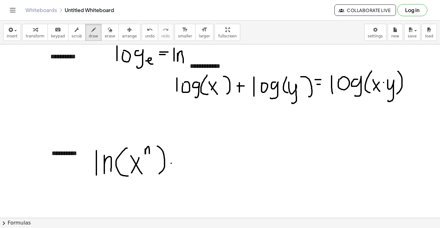
drag, startPoint x: 171, startPoint y: 163, endPoint x: 180, endPoint y: 162, distance: 9.0
drag, startPoint x: 172, startPoint y: 158, endPoint x: 180, endPoint y: 158, distance: 7.3
drag, startPoint x: 192, startPoint y: 156, endPoint x: 204, endPoint y: 169, distance: 17.3
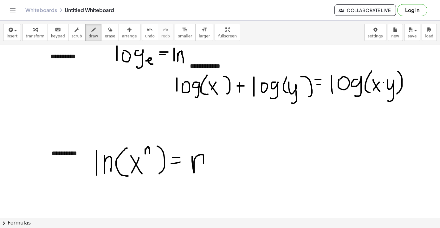
drag, startPoint x: 210, startPoint y: 141, endPoint x: 210, endPoint y: 171, distance: 30.1
drag, startPoint x: 215, startPoint y: 150, endPoint x: 223, endPoint y: 169, distance: 20.9
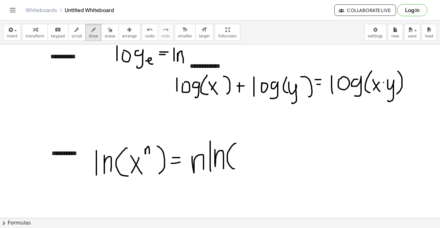
drag, startPoint x: 236, startPoint y: 143, endPoint x: 235, endPoint y: 169, distance: 25.4
drag, startPoint x: 237, startPoint y: 150, endPoint x: 248, endPoint y: 167, distance: 20.4
drag, startPoint x: 247, startPoint y: 152, endPoint x: 240, endPoint y: 163, distance: 13.3
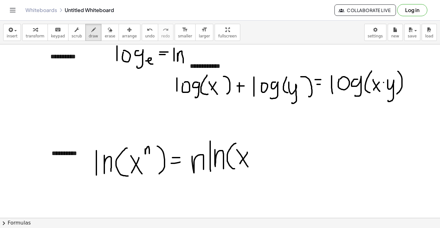
drag, startPoint x: 253, startPoint y: 139, endPoint x: 253, endPoint y: 161, distance: 22.8
drag, startPoint x: 301, startPoint y: 153, endPoint x: 317, endPoint y: 163, distance: 18.8
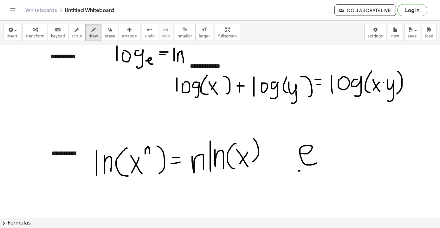
drag, startPoint x: 298, startPoint y: 171, endPoint x: 322, endPoint y: 171, distance: 23.8
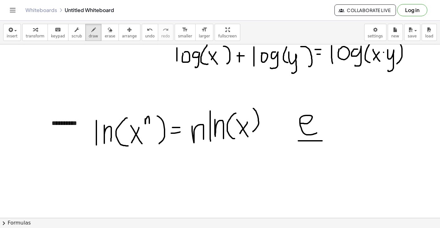
scroll to position [1092, 0]
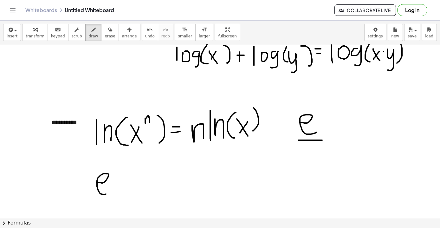
drag, startPoint x: 96, startPoint y: 183, endPoint x: 106, endPoint y: 194, distance: 14.9
drag, startPoint x: 113, startPoint y: 163, endPoint x: 113, endPoint y: 172, distance: 9.5
drag, startPoint x: 118, startPoint y: 164, endPoint x: 123, endPoint y: 173, distance: 10.9
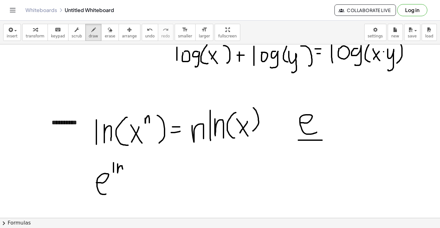
drag, startPoint x: 131, startPoint y: 162, endPoint x: 133, endPoint y: 174, distance: 12.6
drag, startPoint x: 133, startPoint y: 166, endPoint x: 137, endPoint y: 172, distance: 6.6
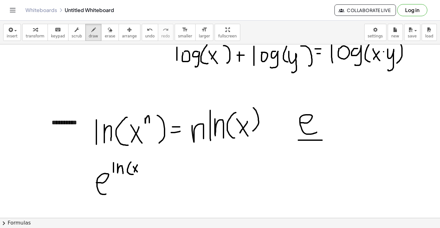
drag, startPoint x: 137, startPoint y: 165, endPoint x: 134, endPoint y: 172, distance: 7.5
drag, startPoint x: 141, startPoint y: 159, endPoint x: 144, endPoint y: 164, distance: 4.7
drag, startPoint x: 150, startPoint y: 160, endPoint x: 152, endPoint y: 176, distance: 16.2
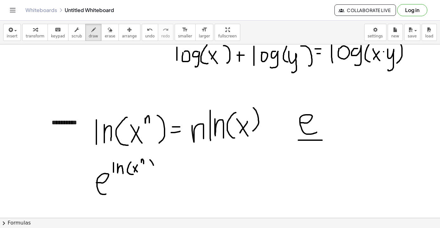
drag, startPoint x: 167, startPoint y: 176, endPoint x: 186, endPoint y: 181, distance: 19.2
drag, startPoint x: 202, startPoint y: 178, endPoint x: 215, endPoint y: 186, distance: 14.8
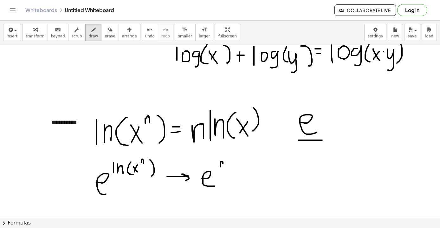
drag, startPoint x: 221, startPoint y: 162, endPoint x: 223, endPoint y: 168, distance: 6.4
drag, startPoint x: 226, startPoint y: 165, endPoint x: 227, endPoint y: 151, distance: 14.3
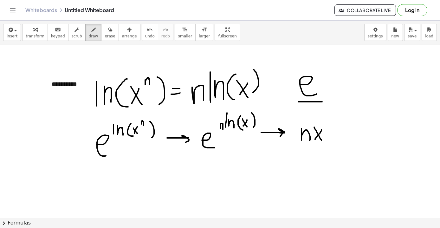
scroll to position [1129, 0]
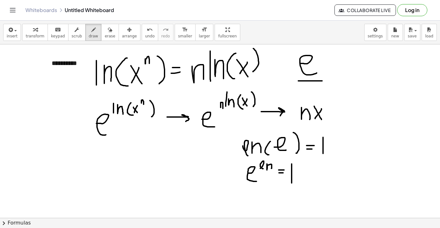
scroll to position [1151, 0]
drag, startPoint x: 273, startPoint y: 162, endPoint x: 277, endPoint y: 167, distance: 6.5
drag, startPoint x: 277, startPoint y: 161, endPoint x: 275, endPoint y: 168, distance: 7.2
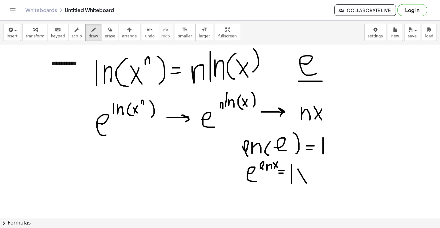
drag, startPoint x: 298, startPoint y: 169, endPoint x: 307, endPoint y: 183, distance: 16.4
drag, startPoint x: 305, startPoint y: 171, endPoint x: 296, endPoint y: 186, distance: 17.2
drag, startPoint x: 224, startPoint y: 93, endPoint x: 230, endPoint y: 103, distance: 12.4
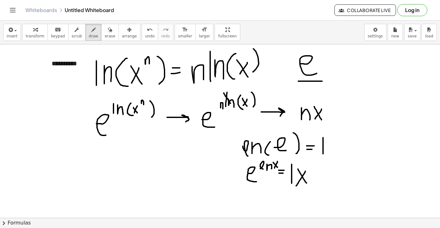
drag, startPoint x: 201, startPoint y: 109, endPoint x: 216, endPoint y: 126, distance: 21.8
drag, startPoint x: 299, startPoint y: 121, endPoint x: 327, endPoint y: 121, distance: 28.2
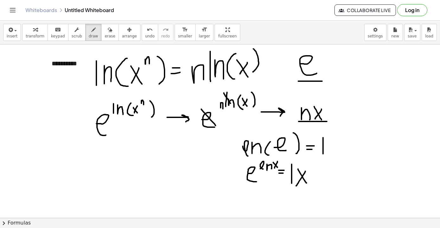
drag, startPoint x: 217, startPoint y: 109, endPoint x: 224, endPoint y: 109, distance: 7.3
drag, startPoint x: 245, startPoint y: 109, endPoint x: 254, endPoint y: 109, distance: 8.9
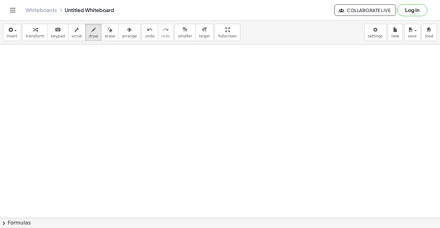
scroll to position [1302, 0]
drag, startPoint x: 44, startPoint y: 72, endPoint x: 40, endPoint y: 94, distance: 23.2
drag, startPoint x: 59, startPoint y: 73, endPoint x: 59, endPoint y: 98, distance: 25.4
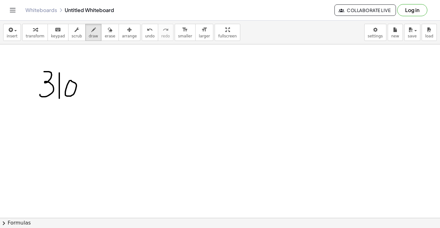
drag, startPoint x: 84, startPoint y: 82, endPoint x: 80, endPoint y: 107, distance: 25.7
drag, startPoint x: 99, startPoint y: 73, endPoint x: 101, endPoint y: 99, distance: 26.7
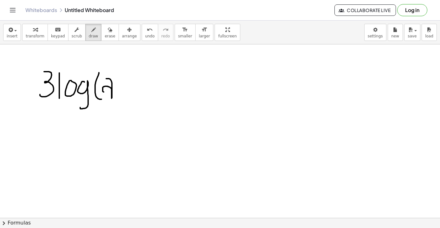
drag, startPoint x: 106, startPoint y: 79, endPoint x: 111, endPoint y: 92, distance: 14.5
drag, startPoint x: 115, startPoint y: 70, endPoint x: 123, endPoint y: 100, distance: 30.7
drag, startPoint x: 137, startPoint y: 85, endPoint x: 145, endPoint y: 85, distance: 7.9
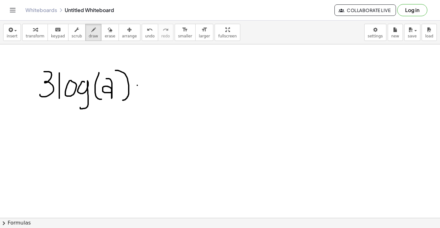
drag, startPoint x: 159, startPoint y: 77, endPoint x: 159, endPoint y: 98, distance: 20.6
drag, startPoint x: 186, startPoint y: 79, endPoint x: 180, endPoint y: 101, distance: 22.7
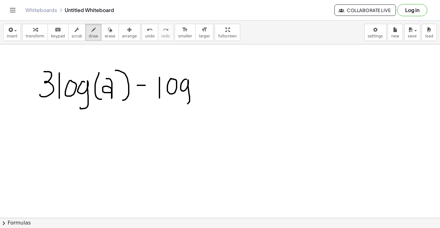
drag, startPoint x: 206, startPoint y: 74, endPoint x: 201, endPoint y: 100, distance: 26.8
drag, startPoint x: 212, startPoint y: 76, endPoint x: 212, endPoint y: 103, distance: 26.6
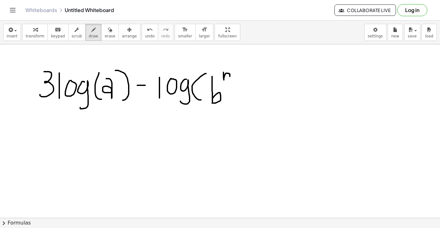
drag, startPoint x: 223, startPoint y: 72, endPoint x: 230, endPoint y: 80, distance: 10.1
drag, startPoint x: 240, startPoint y: 72, endPoint x: 242, endPoint y: 99, distance: 27.0
drag, startPoint x: 266, startPoint y: 77, endPoint x: 266, endPoint y: 87, distance: 10.8
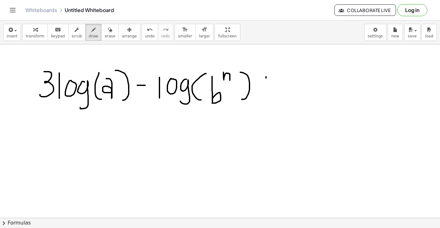
drag, startPoint x: 262, startPoint y: 82, endPoint x: 270, endPoint y: 82, distance: 7.3
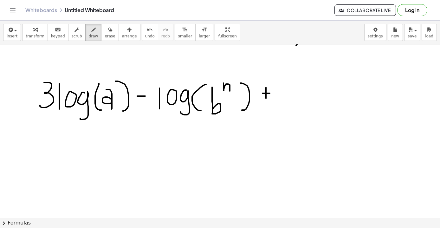
scroll to position [1292, 0]
drag, startPoint x: 283, startPoint y: 82, endPoint x: 283, endPoint y: 108, distance: 25.7
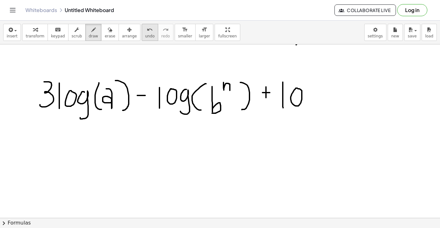
click at [147, 28] on icon "undo" at bounding box center [150, 30] width 6 height 8
drag, startPoint x: 284, startPoint y: 80, endPoint x: 284, endPoint y: 88, distance: 7.9
drag, startPoint x: 281, startPoint y: 95, endPoint x: 292, endPoint y: 95, distance: 10.5
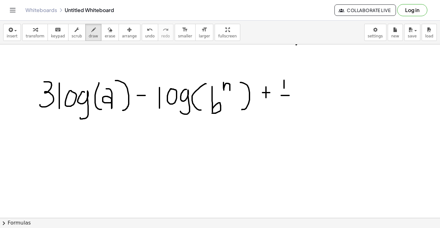
drag, startPoint x: 290, startPoint y: 105, endPoint x: 290, endPoint y: 118, distance: 13.0
drag, startPoint x: 285, startPoint y: 105, endPoint x: 293, endPoint y: 109, distance: 9.2
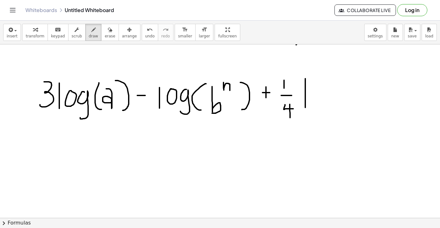
drag, startPoint x: 305, startPoint y: 79, endPoint x: 305, endPoint y: 108, distance: 29.2
drag, startPoint x: 333, startPoint y: 91, endPoint x: 325, endPoint y: 111, distance: 21.7
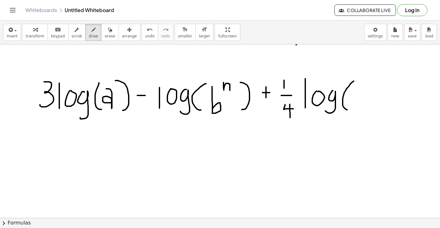
drag, startPoint x: 354, startPoint y: 81, endPoint x: 347, endPoint y: 110, distance: 29.3
drag, startPoint x: 357, startPoint y: 91, endPoint x: 369, endPoint y: 105, distance: 18.0
drag, startPoint x: 356, startPoint y: 95, endPoint x: 367, endPoint y: 95, distance: 10.5
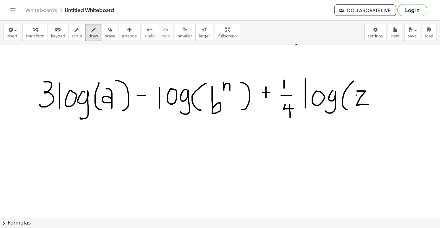
drag, startPoint x: 375, startPoint y: 78, endPoint x: 376, endPoint y: 111, distance: 33.3
drag, startPoint x: 363, startPoint y: 49, endPoint x: 274, endPoint y: 118, distance: 112.4
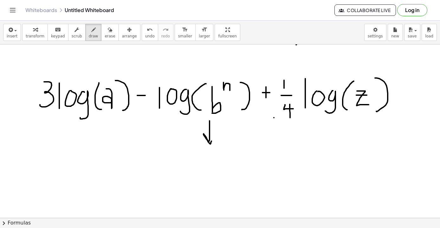
drag, startPoint x: 210, startPoint y: 121, endPoint x: 215, endPoint y: 137, distance: 17.4
drag, startPoint x: 165, startPoint y: 169, endPoint x: 175, endPoint y: 183, distance: 16.7
drag, startPoint x: 181, startPoint y: 168, endPoint x: 181, endPoint y: 183, distance: 14.9
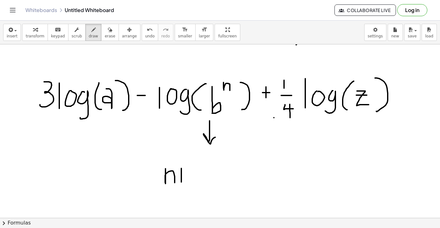
drag, startPoint x: 210, startPoint y: 171, endPoint x: 201, endPoint y: 191, distance: 21.3
drag, startPoint x: 224, startPoint y: 164, endPoint x: 225, endPoint y: 183, distance: 19.7
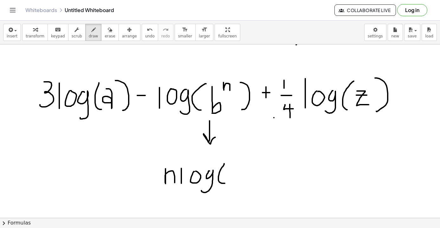
drag, startPoint x: 231, startPoint y: 166, endPoint x: 232, endPoint y: 186, distance: 19.7
drag, startPoint x: 244, startPoint y: 163, endPoint x: 249, endPoint y: 187, distance: 24.6
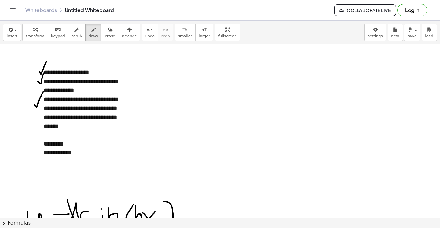
scroll to position [0, 0]
drag, startPoint x: 36, startPoint y: 141, endPoint x: 40, endPoint y: 133, distance: 9.5
drag, startPoint x: 36, startPoint y: 151, endPoint x: 43, endPoint y: 145, distance: 9.5
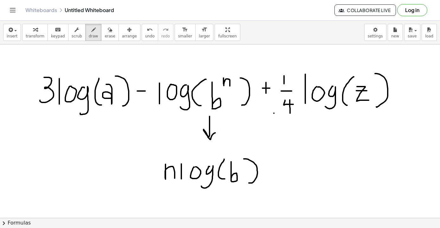
scroll to position [1298, 0]
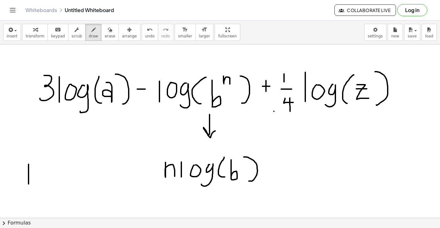
drag, startPoint x: 29, startPoint y: 164, endPoint x: 29, endPoint y: 187, distance: 23.1
drag, startPoint x: 60, startPoint y: 169, endPoint x: 56, endPoint y: 192, distance: 22.9
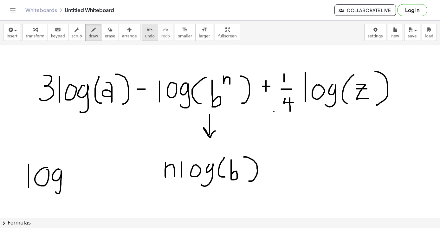
click at [145, 37] on span "undo" at bounding box center [150, 36] width 10 height 4
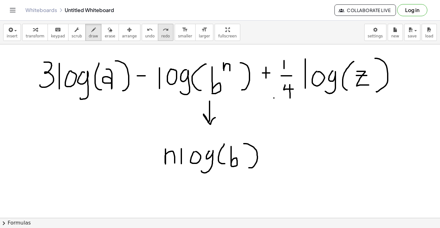
click at [163, 32] on icon "redo" at bounding box center [166, 30] width 6 height 8
click at [147, 31] on div "undo" at bounding box center [150, 30] width 10 height 8
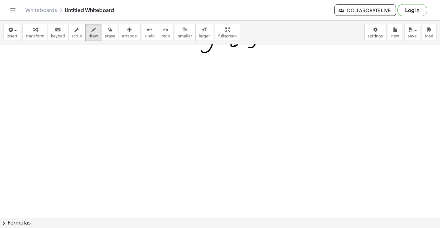
scroll to position [1432, 0]
drag, startPoint x: 54, startPoint y: 100, endPoint x: 54, endPoint y: 124, distance: 24.4
drag, startPoint x: 96, startPoint y: 108, endPoint x: 92, endPoint y: 132, distance: 23.9
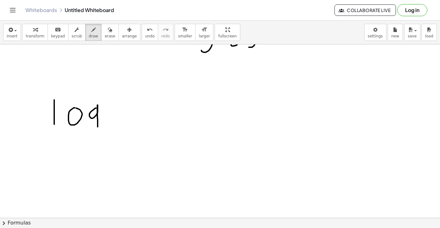
drag, startPoint x: 38, startPoint y: 103, endPoint x: 38, endPoint y: 125, distance: 21.9
drag, startPoint x: 114, startPoint y: 99, endPoint x: 111, endPoint y: 123, distance: 24.6
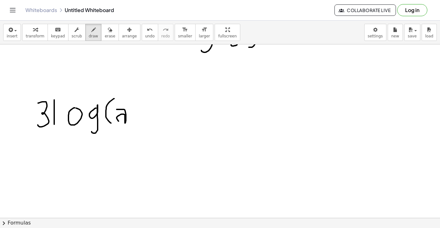
drag, startPoint x: 117, startPoint y: 109, endPoint x: 122, endPoint y: 120, distance: 12.2
drag, startPoint x: 132, startPoint y: 97, endPoint x: 137, endPoint y: 123, distance: 26.4
drag, startPoint x: 159, startPoint y: 116, endPoint x: 166, endPoint y: 116, distance: 7.3
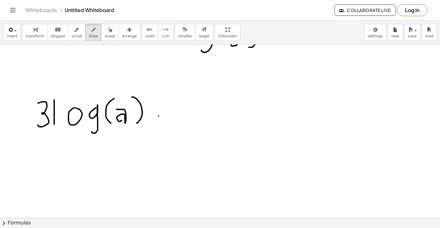
drag, startPoint x: 159, startPoint y: 110, endPoint x: 170, endPoint y: 110, distance: 11.1
drag, startPoint x: 185, startPoint y: 97, endPoint x: 184, endPoint y: 126, distance: 28.2
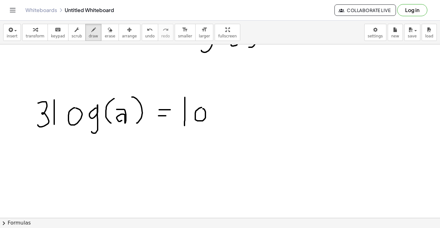
drag, startPoint x: 220, startPoint y: 109, endPoint x: 212, endPoint y: 134, distance: 26.4
drag, startPoint x: 238, startPoint y: 100, endPoint x: 236, endPoint y: 128, distance: 28.0
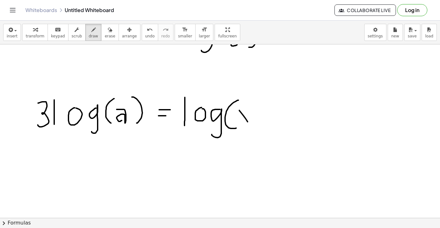
drag, startPoint x: 239, startPoint y: 111, endPoint x: 248, endPoint y: 123, distance: 15.0
drag, startPoint x: 248, startPoint y: 112, endPoint x: 242, endPoint y: 121, distance: 11.4
drag, startPoint x: 255, startPoint y: 99, endPoint x: 260, endPoint y: 129, distance: 30.0
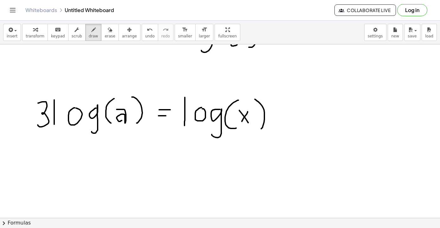
drag, startPoint x: 106, startPoint y: 157, endPoint x: 112, endPoint y: 170, distance: 14.6
drag, startPoint x: 117, startPoint y: 148, endPoint x: 117, endPoint y: 156, distance: 7.6
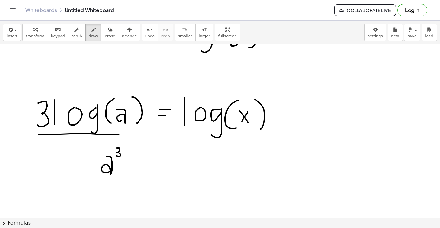
drag, startPoint x: 38, startPoint y: 134, endPoint x: 126, endPoint y: 134, distance: 87.2
drag, startPoint x: 134, startPoint y: 164, endPoint x: 140, endPoint y: 164, distance: 5.7
drag, startPoint x: 134, startPoint y: 157, endPoint x: 144, endPoint y: 157, distance: 10.1
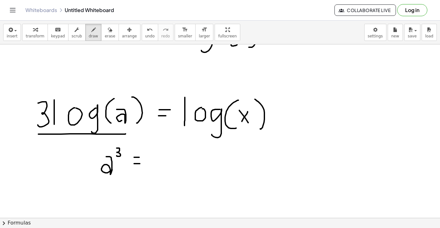
drag, startPoint x: 152, startPoint y: 154, endPoint x: 163, endPoint y: 169, distance: 18.4
drag, startPoint x: 160, startPoint y: 154, endPoint x: 151, endPoint y: 171, distance: 19.4
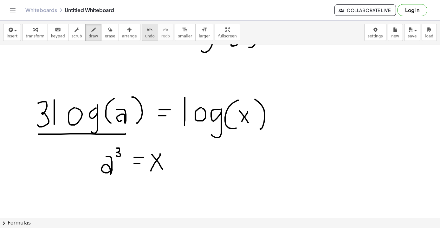
click at [147, 29] on icon "undo" at bounding box center [150, 30] width 6 height 8
drag, startPoint x: 23, startPoint y: 130, endPoint x: 23, endPoint y: 151, distance: 21.6
drag, startPoint x: 35, startPoint y: 101, endPoint x: 36, endPoint y: 121, distance: 19.3
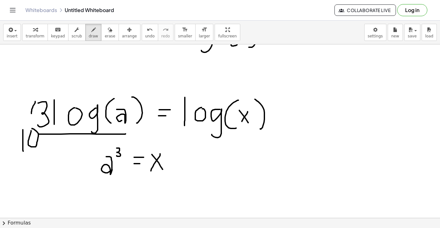
drag, startPoint x: 144, startPoint y: 96, endPoint x: 146, endPoint y: 122, distance: 26.1
drag, startPoint x: 169, startPoint y: 128, endPoint x: 169, endPoint y: 140, distance: 12.0
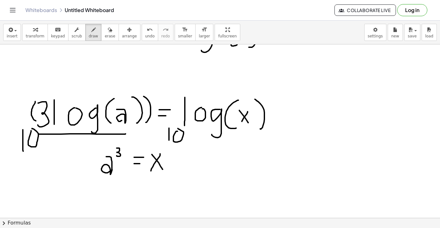
drag, startPoint x: 182, startPoint y: 100, endPoint x: 179, endPoint y: 122, distance: 22.6
drag, startPoint x: 269, startPoint y: 100, endPoint x: 274, endPoint y: 123, distance: 23.6
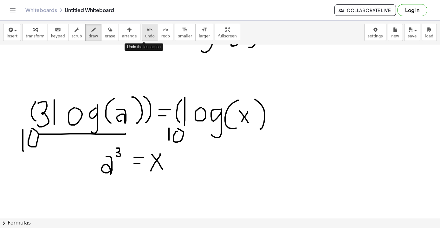
click at [147, 33] on icon "undo" at bounding box center [150, 30] width 6 height 8
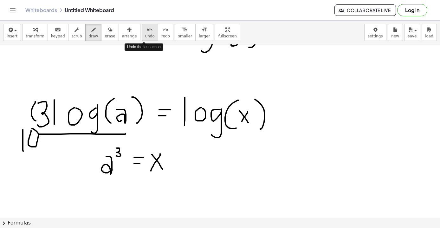
click at [147, 33] on icon "undo" at bounding box center [150, 30] width 6 height 8
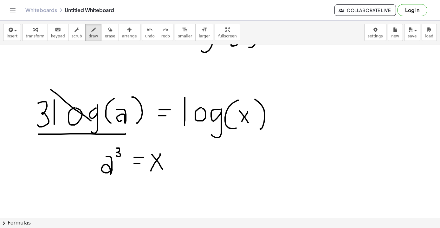
drag, startPoint x: 50, startPoint y: 90, endPoint x: 91, endPoint y: 121, distance: 51.3
drag, startPoint x: 185, startPoint y: 87, endPoint x: 217, endPoint y: 128, distance: 51.5
drag, startPoint x: 100, startPoint y: 178, endPoint x: 183, endPoint y: 178, distance: 82.7
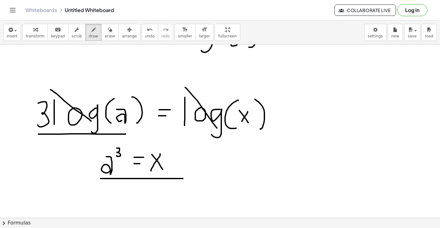
drag, startPoint x: 251, startPoint y: 1, endPoint x: 340, endPoint y: 132, distance: 158.5
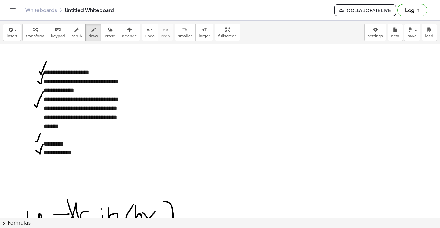
scroll to position [0, 0]
